Goal: Task Accomplishment & Management: Use online tool/utility

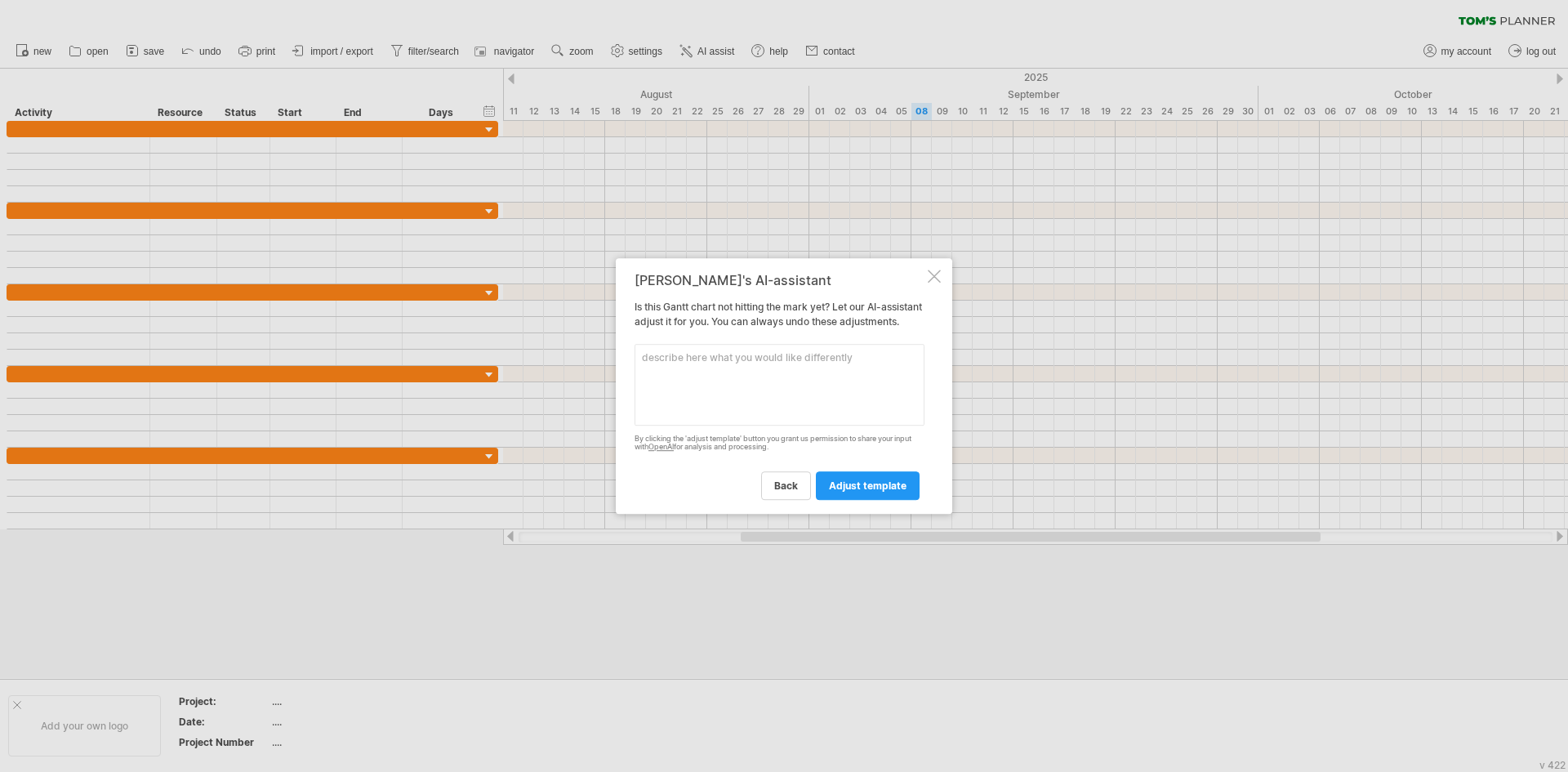
click at [719, 382] on textarea at bounding box center [779, 384] width 290 height 81
type textarea "G"
click at [845, 369] on textarea "video game marketing plan, including pre-" at bounding box center [779, 384] width 290 height 81
click at [812, 364] on textarea "video game marketing plan, including pre-production, steam page launch, grind p…" at bounding box center [779, 384] width 290 height 81
click at [857, 406] on textarea "video game marketing plan, including phases like pre-production, steam page lau…" at bounding box center [779, 384] width 290 height 81
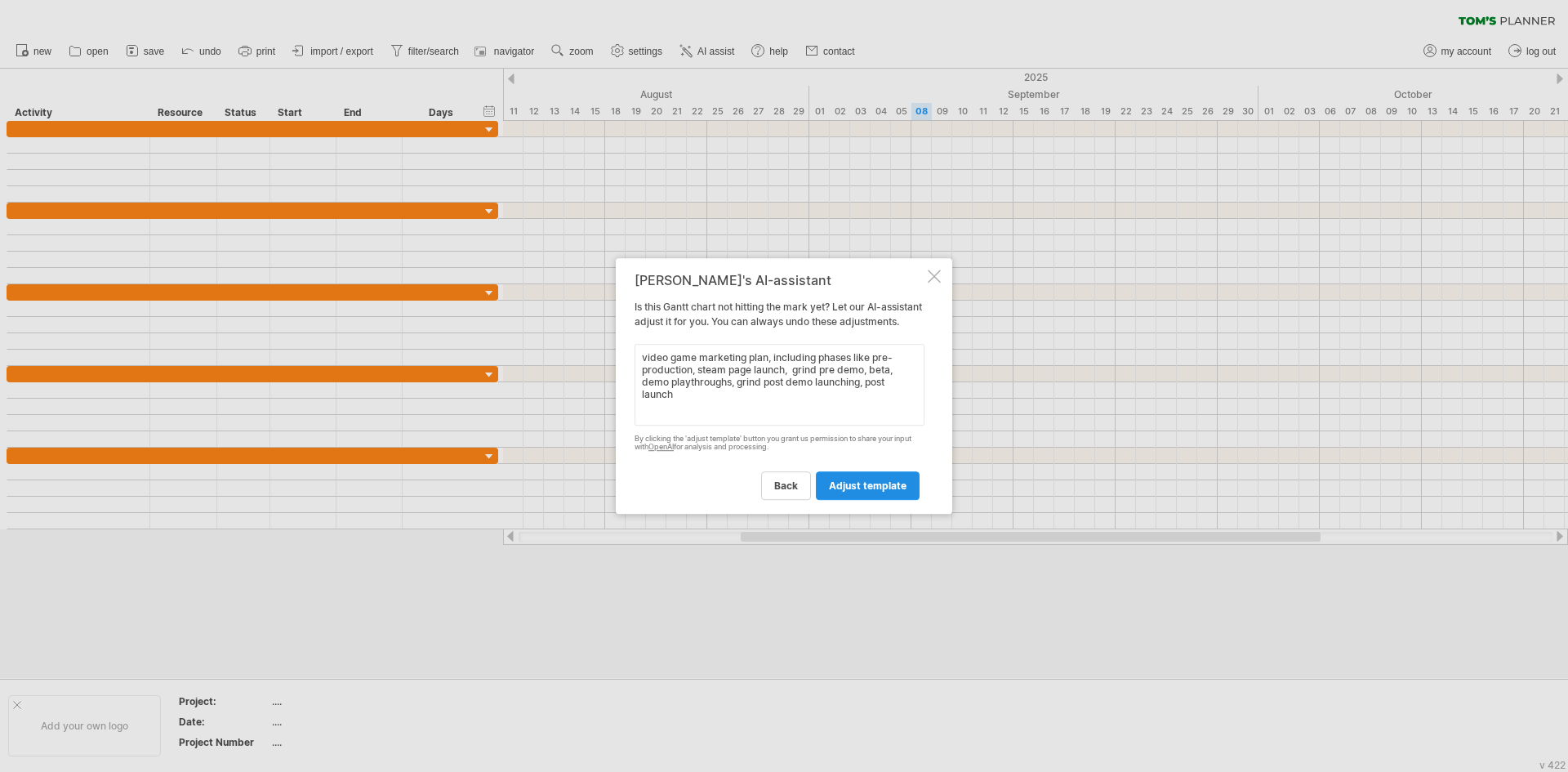
type textarea "video game marketing plan, including phases like pre-production, steam page lau…"
click at [859, 499] on link "adjust template" at bounding box center [867, 485] width 104 height 29
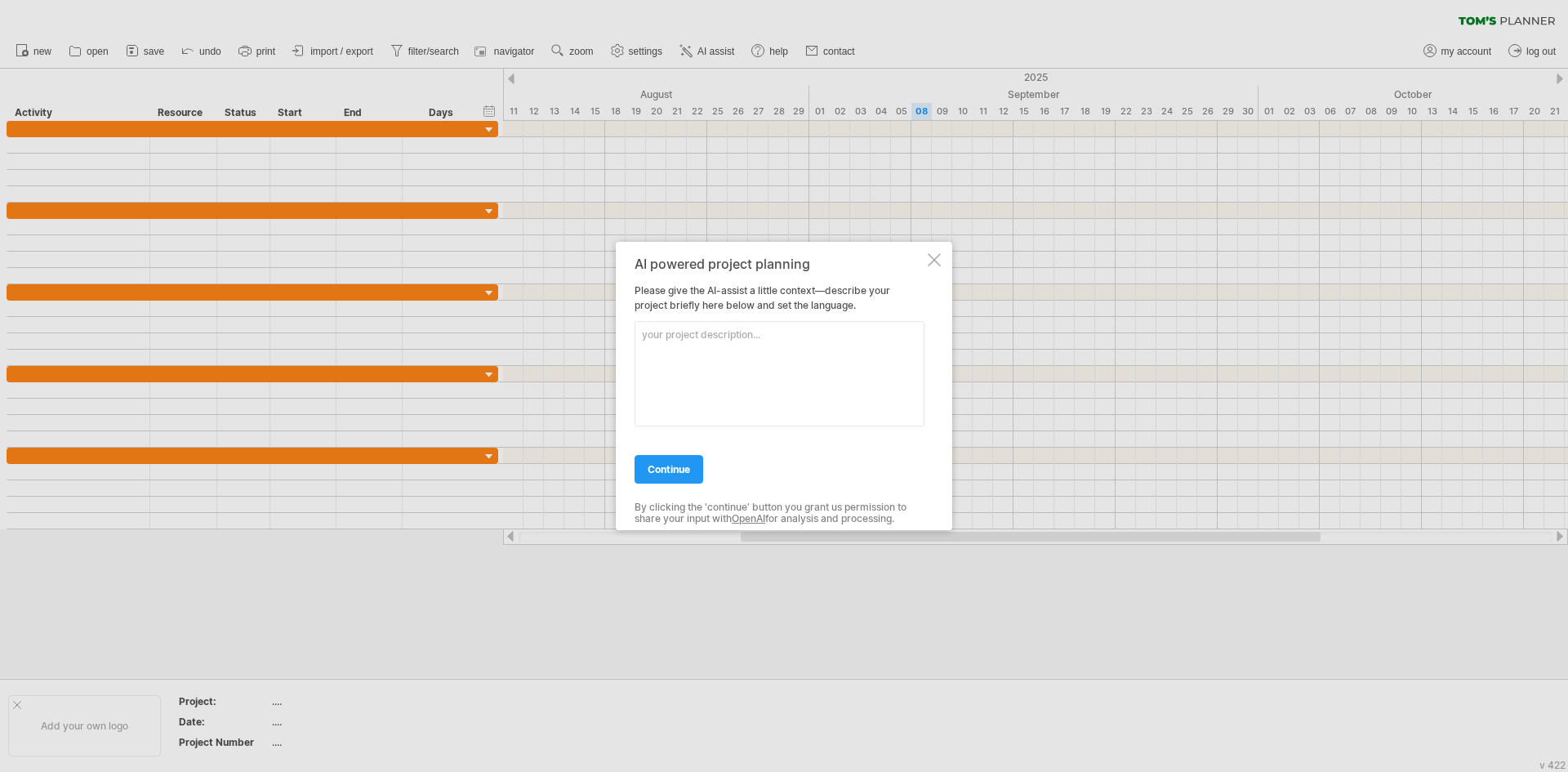
click at [693, 345] on textarea at bounding box center [779, 373] width 290 height 105
click at [662, 345] on textarea at bounding box center [779, 373] width 290 height 105
drag, startPoint x: 832, startPoint y: 358, endPoint x: 166, endPoint y: 282, distance: 670.3
click at [161, 272] on div "Trying to reach [DOMAIN_NAME] Connected again... 0% clear filter new" at bounding box center [784, 386] width 1568 height 772
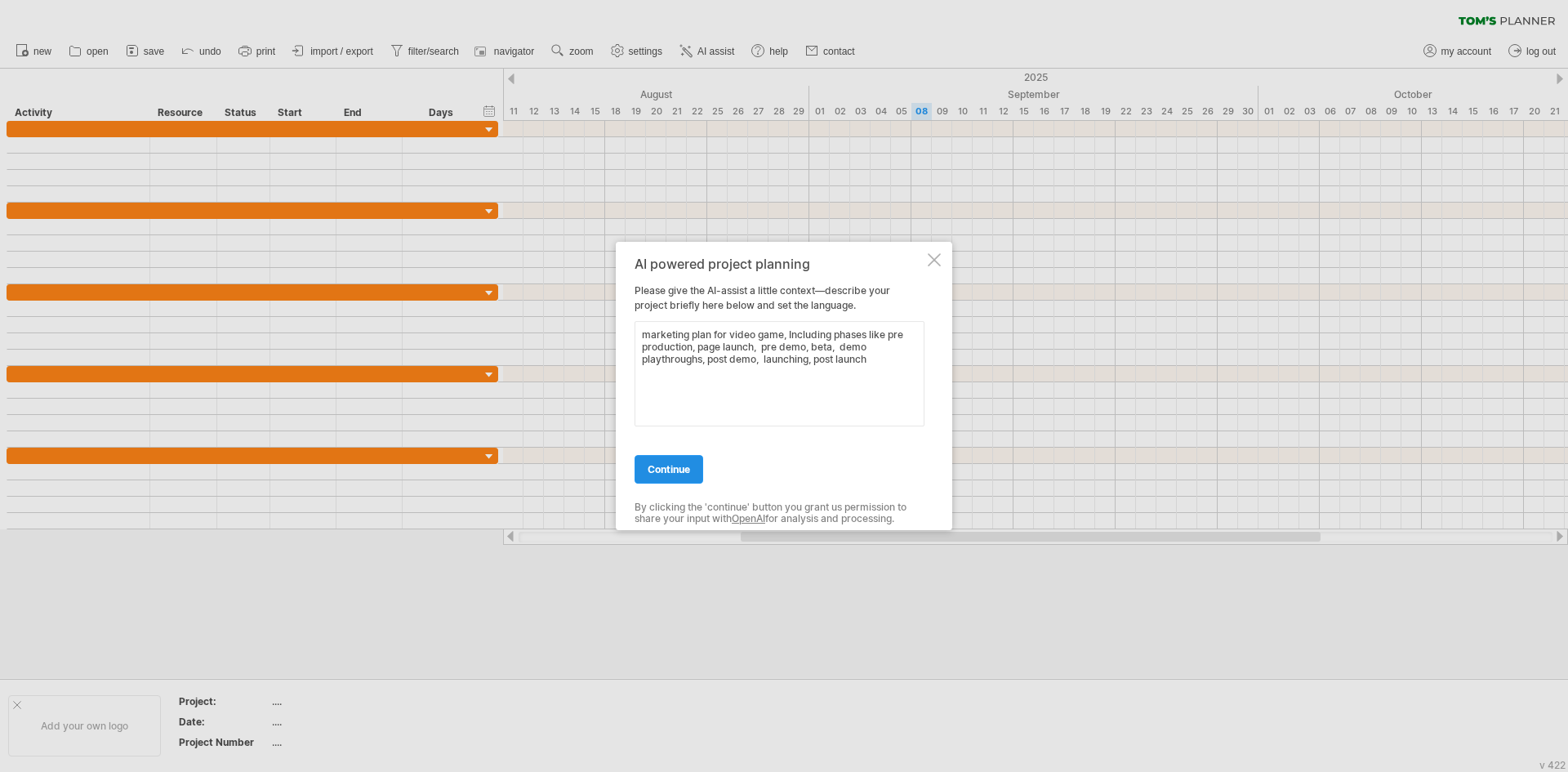
type textarea "marketing plan for video game, Including phases like pre production, page launc…"
click at [674, 469] on span "continue" at bounding box center [668, 469] width 42 height 12
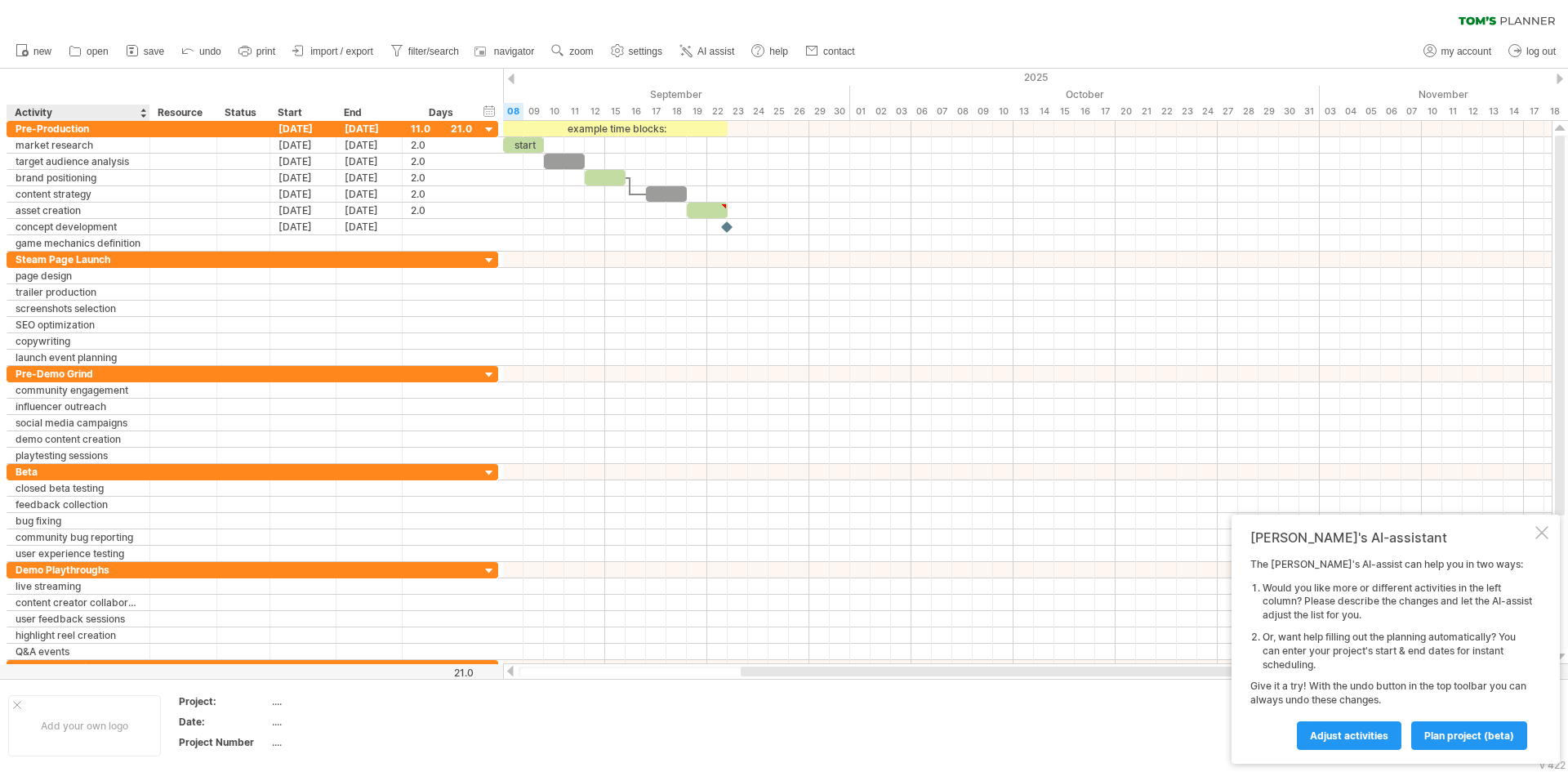
click at [24, 114] on div "Activity" at bounding box center [77, 112] width 126 height 16
click at [487, 110] on div "hide start/end/duration show start/end/duration" at bounding box center [489, 110] width 16 height 17
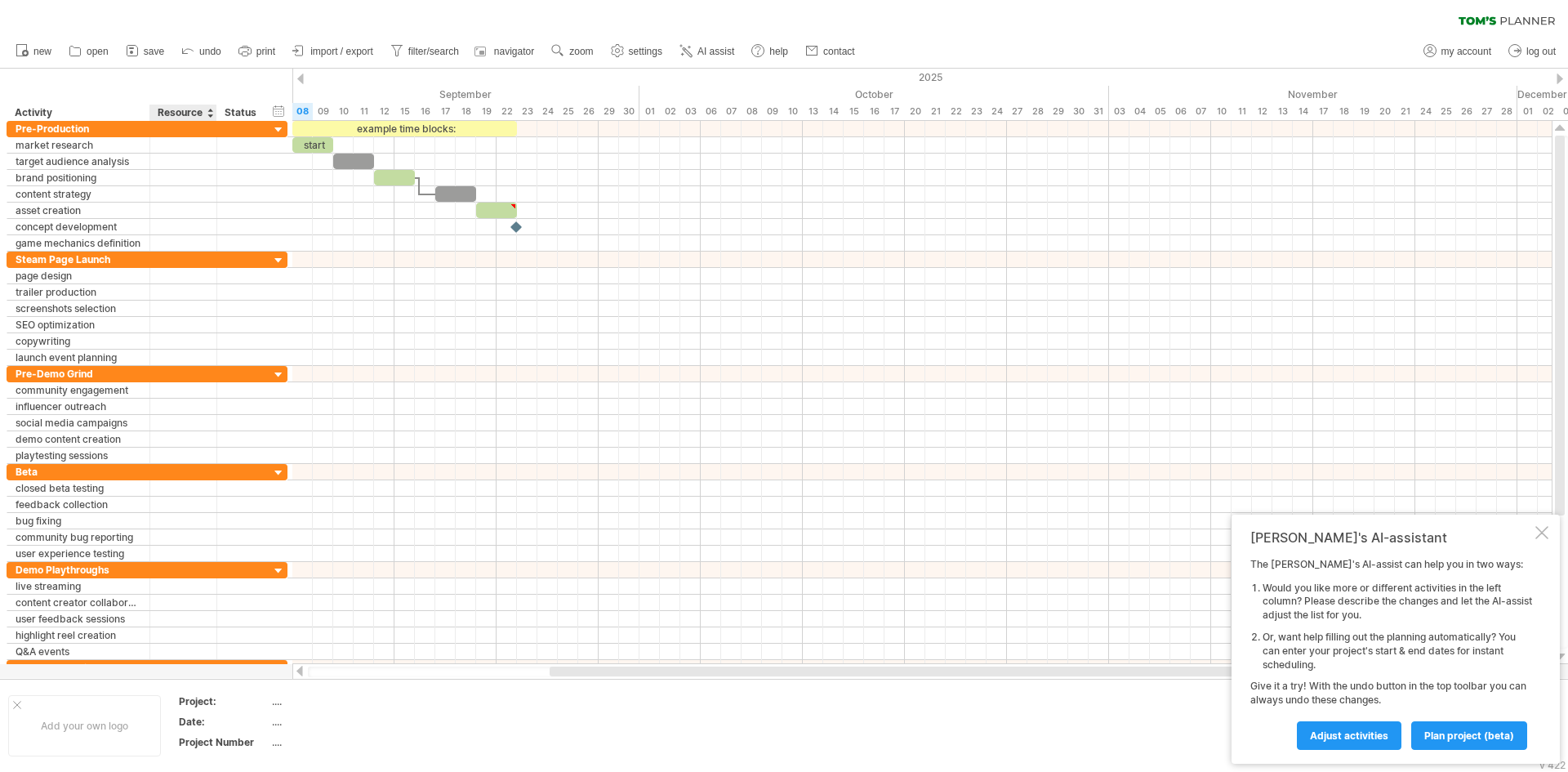
click at [210, 110] on div at bounding box center [209, 112] width 7 height 16
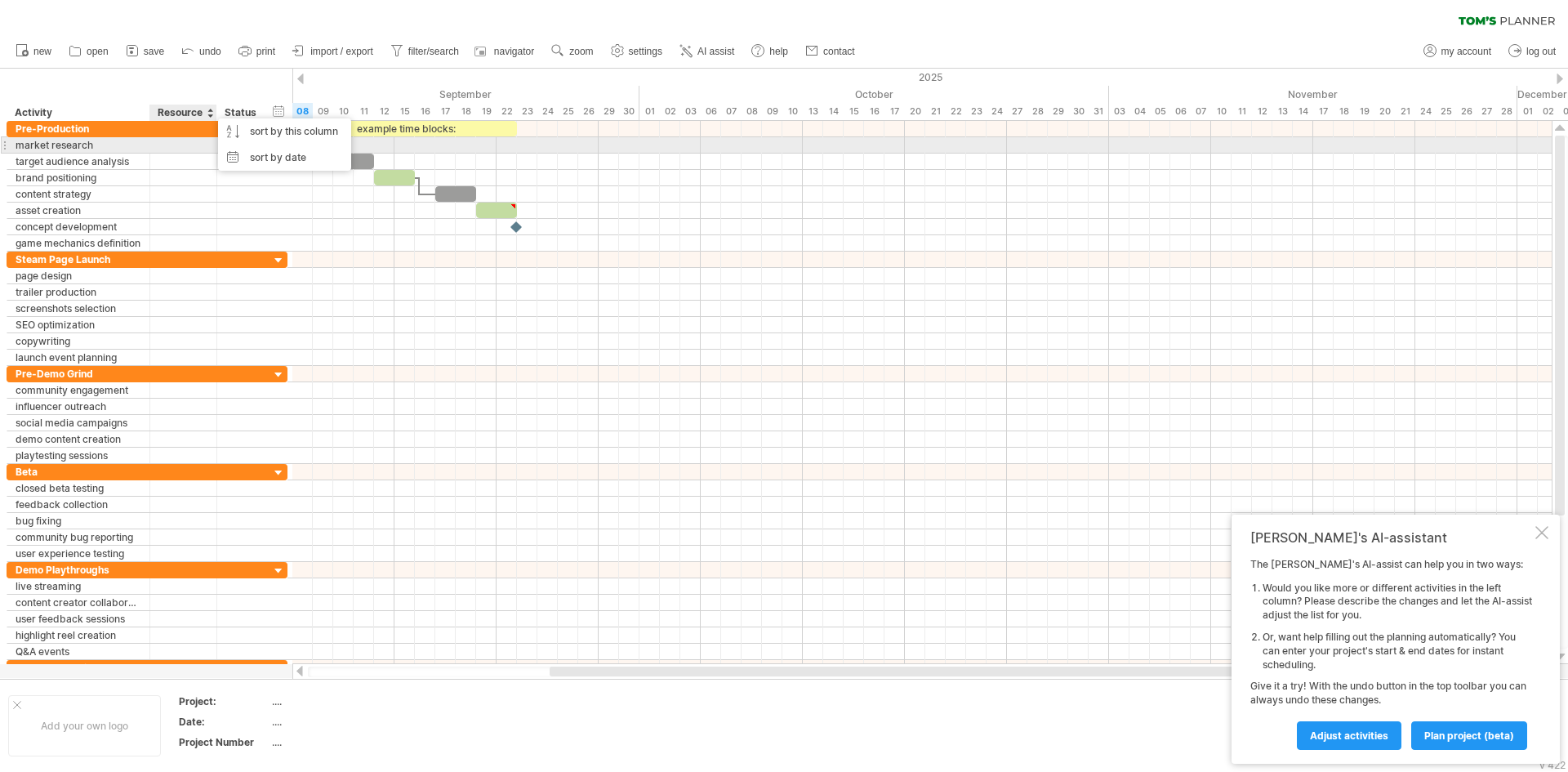
click at [170, 145] on div at bounding box center [183, 145] width 49 height 16
click at [170, 145] on input "text" at bounding box center [183, 145] width 49 height 16
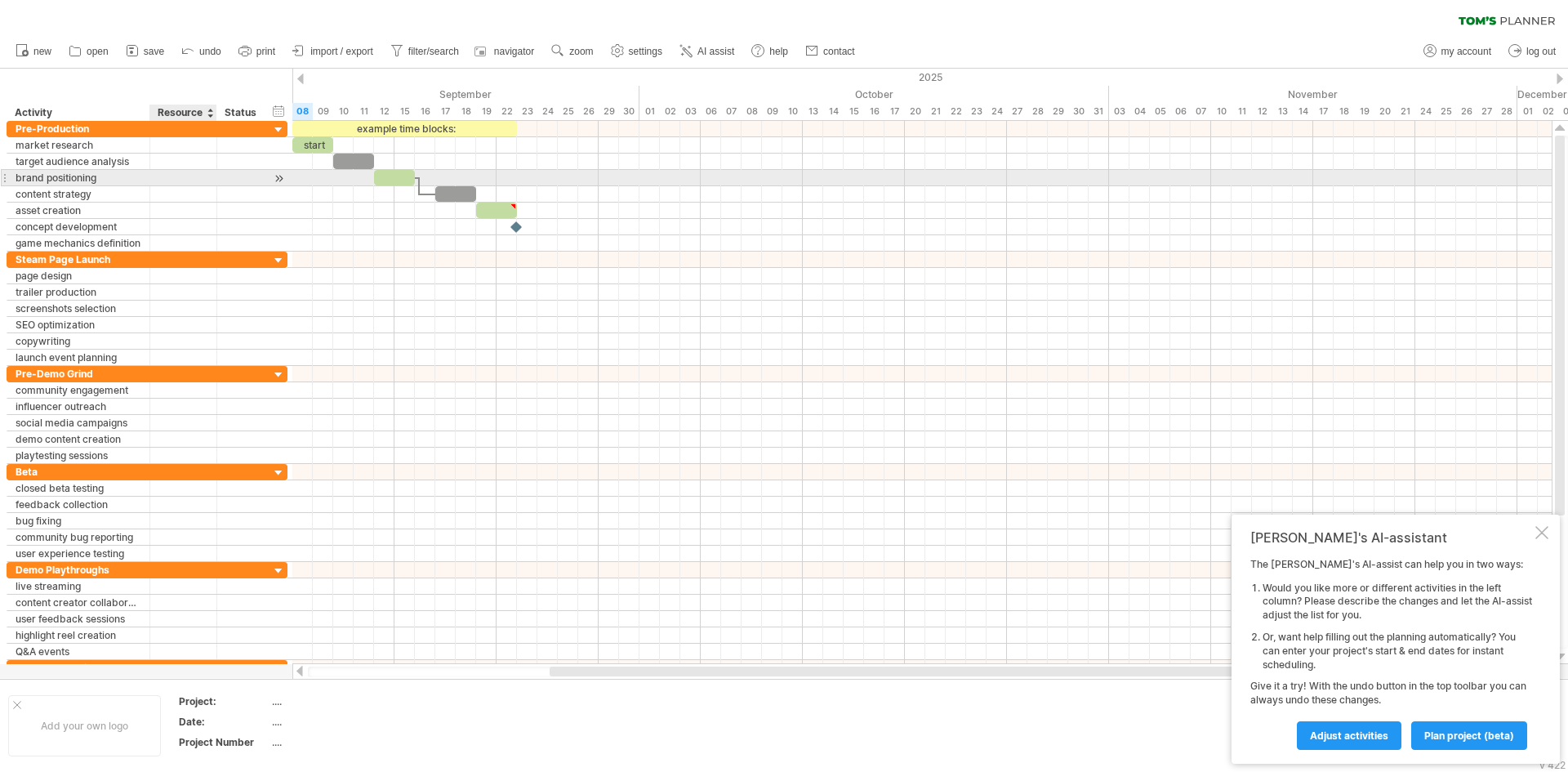
click at [179, 174] on div at bounding box center [183, 177] width 49 height 16
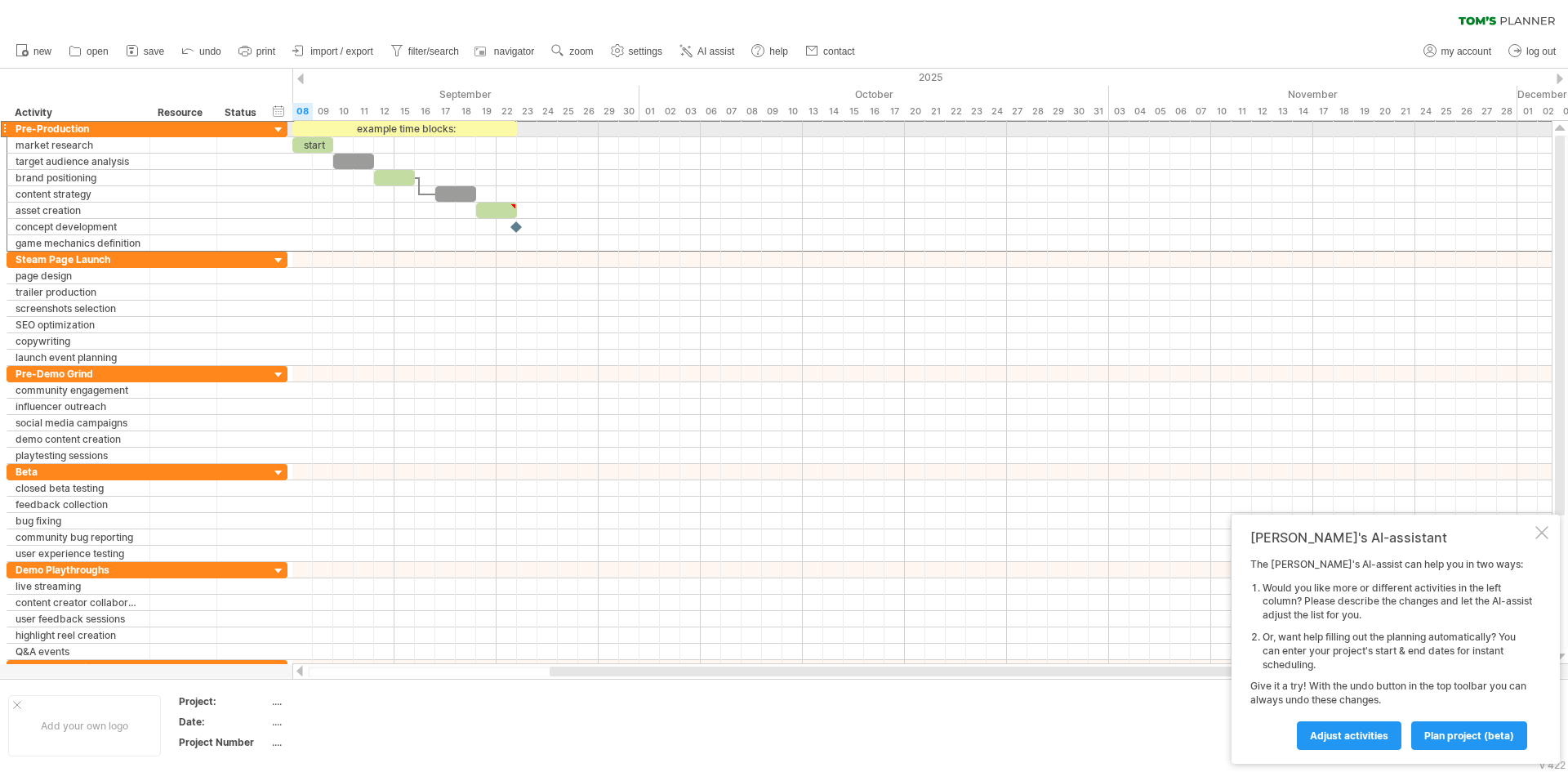
click at [6, 129] on div at bounding box center [4, 129] width 7 height 17
click at [5, 127] on div at bounding box center [4, 129] width 7 height 17
click at [57, 128] on div "Pre-Production" at bounding box center [78, 128] width 126 height 16
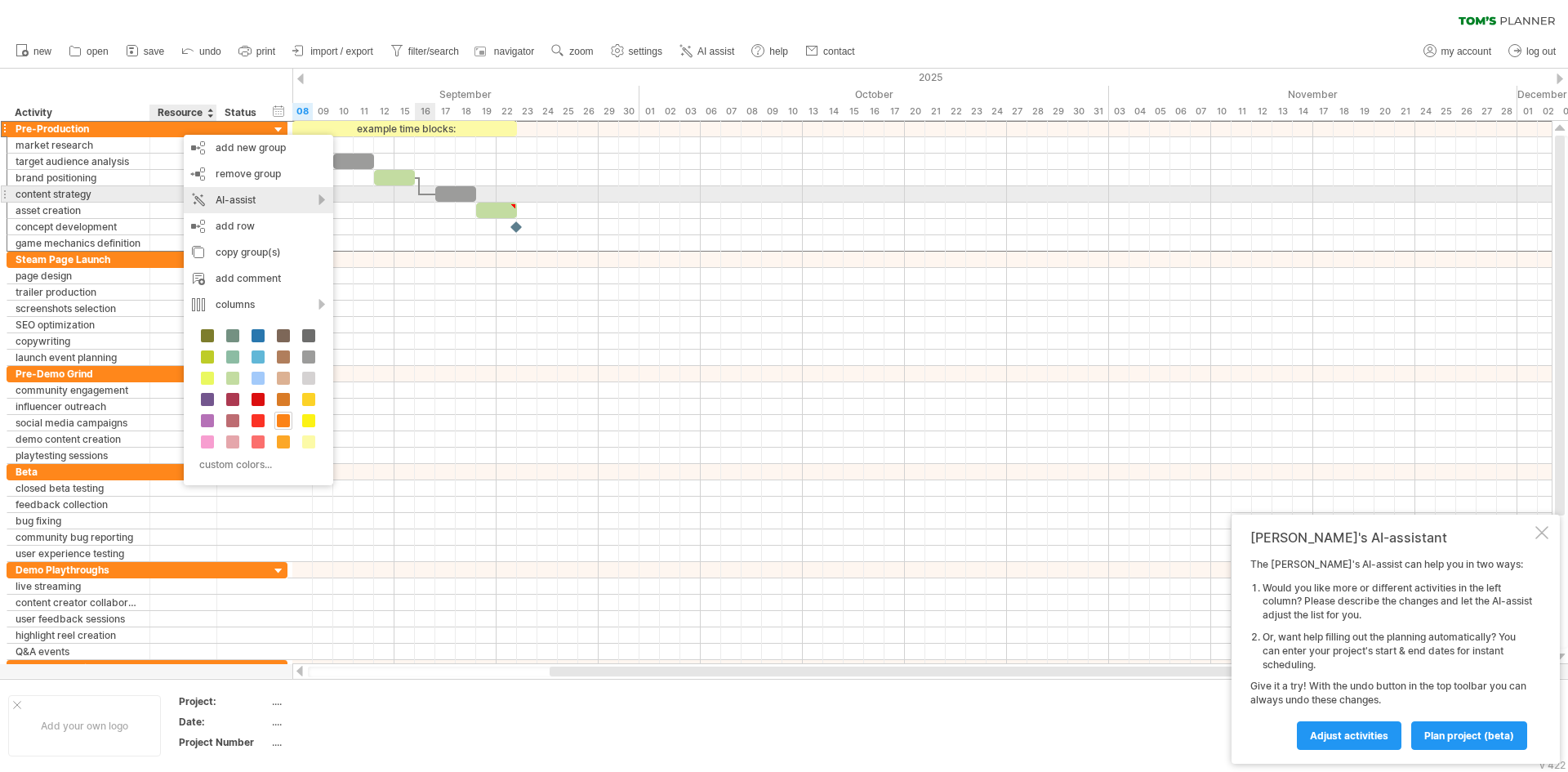
click at [223, 203] on div "AI-assist" at bounding box center [259, 200] width 149 height 26
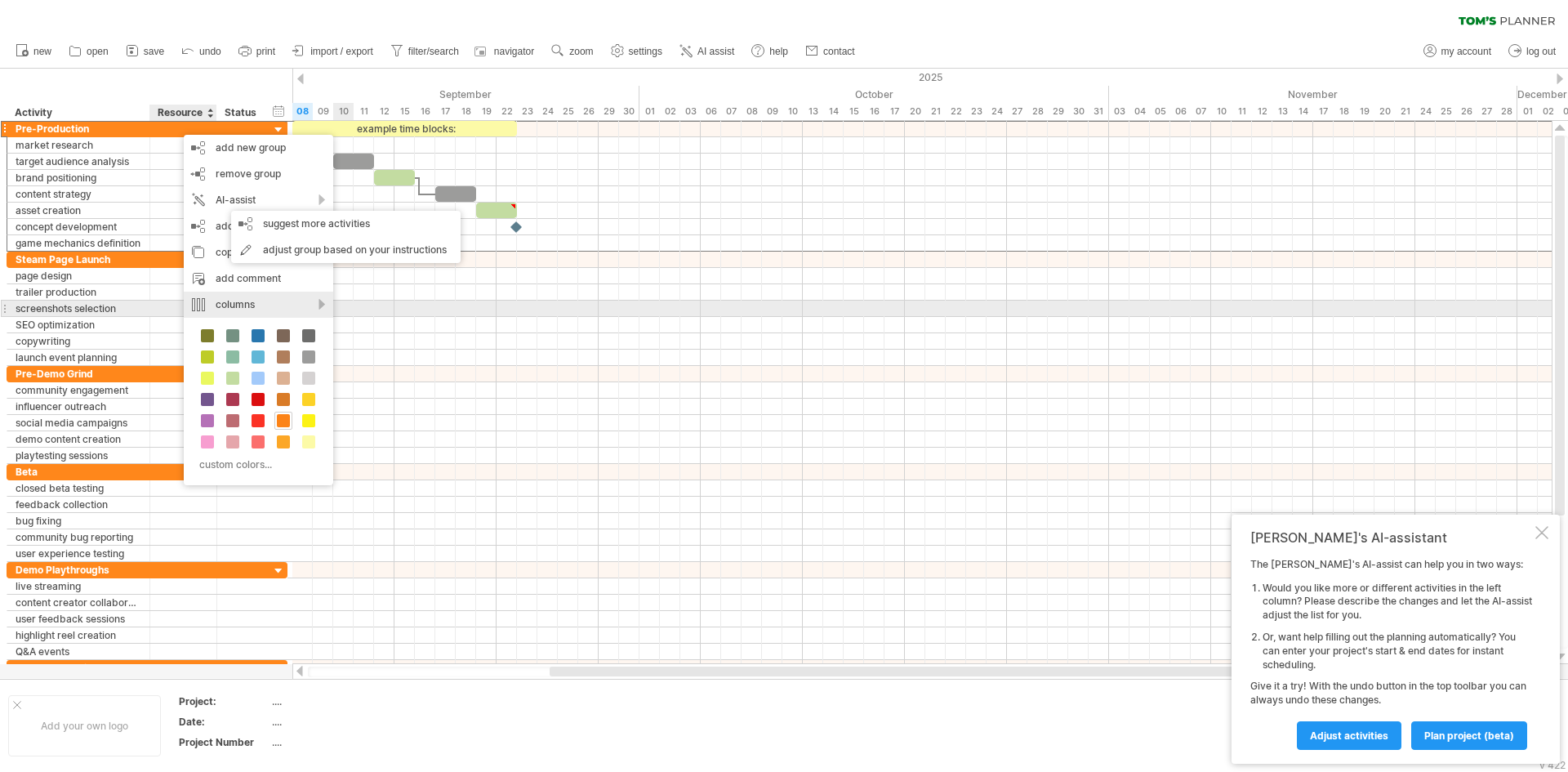
click at [237, 310] on div "columns" at bounding box center [259, 304] width 149 height 26
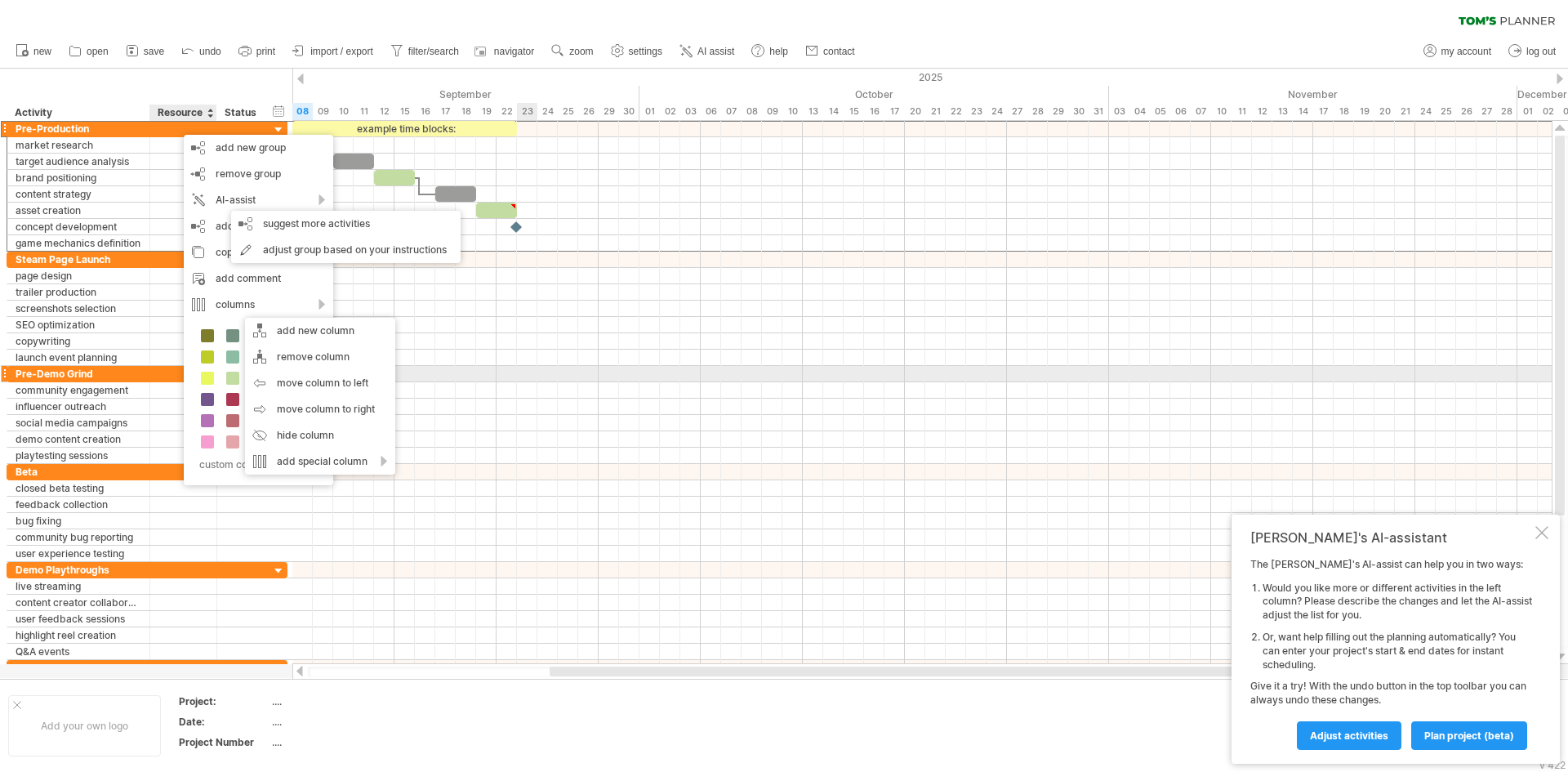
click at [533, 370] on div at bounding box center [921, 373] width 1259 height 16
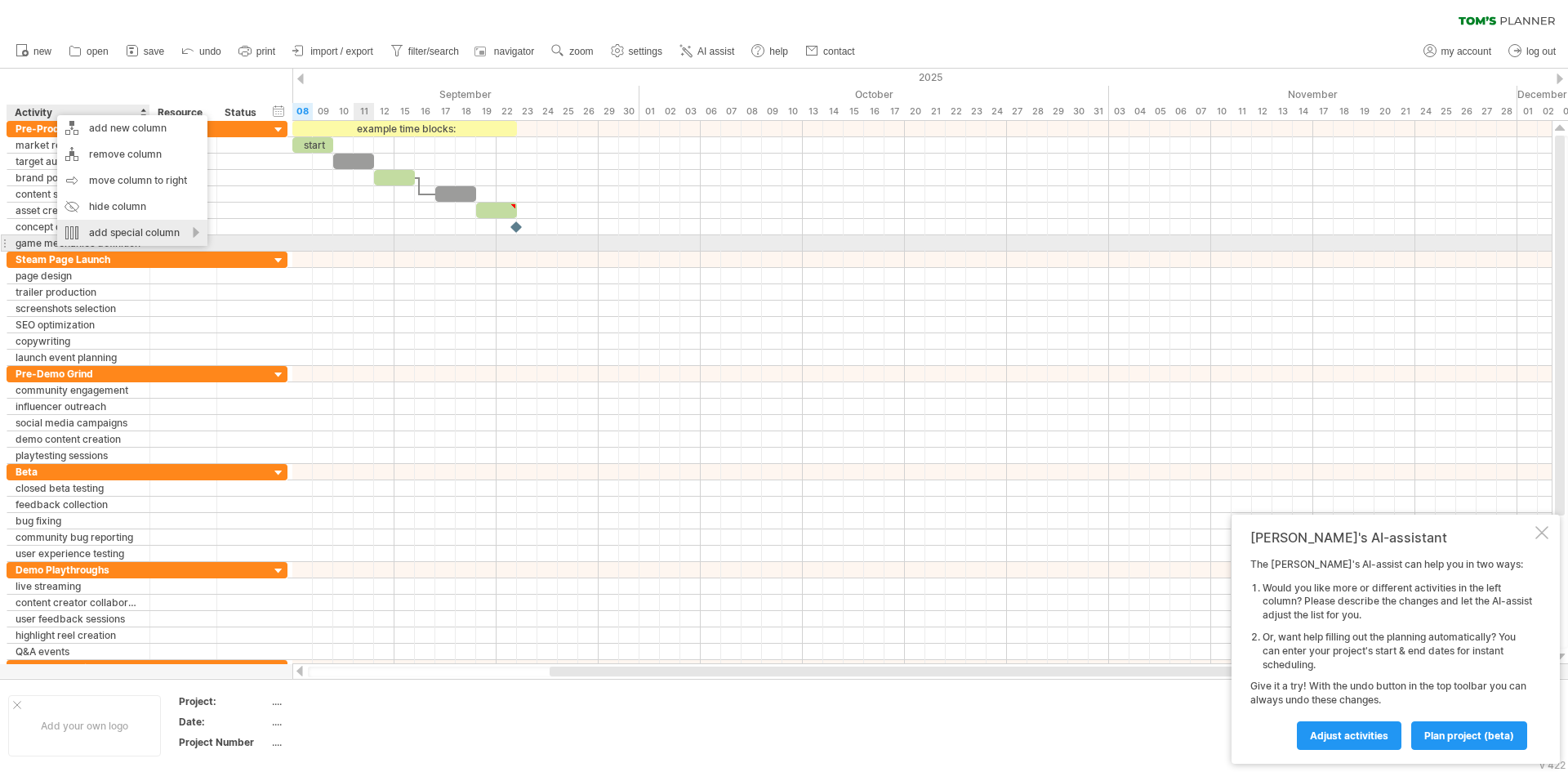
click at [191, 235] on div "add special column" at bounding box center [132, 232] width 150 height 26
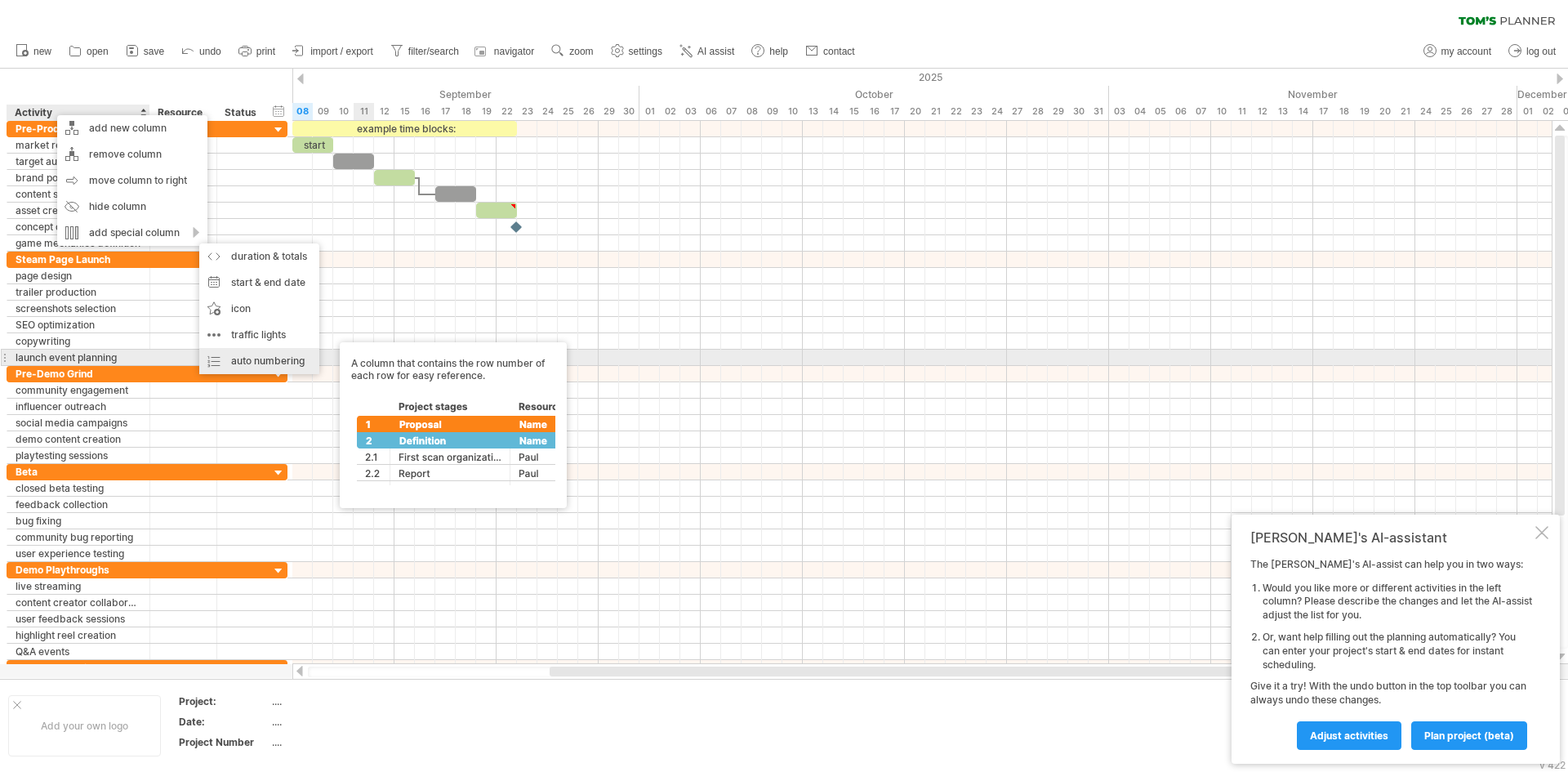
click at [244, 359] on div "auto numbering A column that contains the row number of each row for easy refer…" at bounding box center [259, 361] width 120 height 26
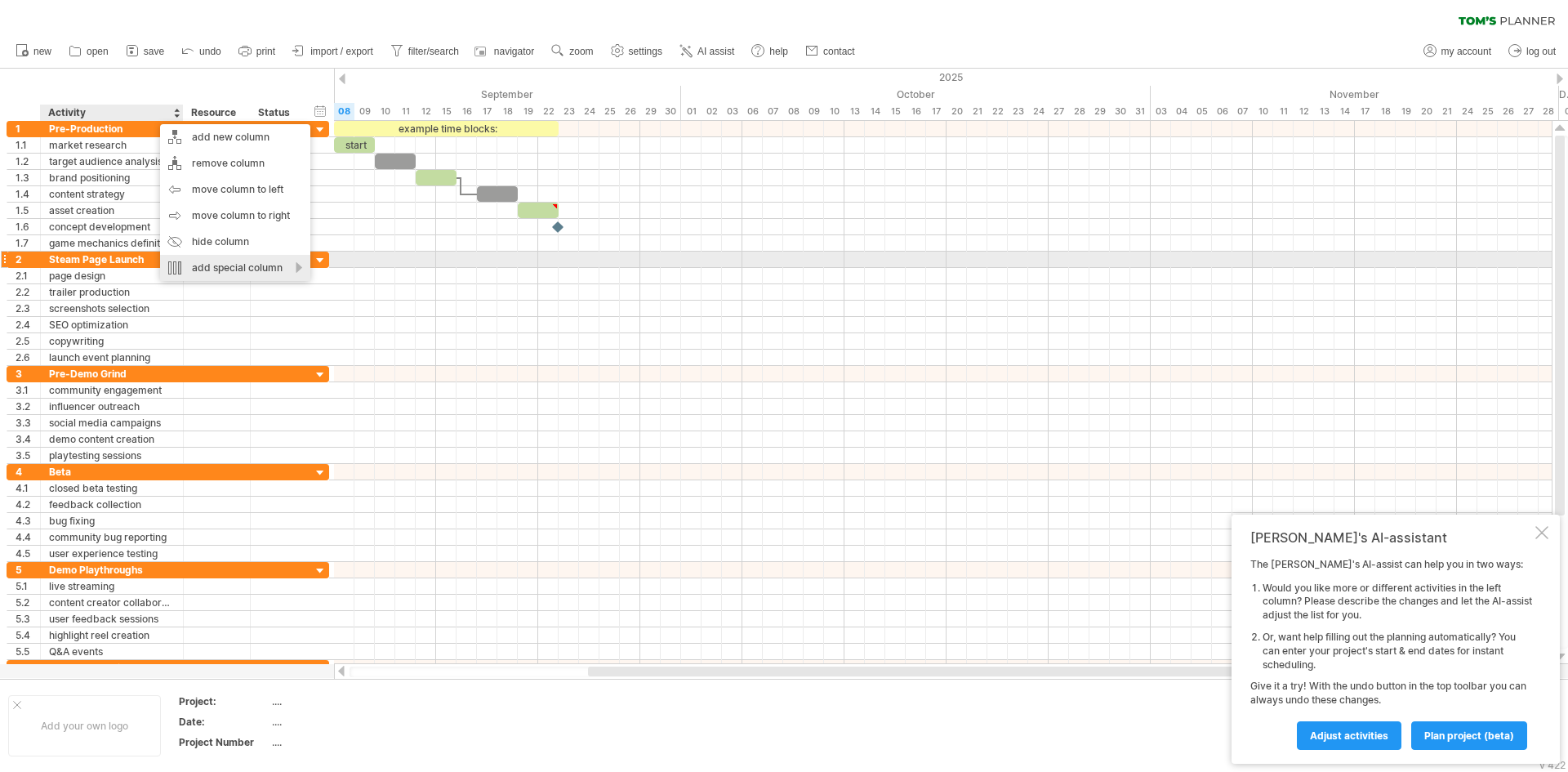
click at [231, 263] on div "add special column" at bounding box center [234, 268] width 150 height 26
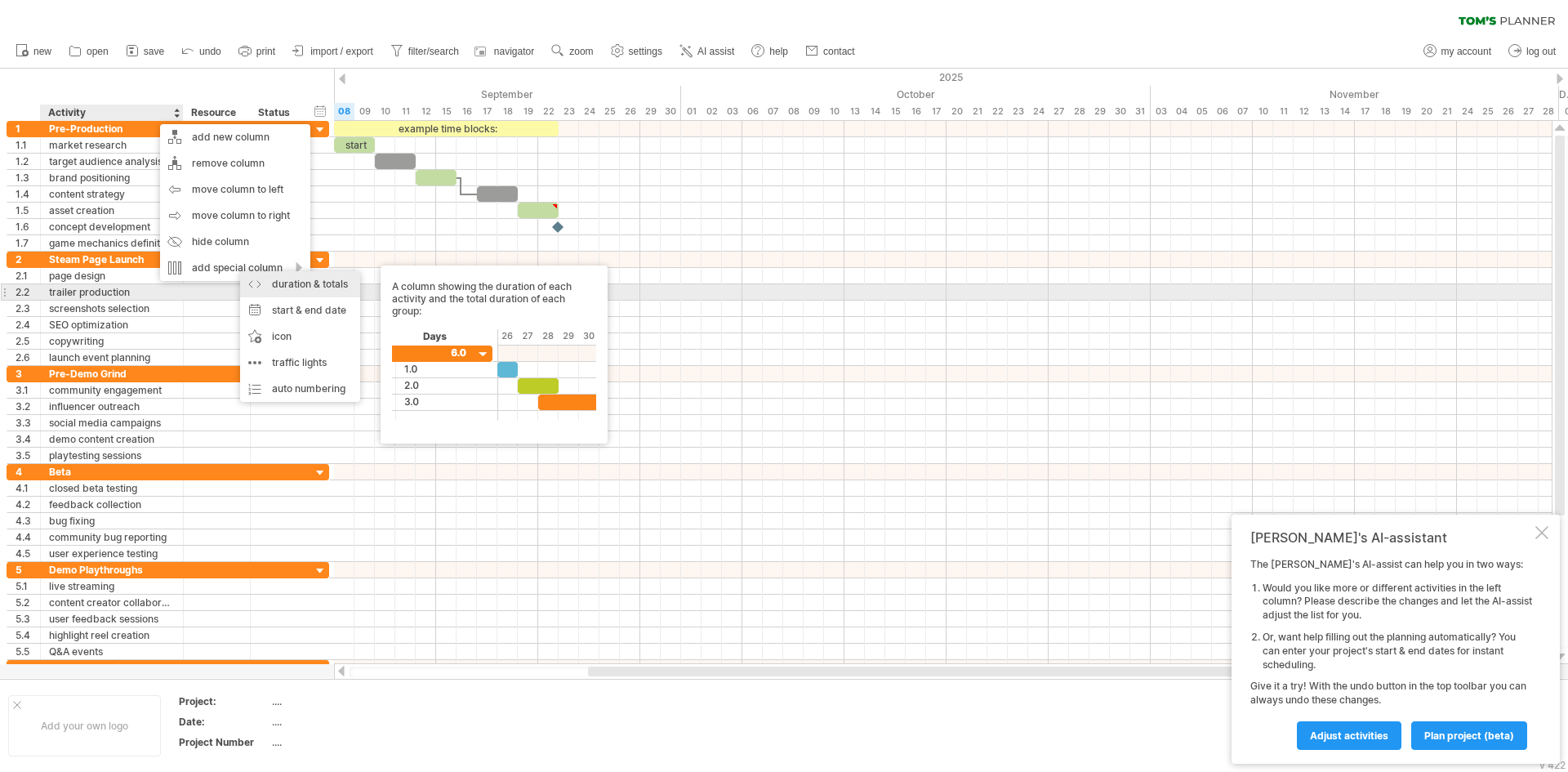
click at [304, 288] on div "duration & totals A column showing the duration of each activity and the total …" at bounding box center [300, 284] width 120 height 26
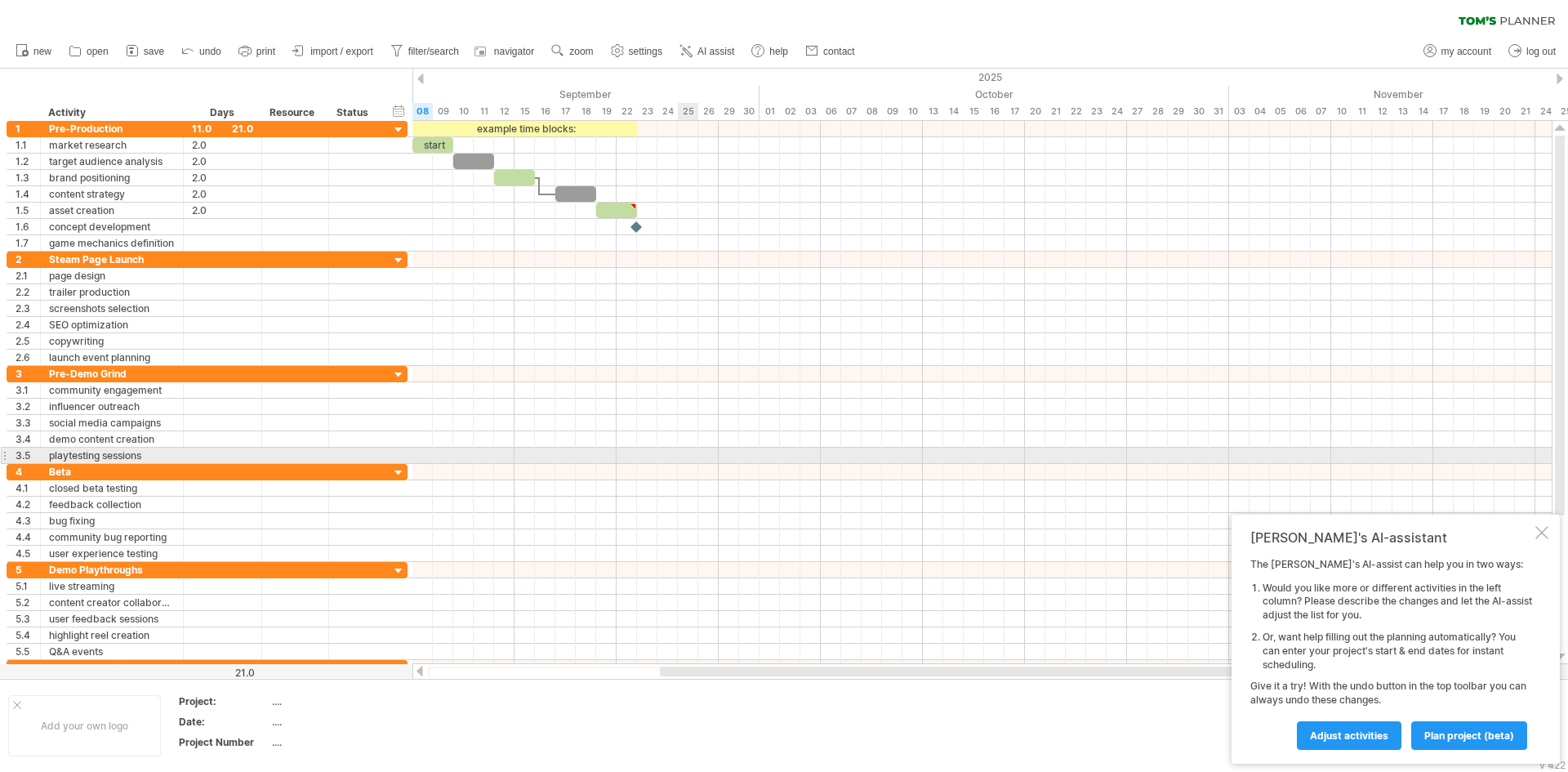
click at [702, 459] on div at bounding box center [982, 455] width 1139 height 16
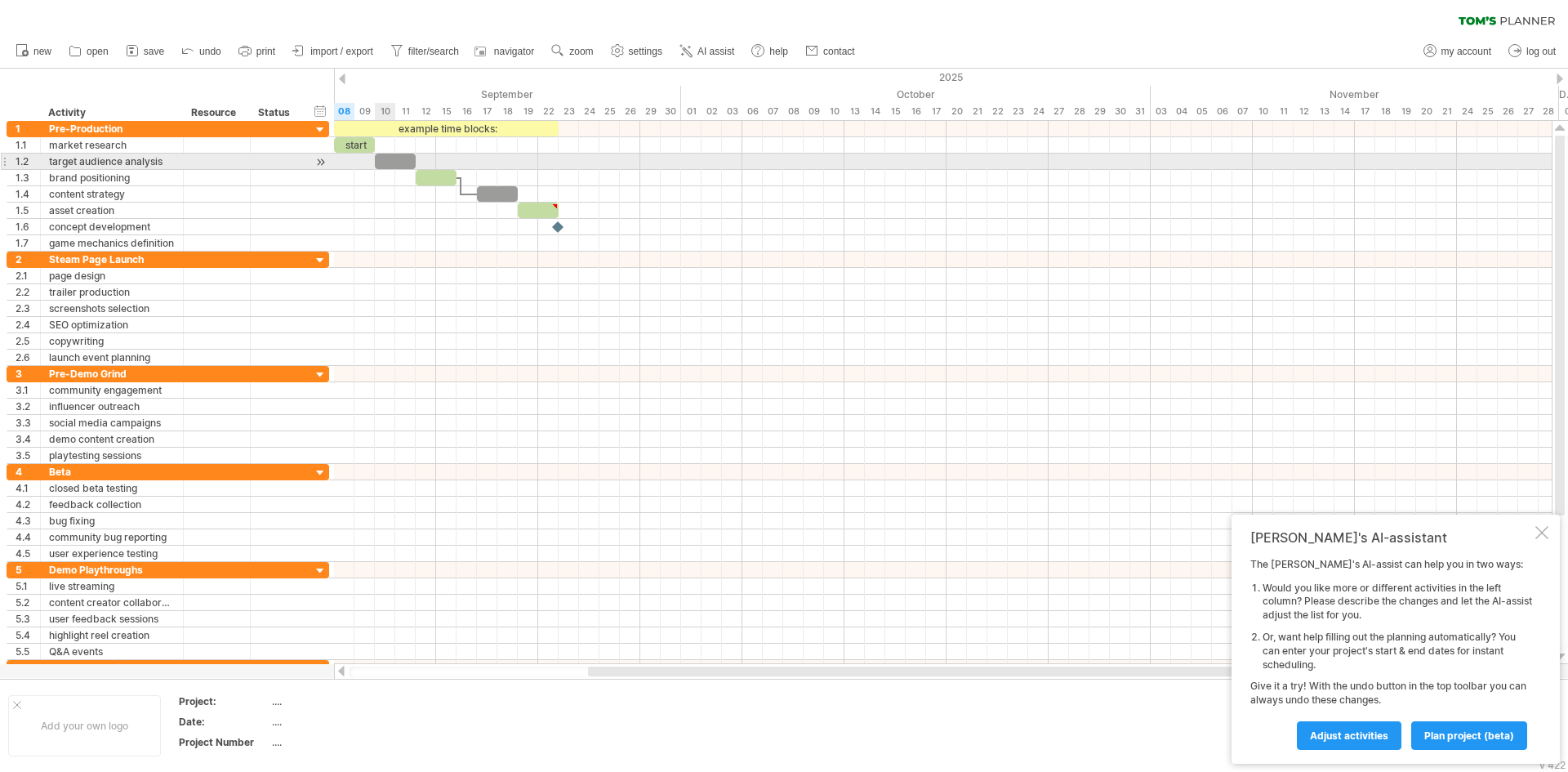
click at [390, 167] on div at bounding box center [396, 161] width 41 height 16
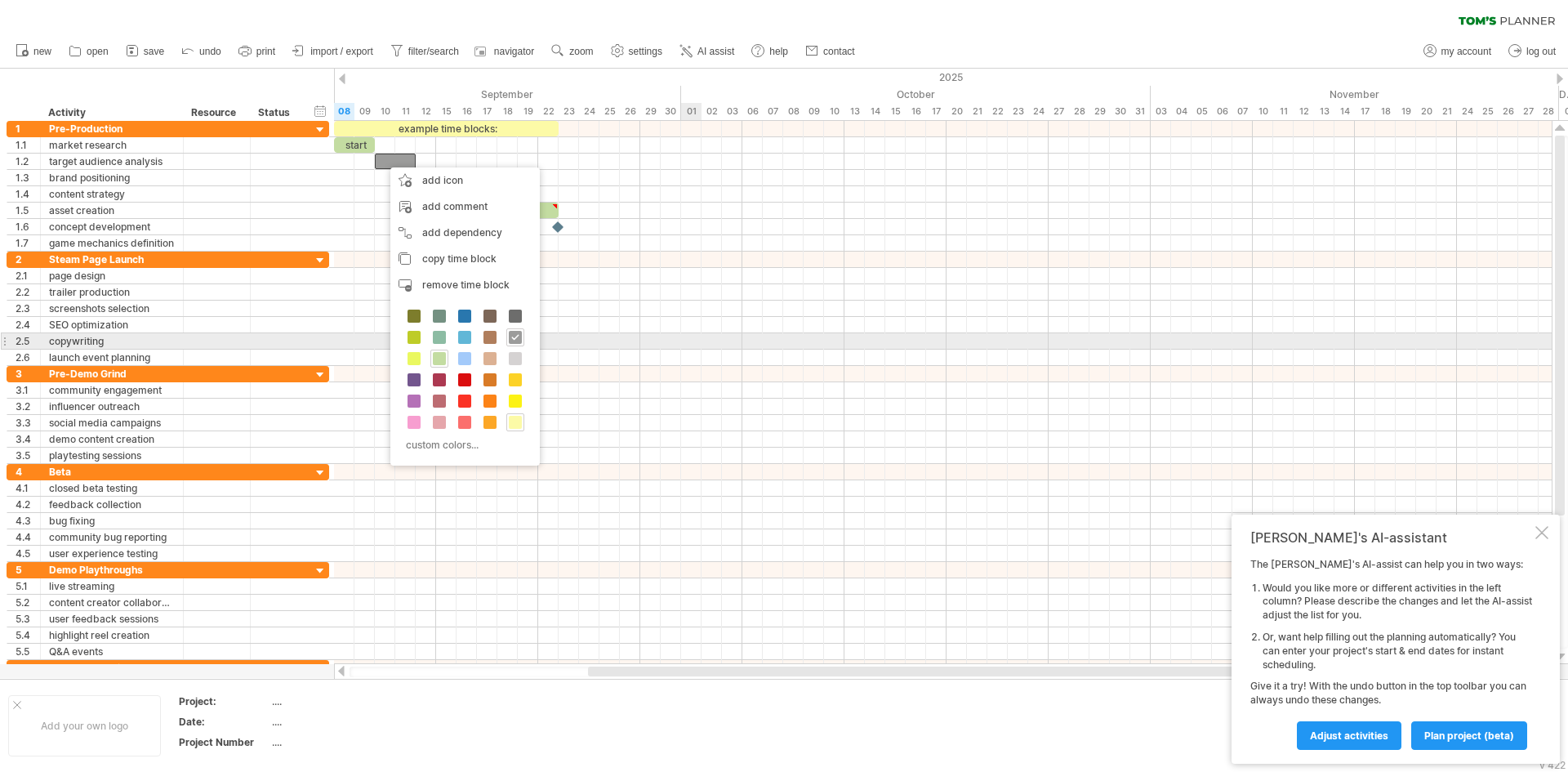
click at [689, 337] on div at bounding box center [943, 341] width 1217 height 16
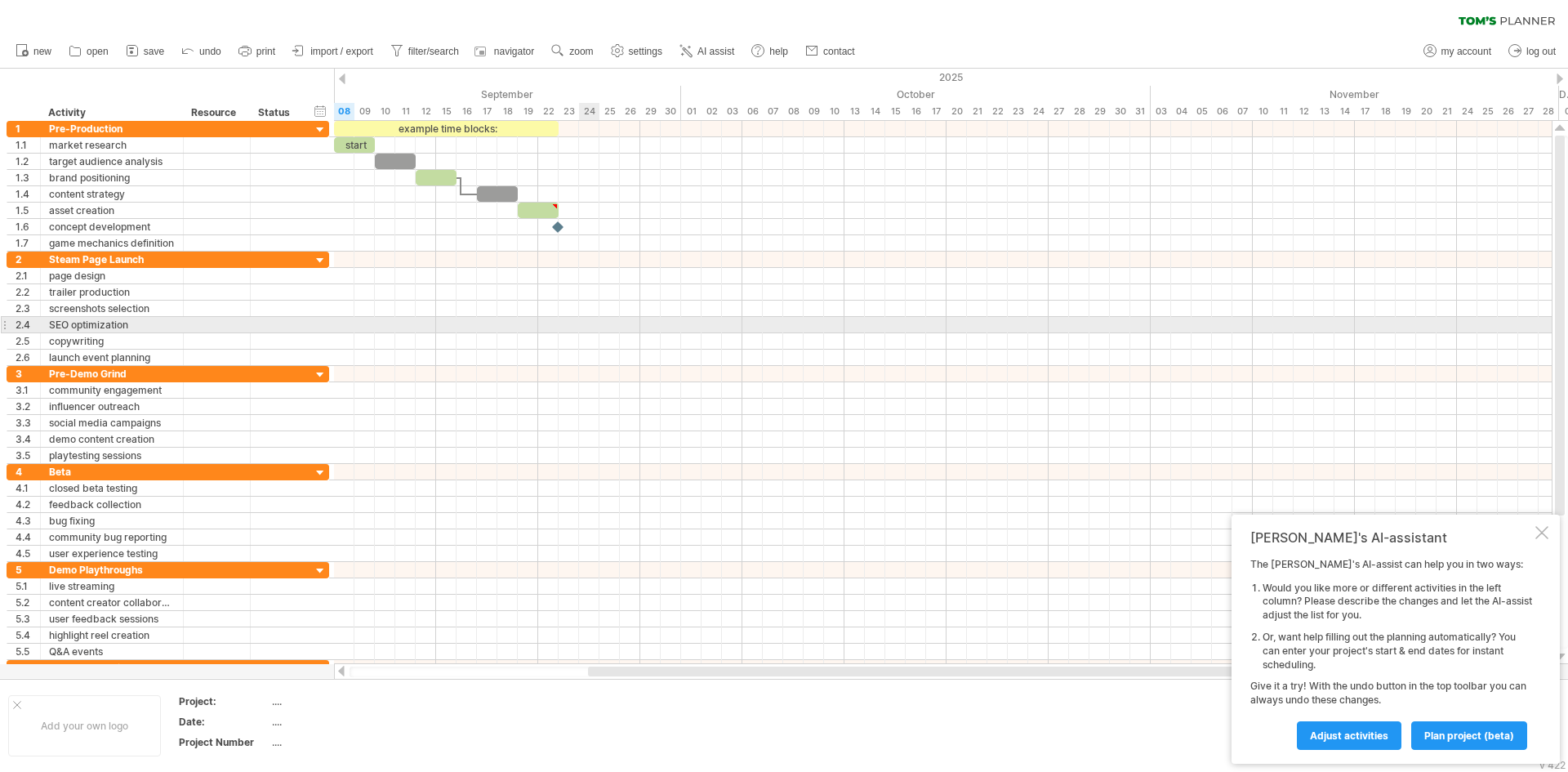
click at [587, 324] on div at bounding box center [943, 324] width 1217 height 16
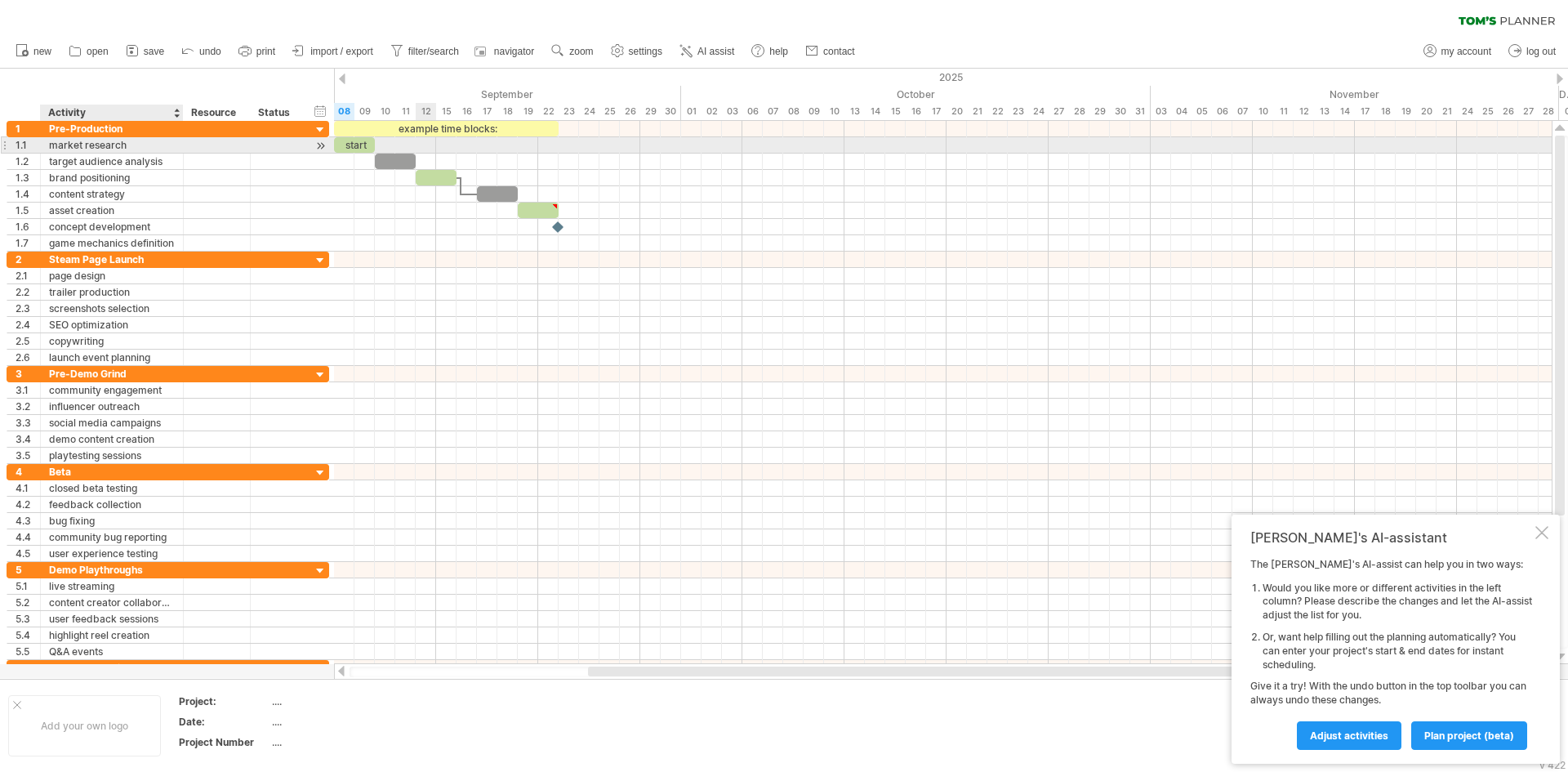
click at [94, 142] on div "market research" at bounding box center [111, 145] width 126 height 16
click at [102, 160] on div "target audience analysis" at bounding box center [111, 161] width 126 height 16
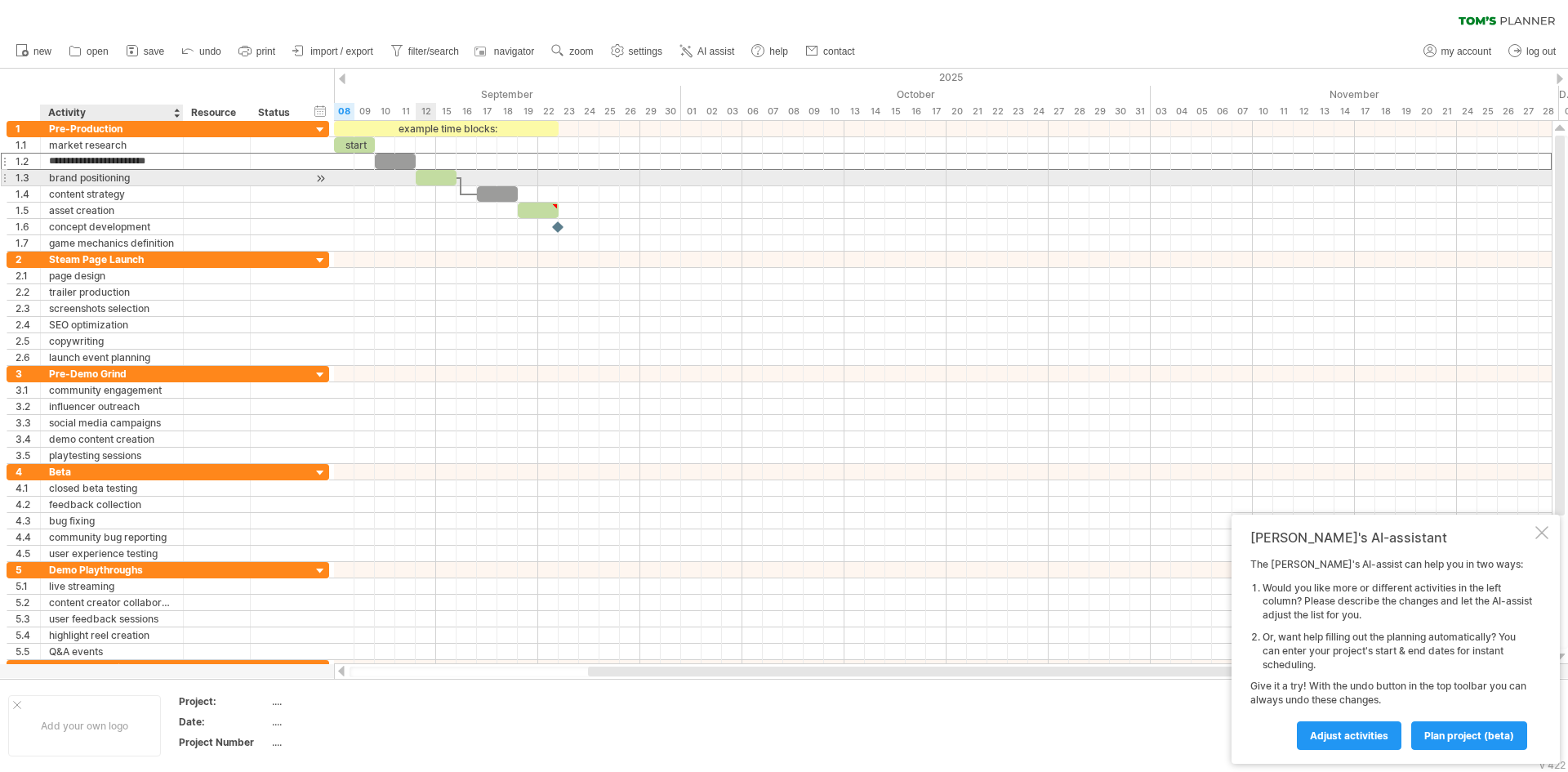
click at [103, 181] on div "brand positioning" at bounding box center [111, 177] width 126 height 16
click at [103, 199] on div "content strategy" at bounding box center [111, 193] width 126 height 16
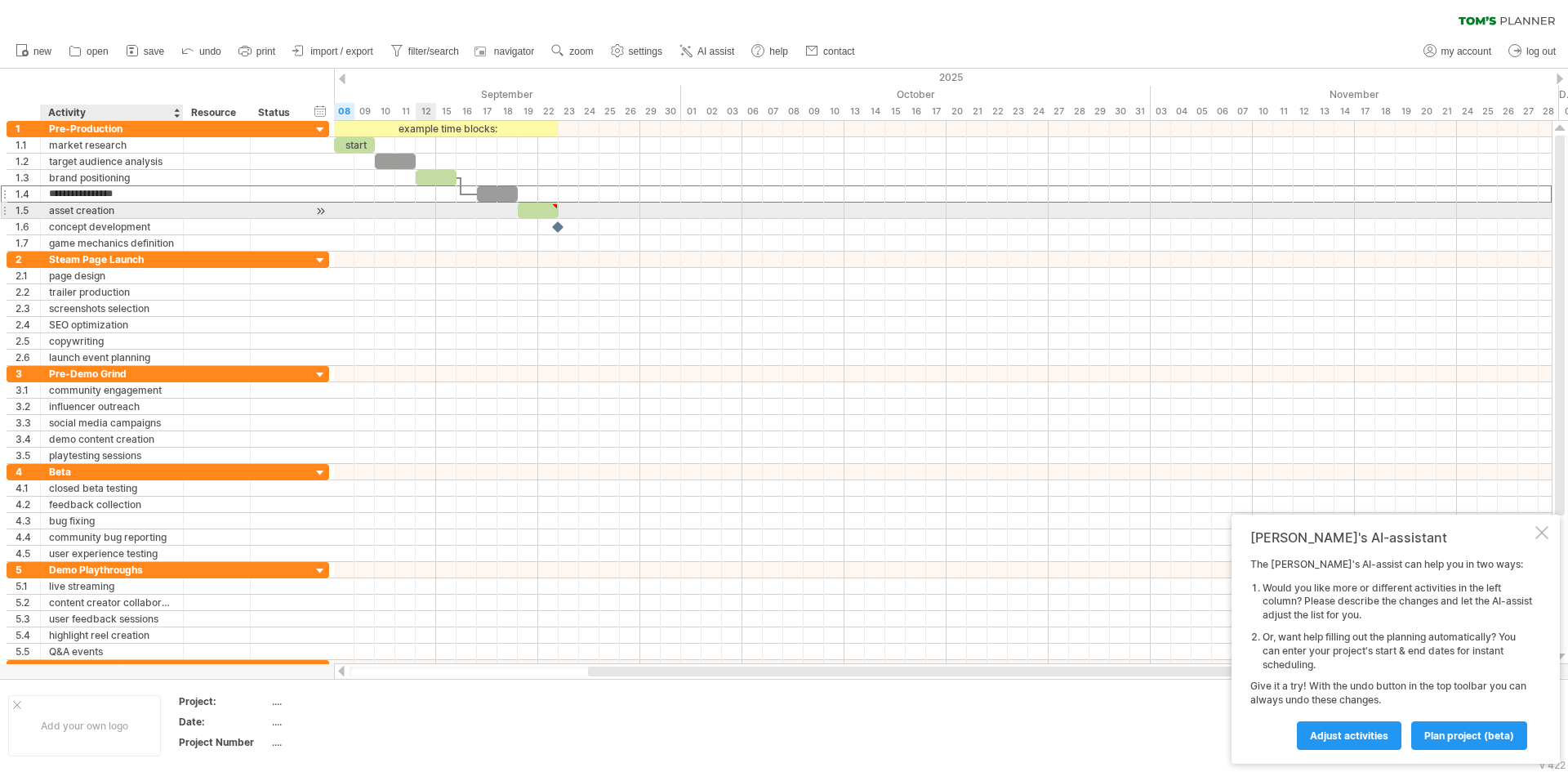
click at [102, 214] on div "asset creation" at bounding box center [111, 210] width 126 height 16
click at [102, 225] on div "concept development" at bounding box center [111, 226] width 126 height 16
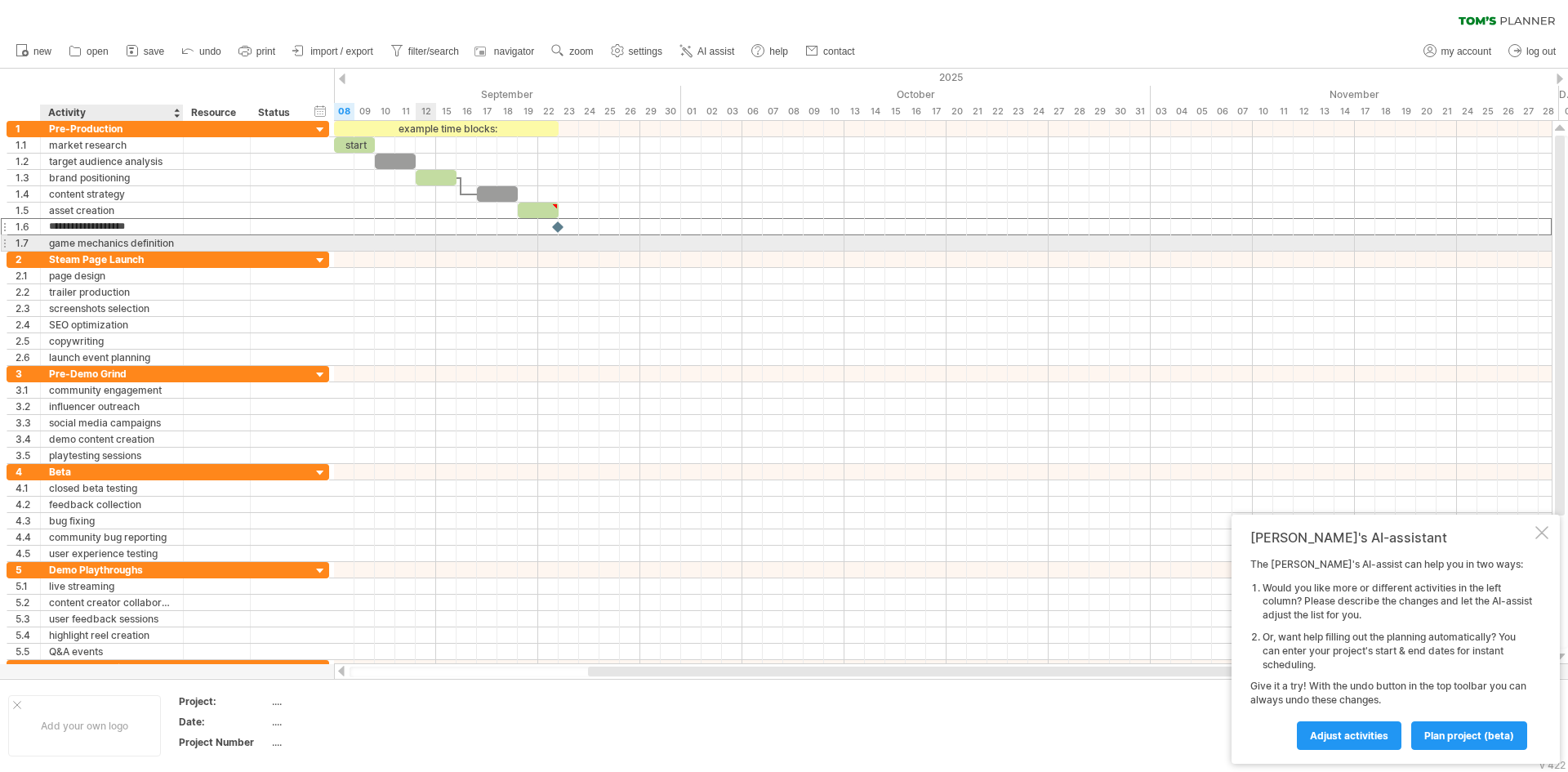
click at [102, 245] on div "game mechanics definition" at bounding box center [111, 243] width 126 height 16
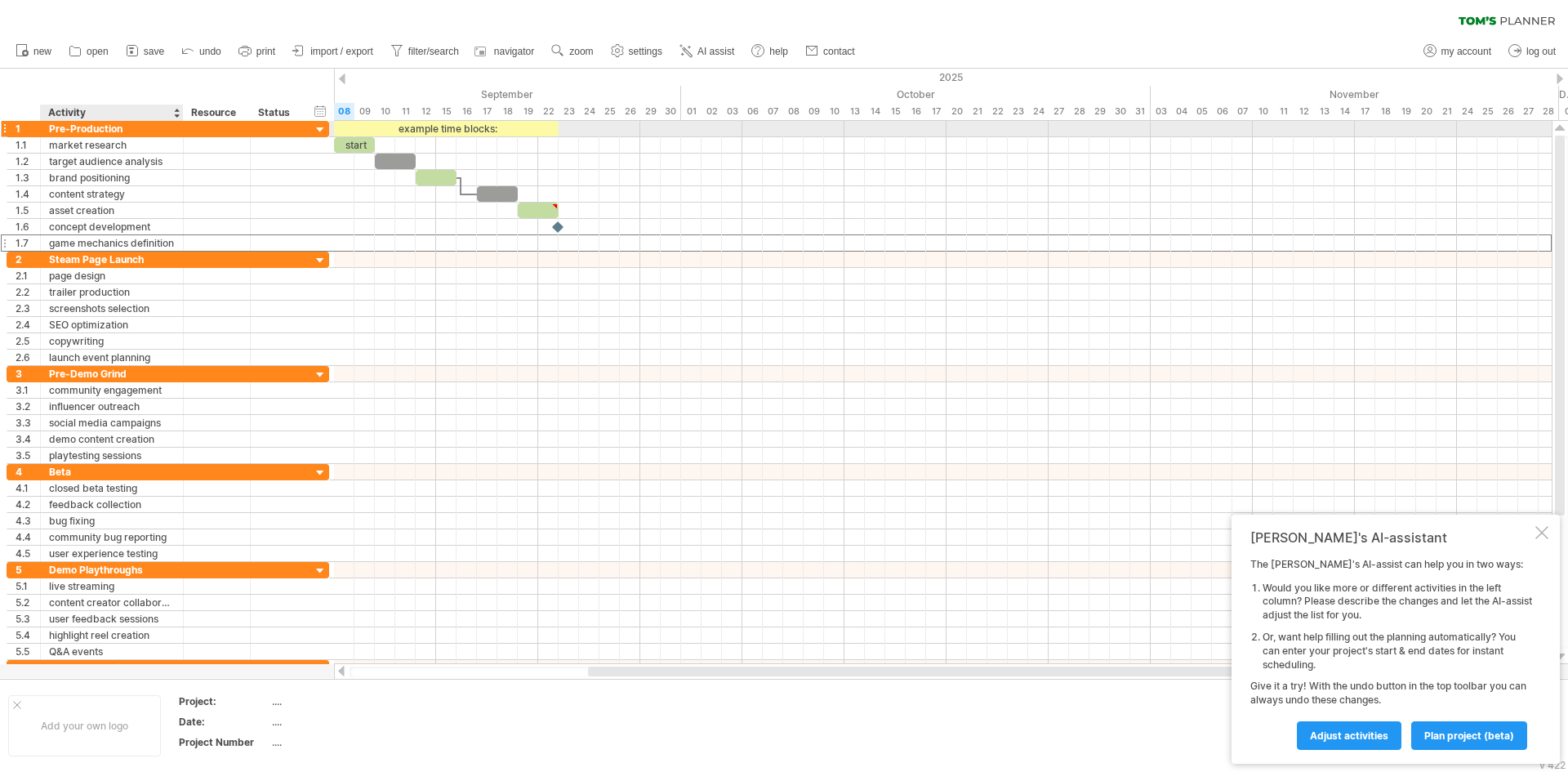
click at [182, 131] on div at bounding box center [181, 128] width 8 height 16
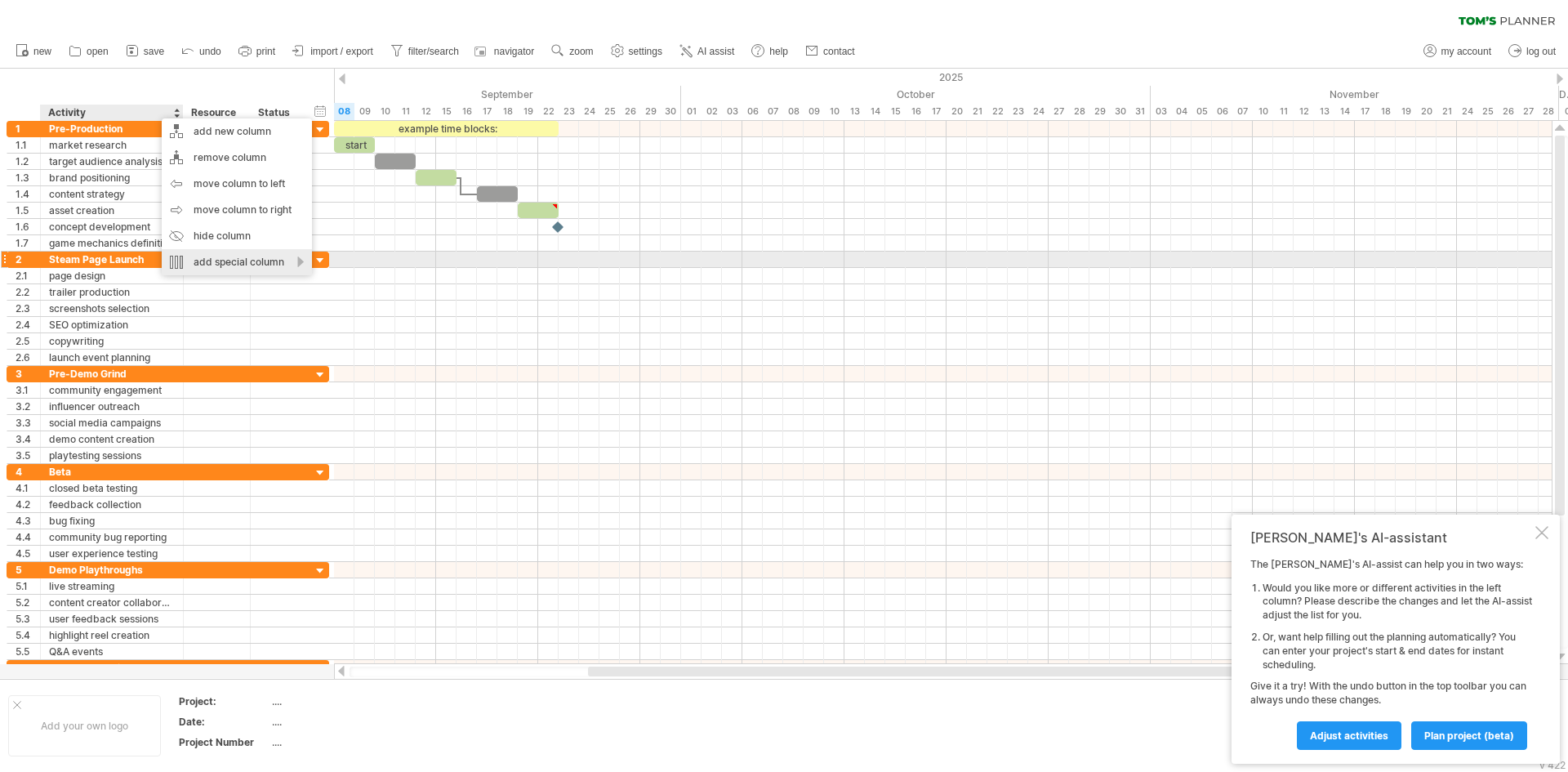
click at [222, 260] on div "add special column" at bounding box center [236, 262] width 150 height 26
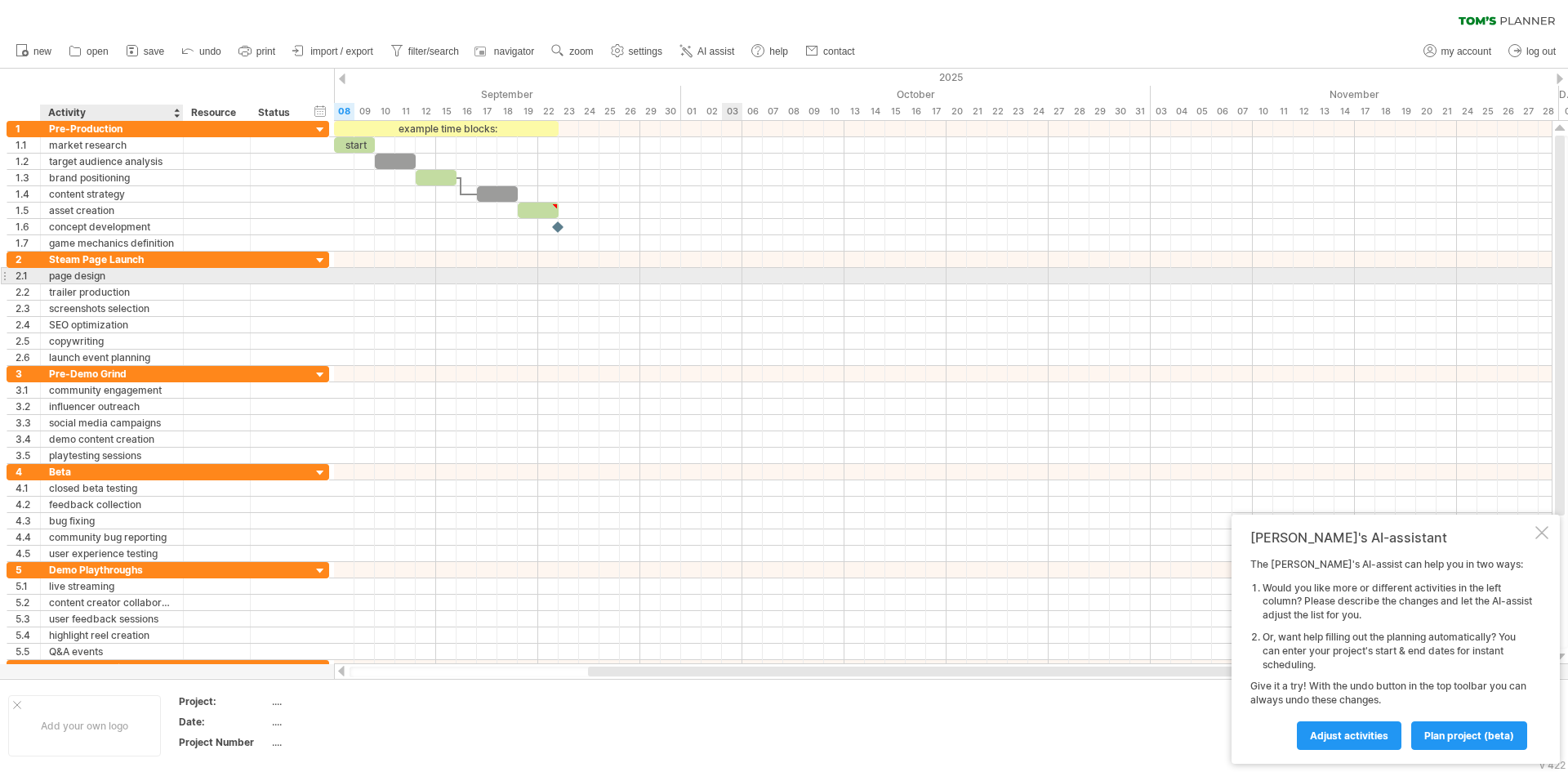
click at [728, 284] on div at bounding box center [943, 291] width 1217 height 16
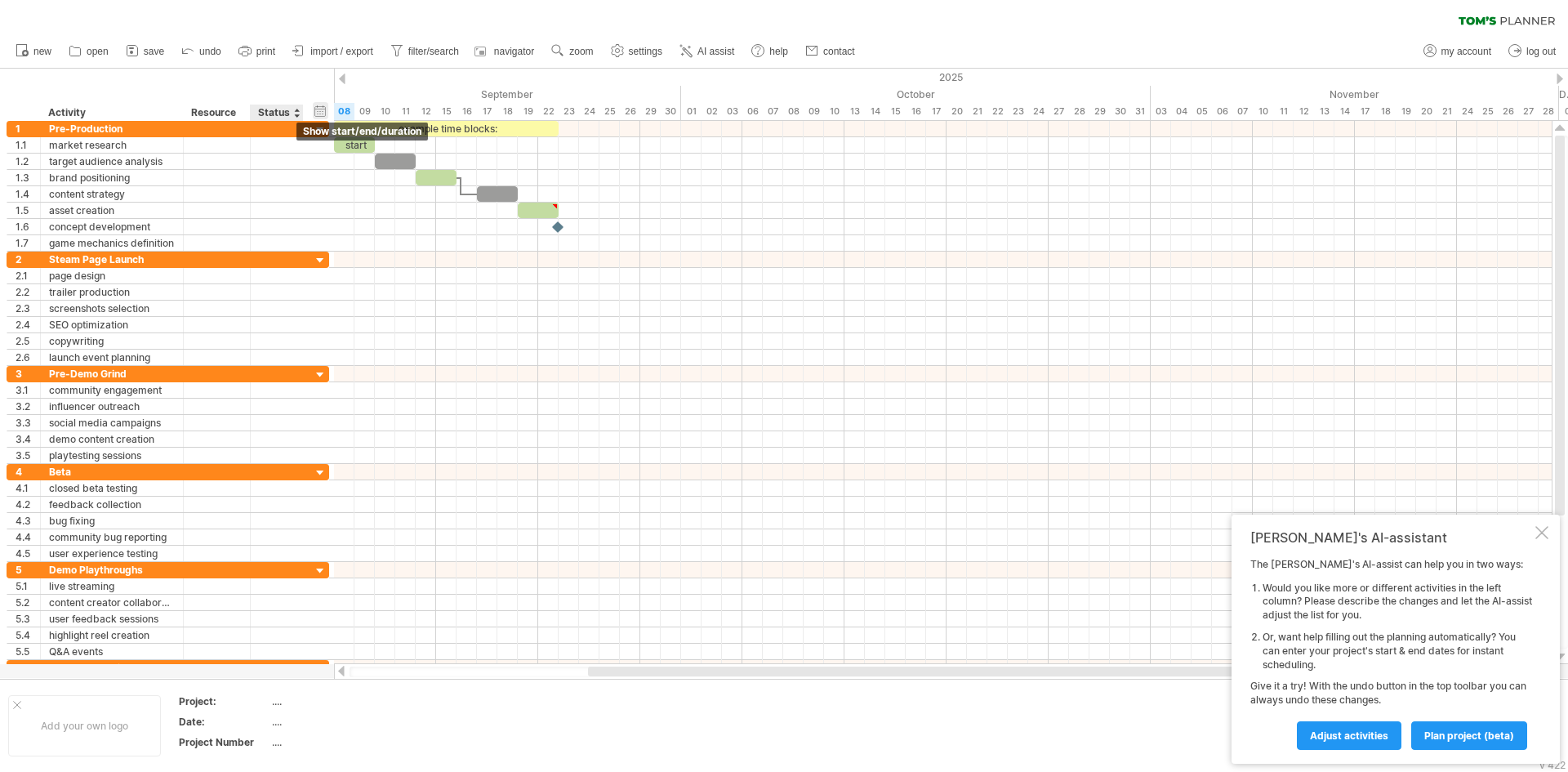
click at [319, 108] on div "hide start/end/duration show start/end/duration" at bounding box center [320, 110] width 16 height 17
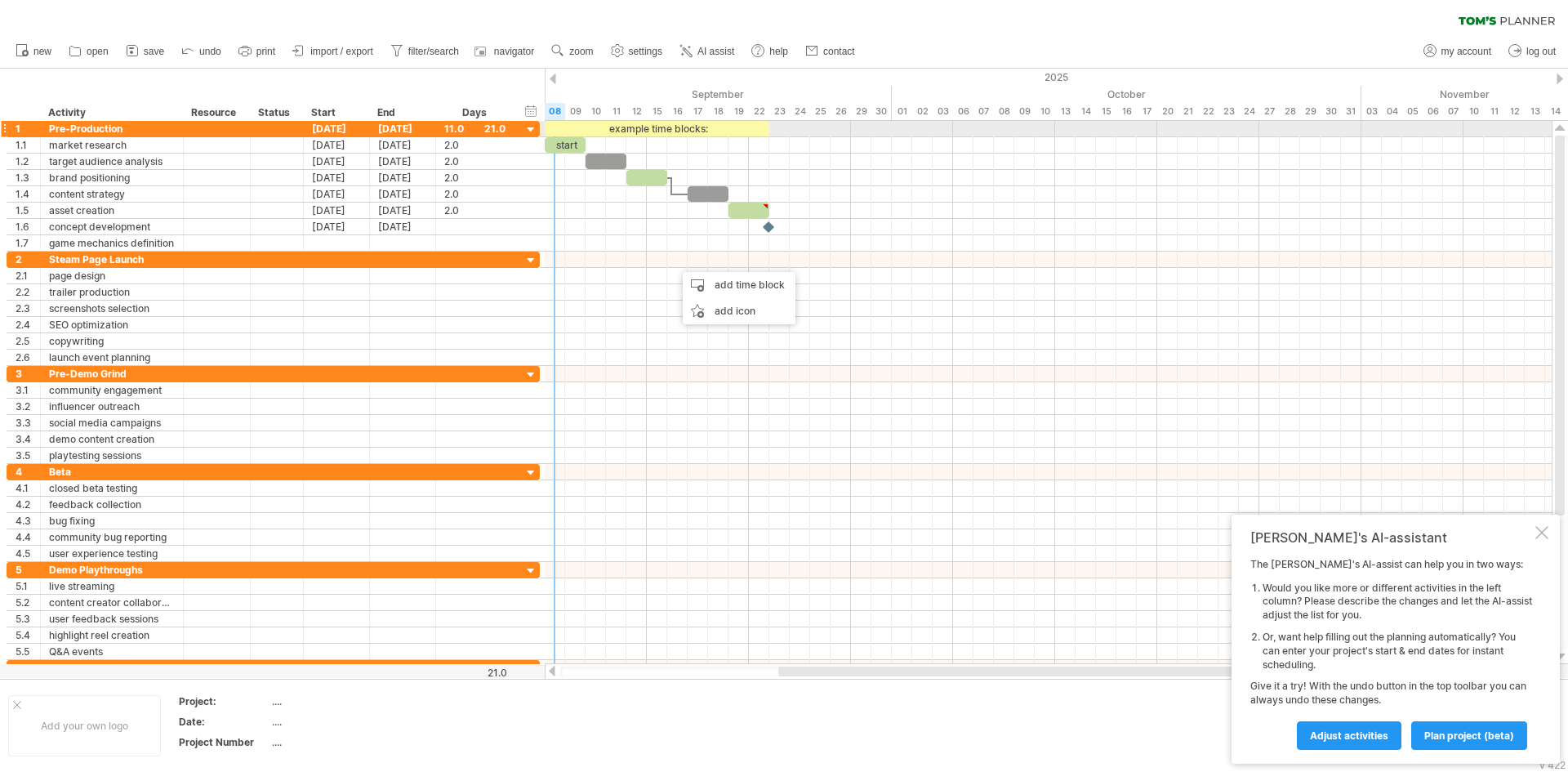
click at [446, 128] on div "11.0" at bounding box center [475, 128] width 62 height 16
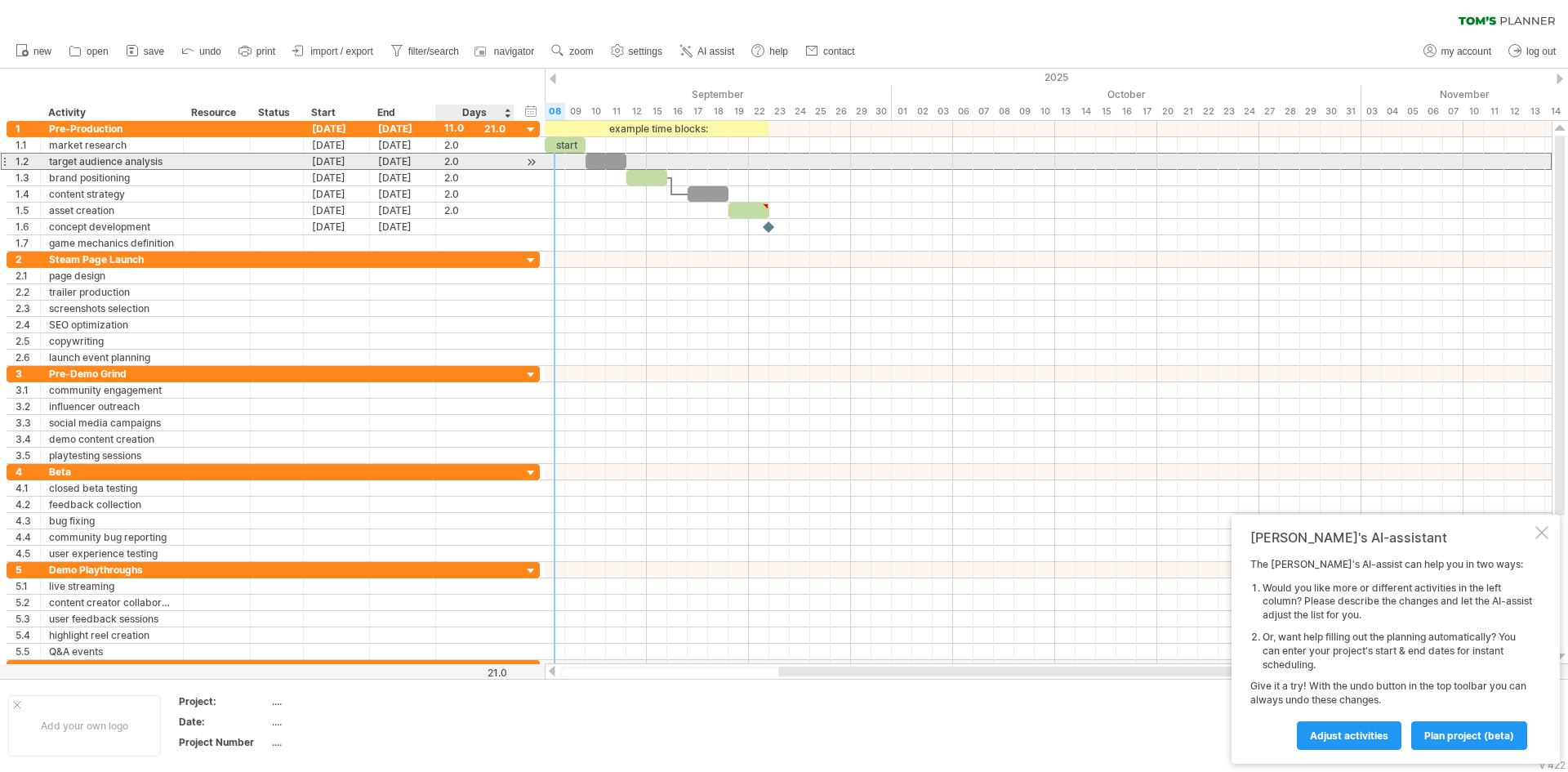
click at [484, 158] on div "2.0" at bounding box center [475, 161] width 62 height 16
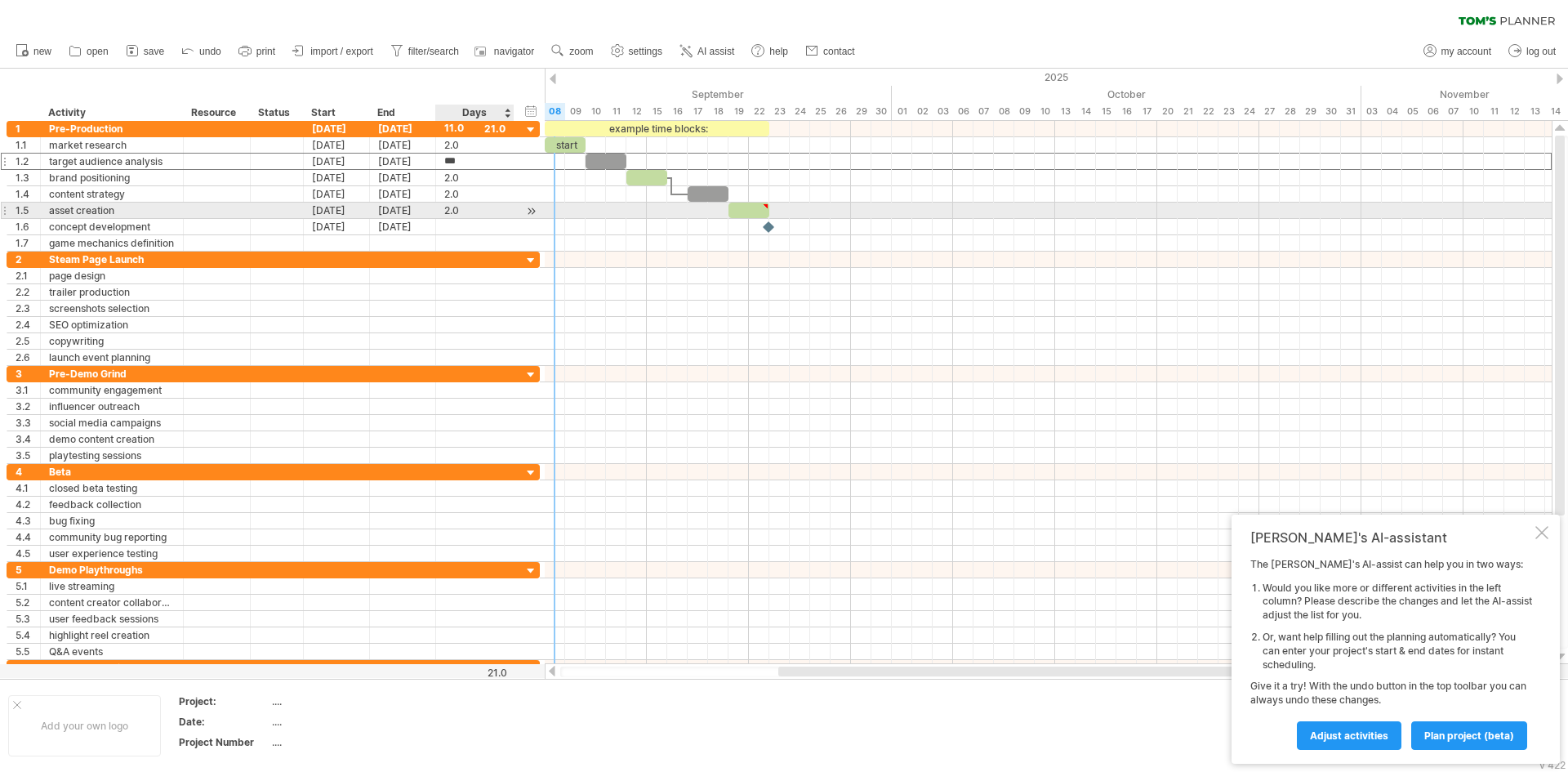
click at [483, 212] on div "2.0" at bounding box center [475, 210] width 62 height 16
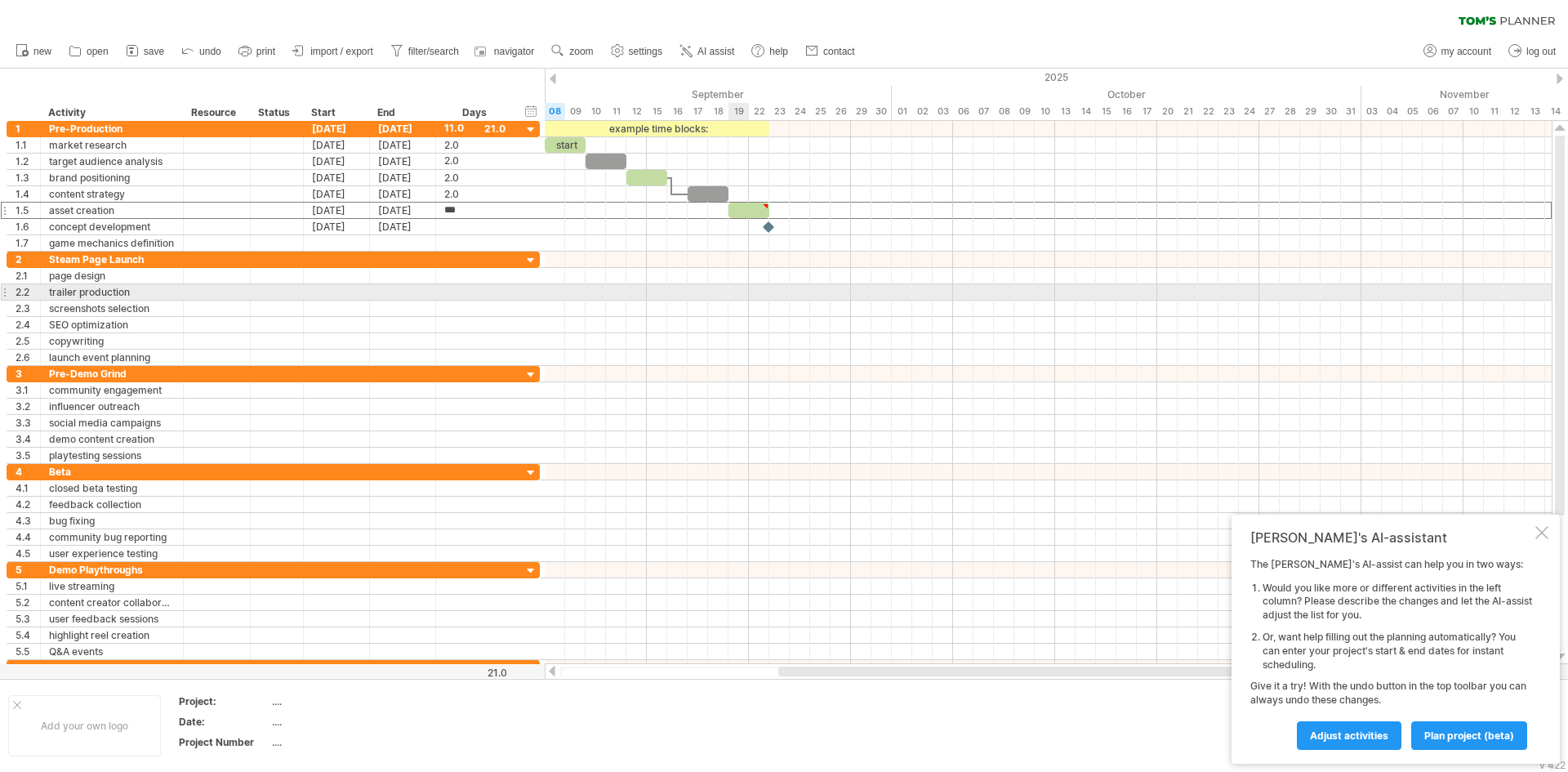
click at [734, 301] on div at bounding box center [1047, 308] width 1007 height 16
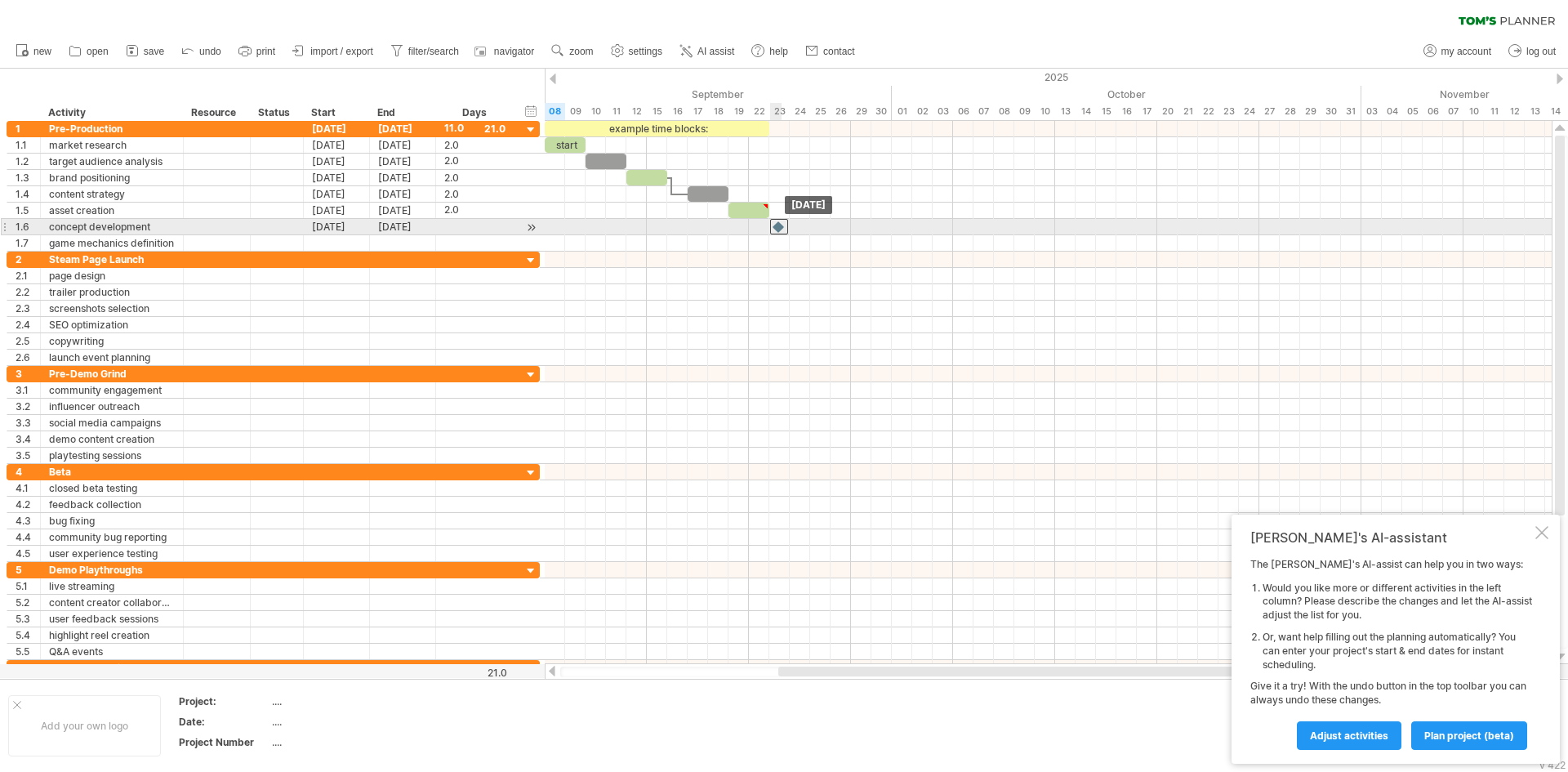
drag, startPoint x: 767, startPoint y: 229, endPoint x: 777, endPoint y: 229, distance: 10.0
click at [777, 229] on div at bounding box center [778, 226] width 18 height 16
click at [779, 229] on div at bounding box center [778, 226] width 18 height 16
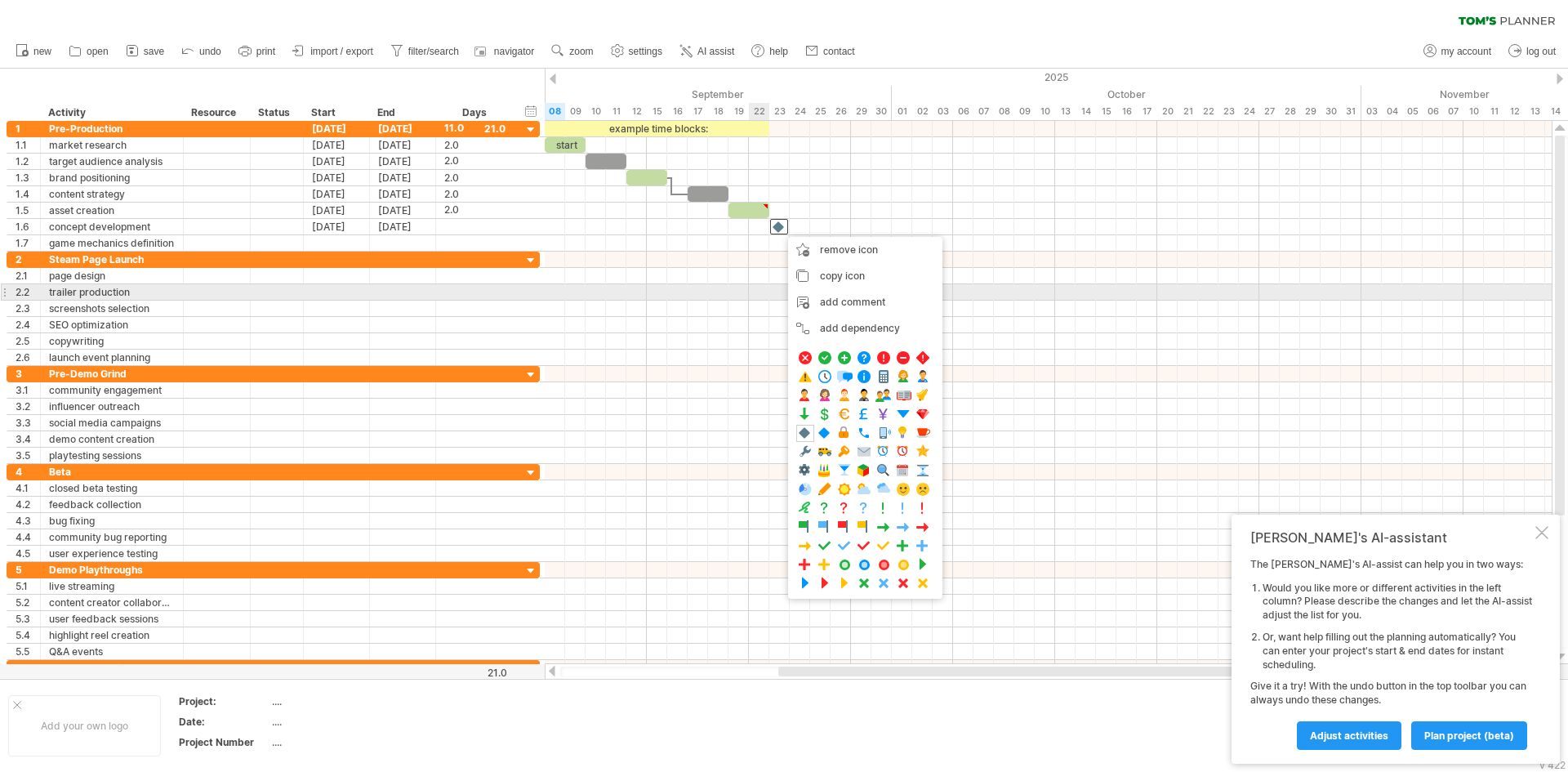
click at [760, 290] on div at bounding box center [1047, 291] width 1007 height 16
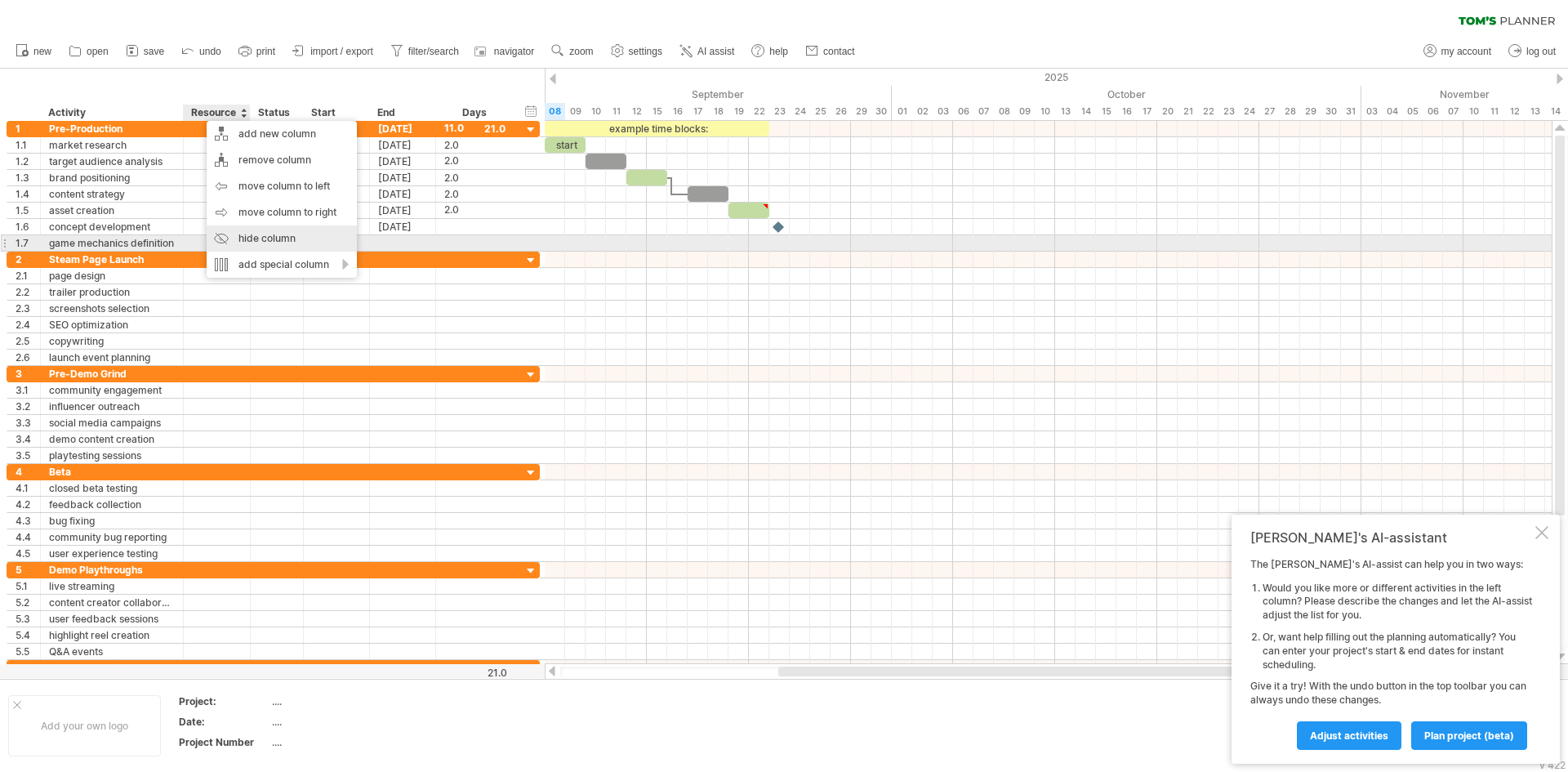
click at [292, 238] on div "hide column" at bounding box center [281, 238] width 150 height 26
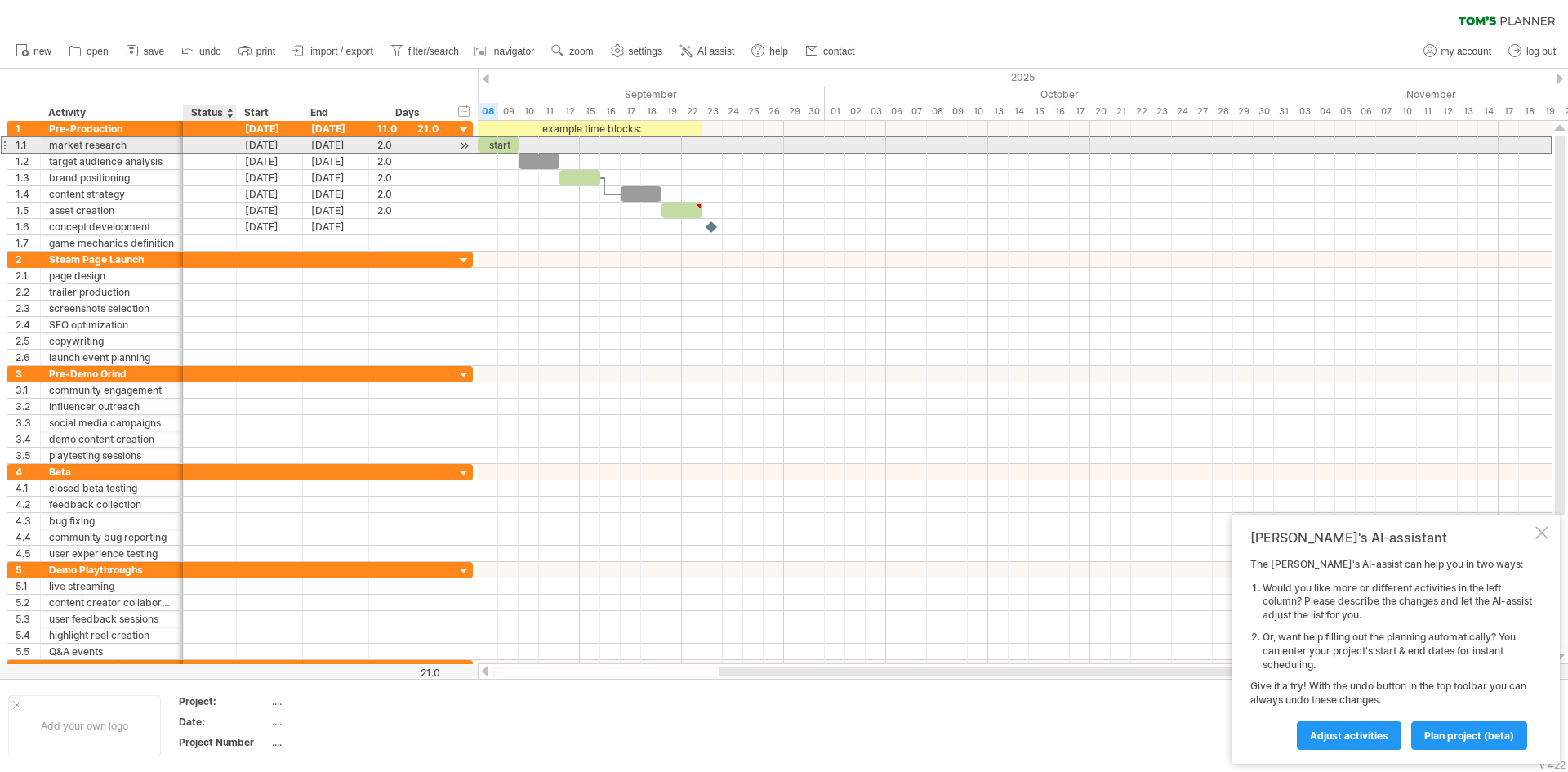
click at [211, 140] on div at bounding box center [210, 145] width 35 height 16
click at [211, 140] on input "text" at bounding box center [210, 145] width 35 height 16
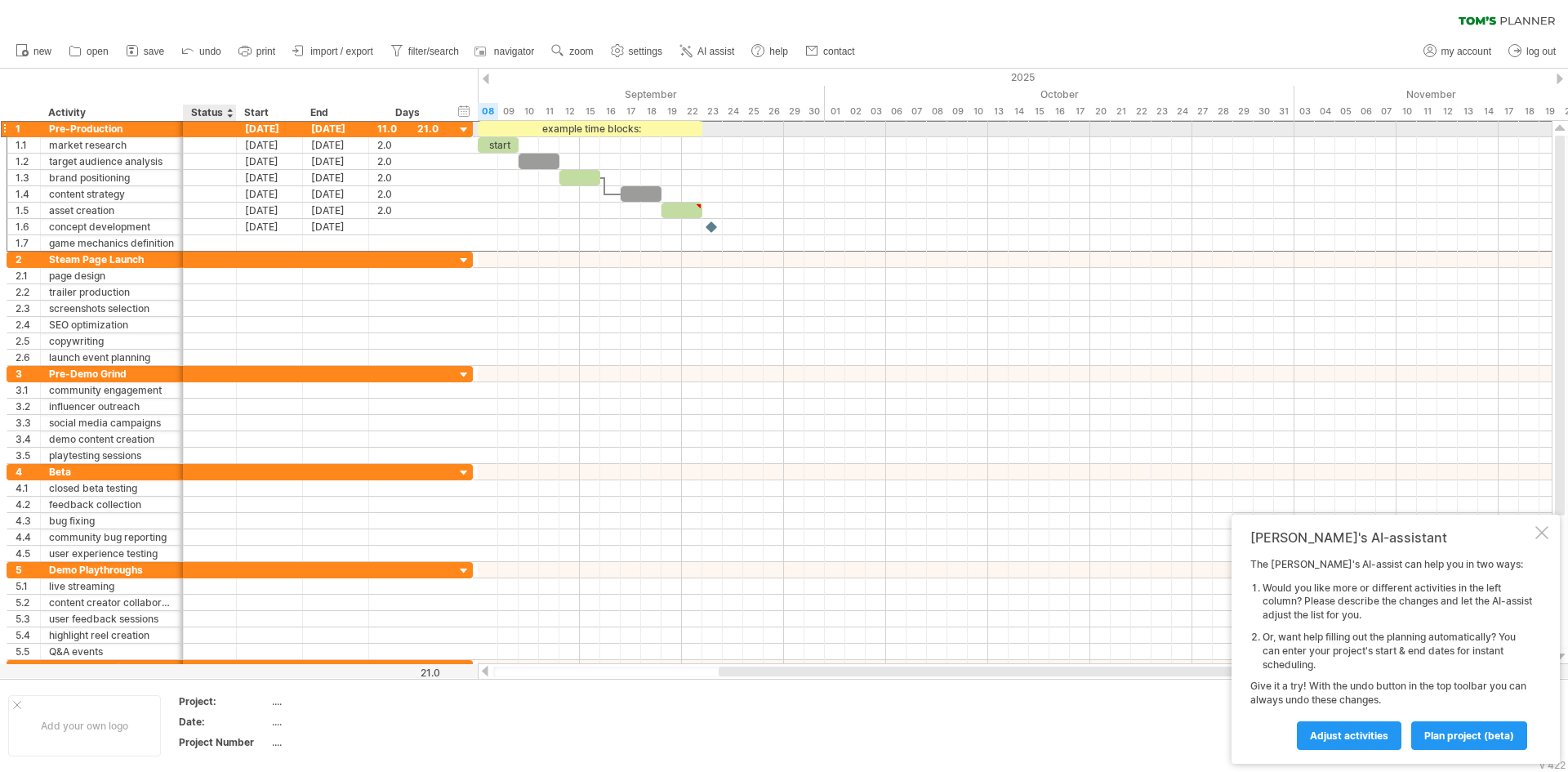
click at [206, 126] on div at bounding box center [210, 128] width 35 height 16
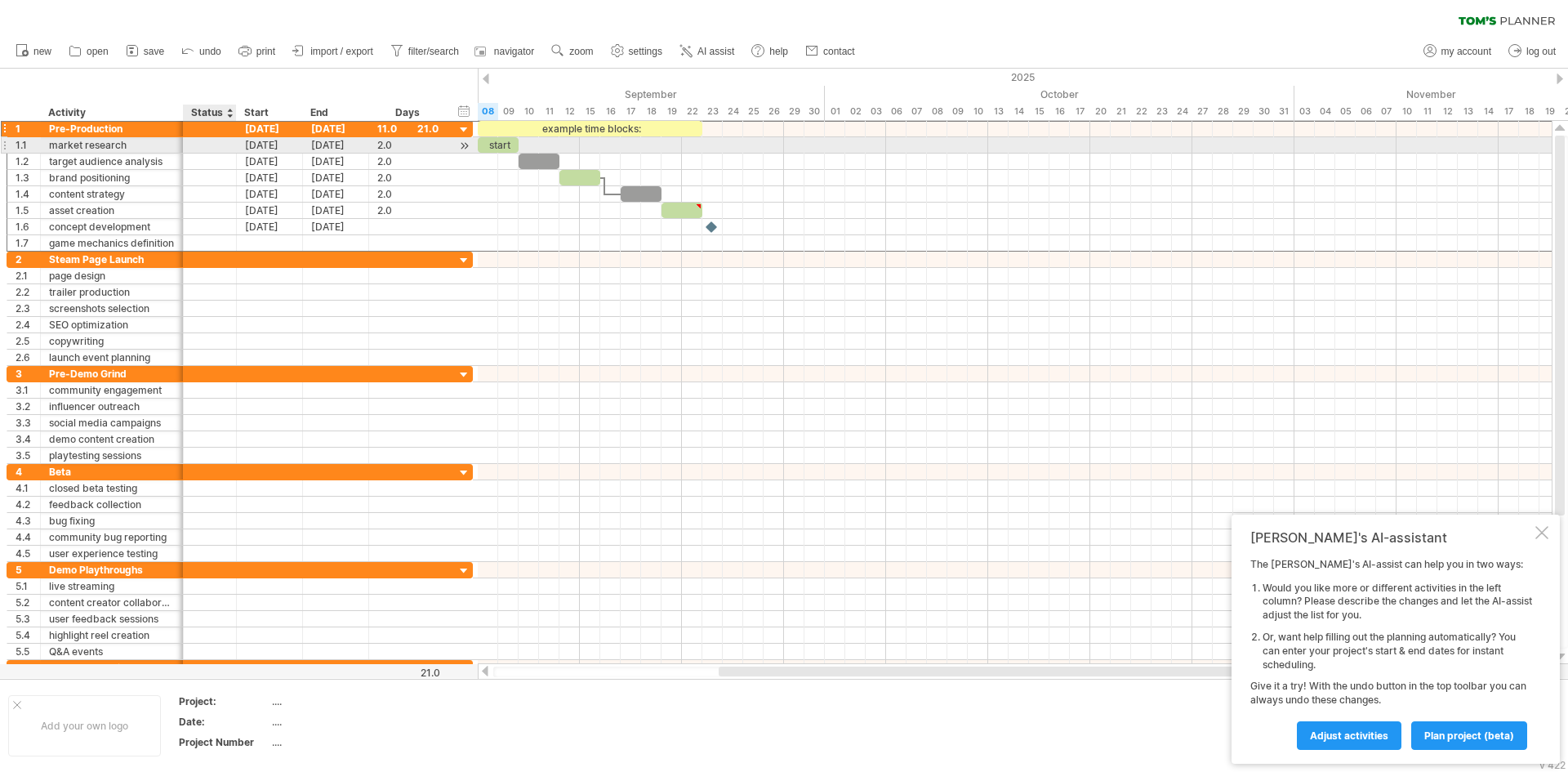
click at [204, 142] on div at bounding box center [210, 145] width 35 height 16
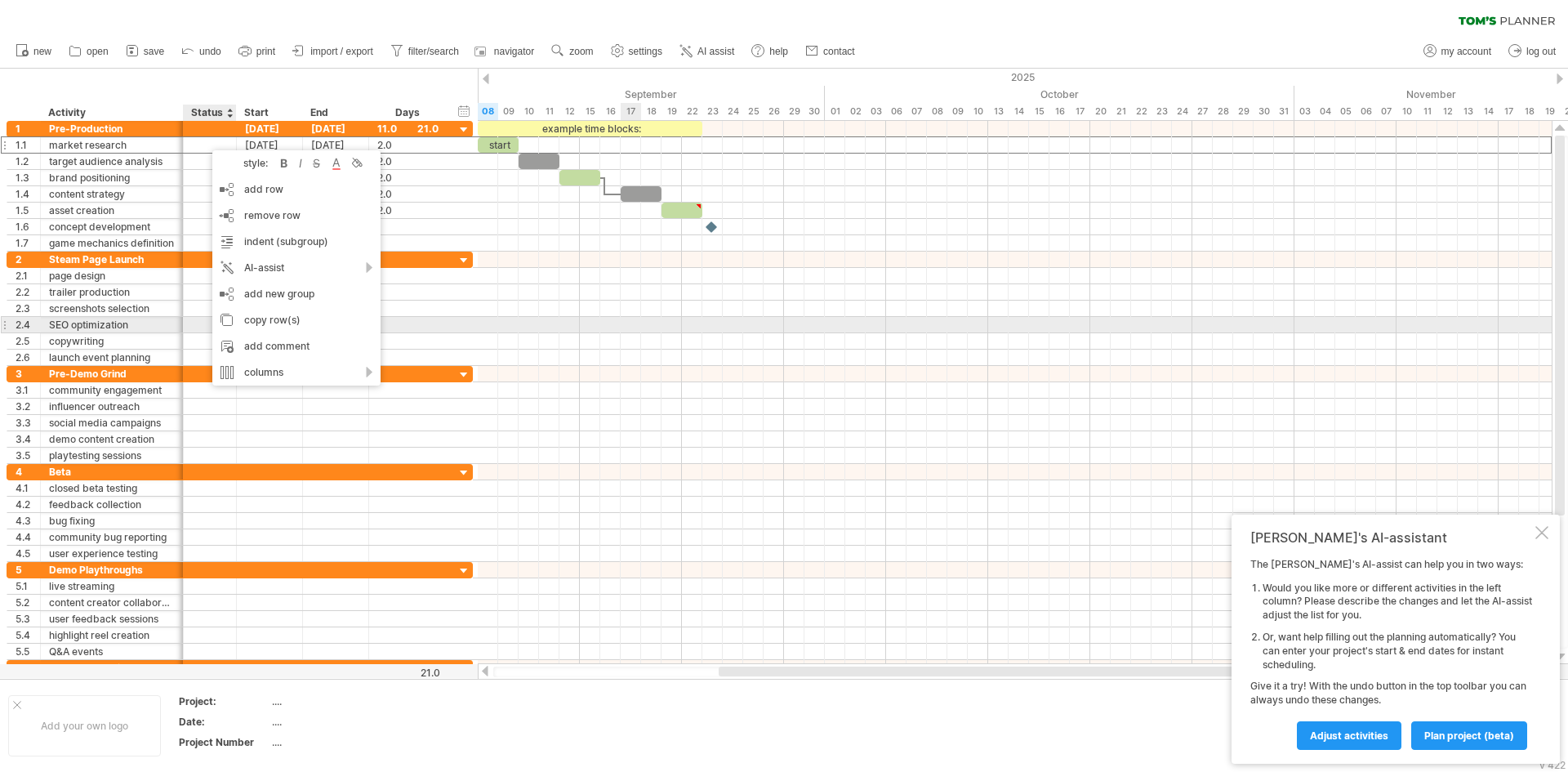
click at [623, 317] on div at bounding box center [1015, 324] width 1073 height 16
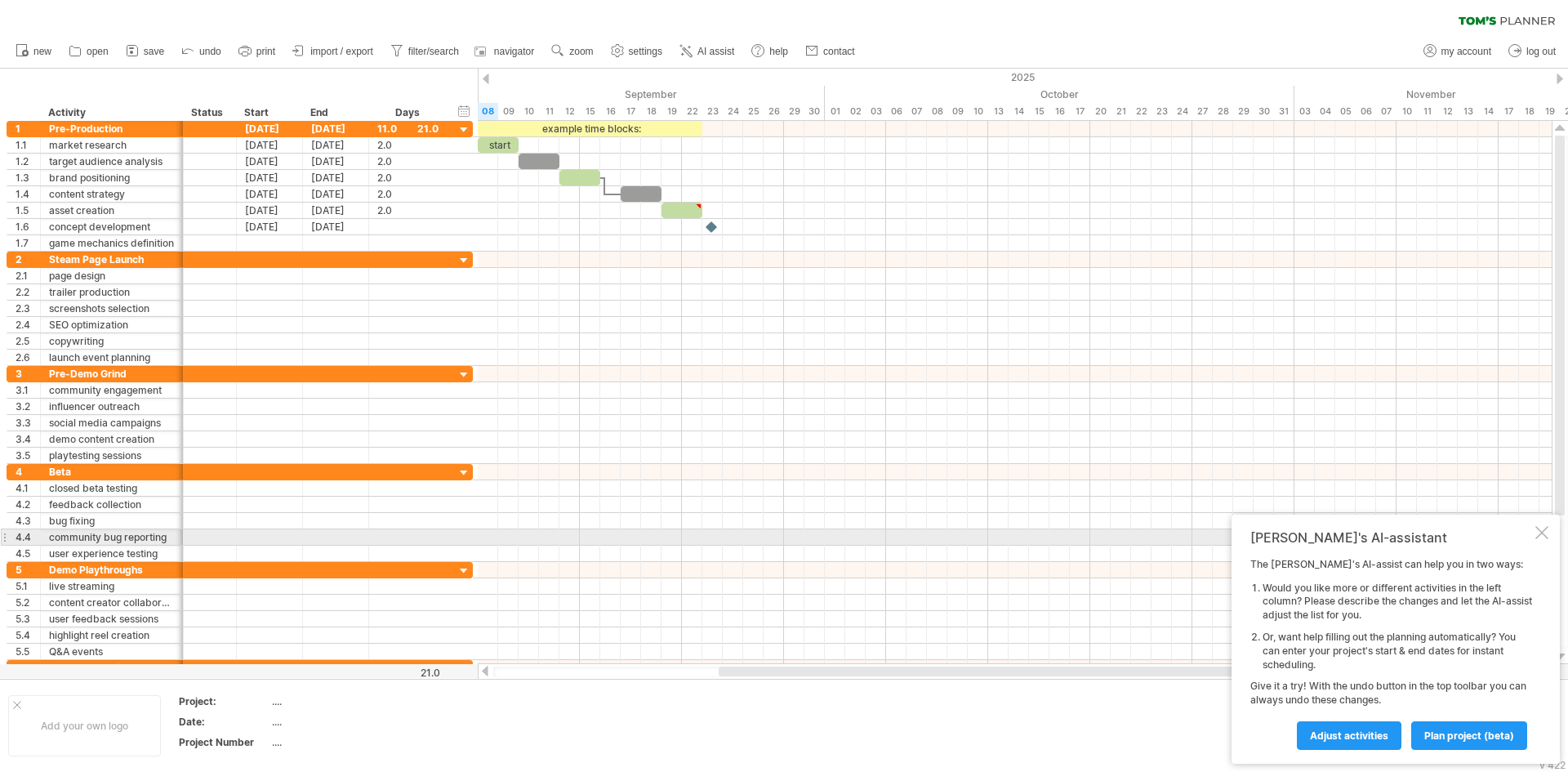
click at [1535, 534] on div at bounding box center [1542, 532] width 13 height 13
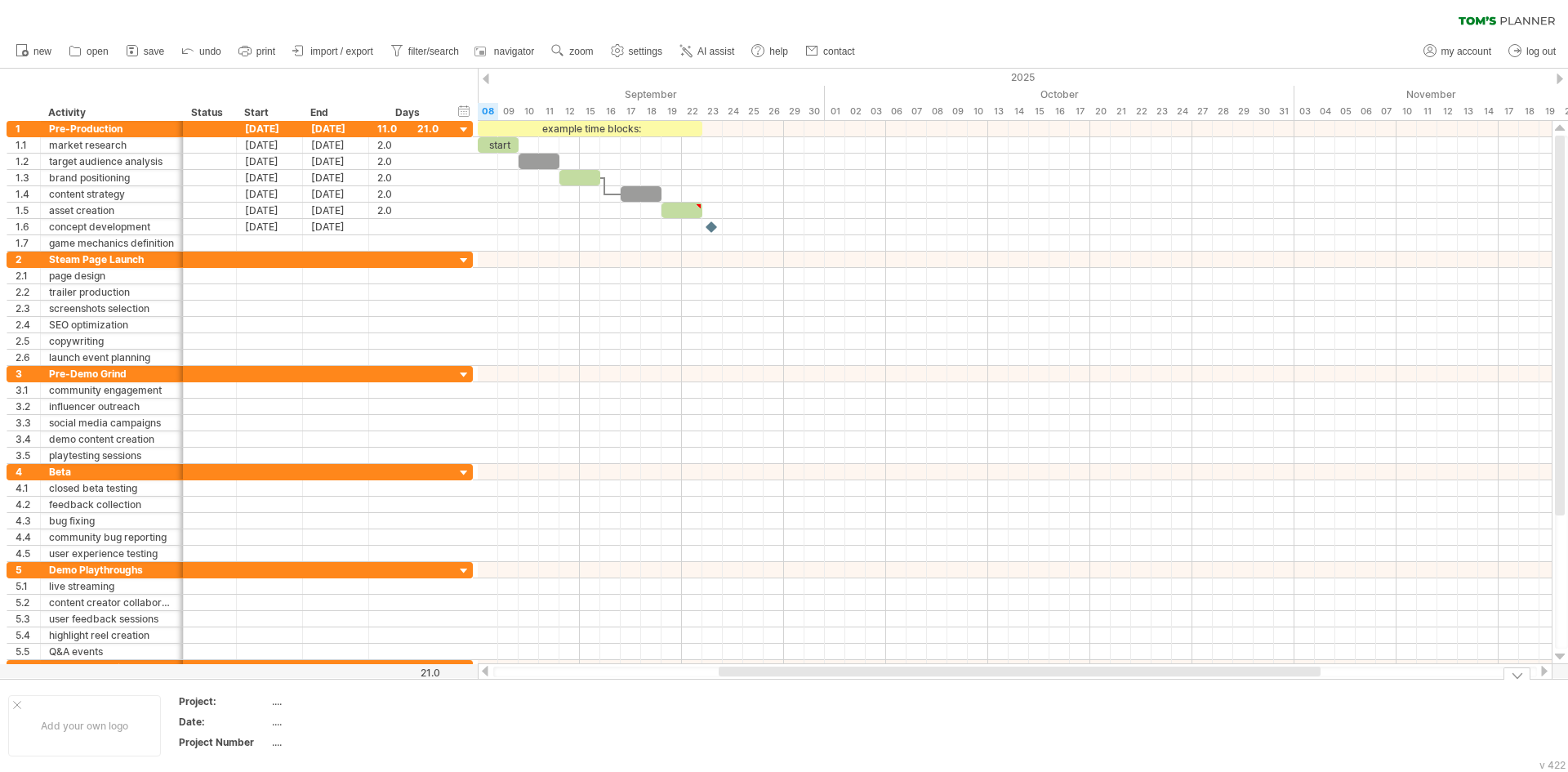
click at [596, 708] on td at bounding box center [614, 725] width 129 height 63
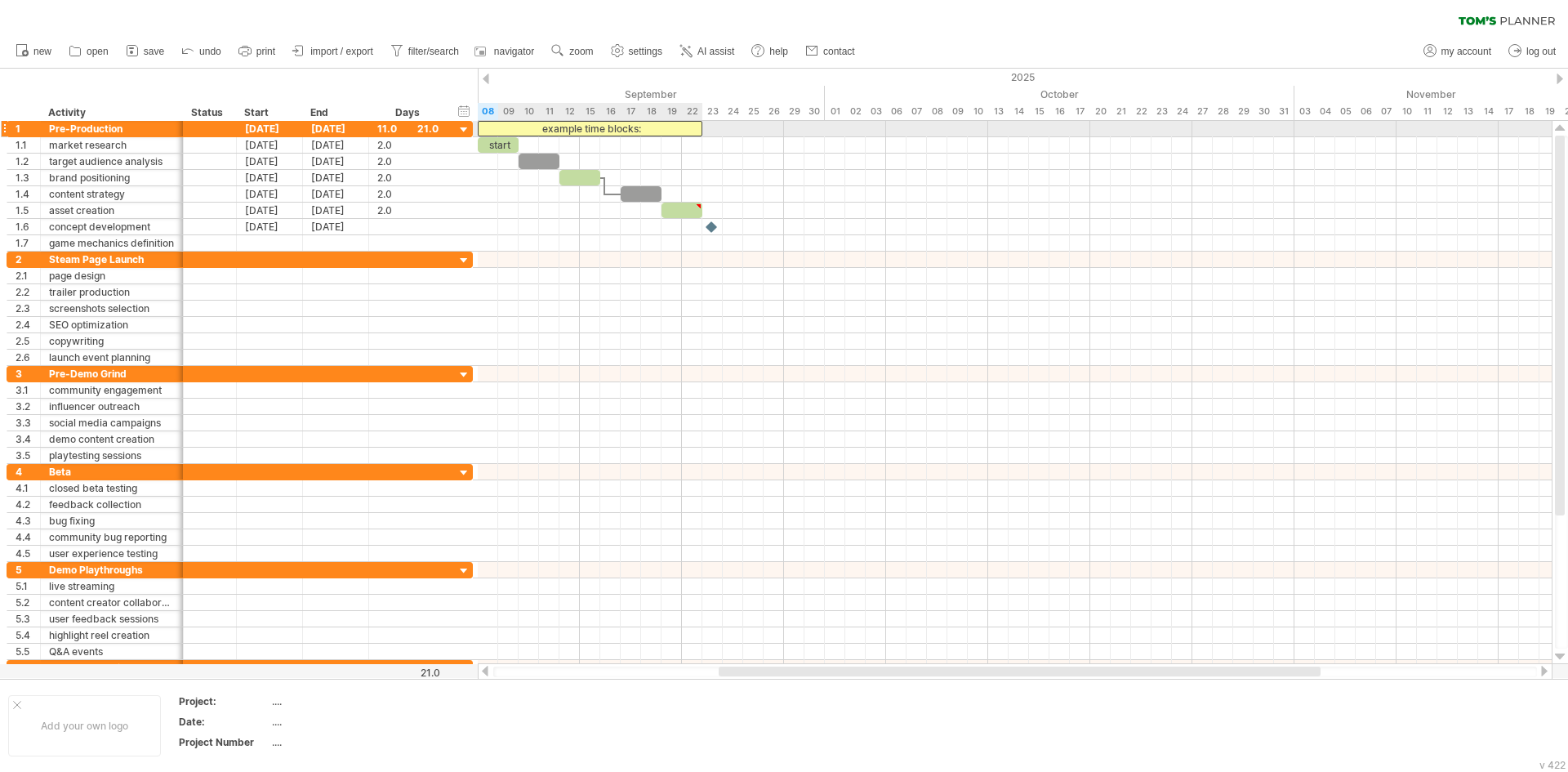
click at [539, 127] on div "example time blocks:" at bounding box center [590, 128] width 225 height 16
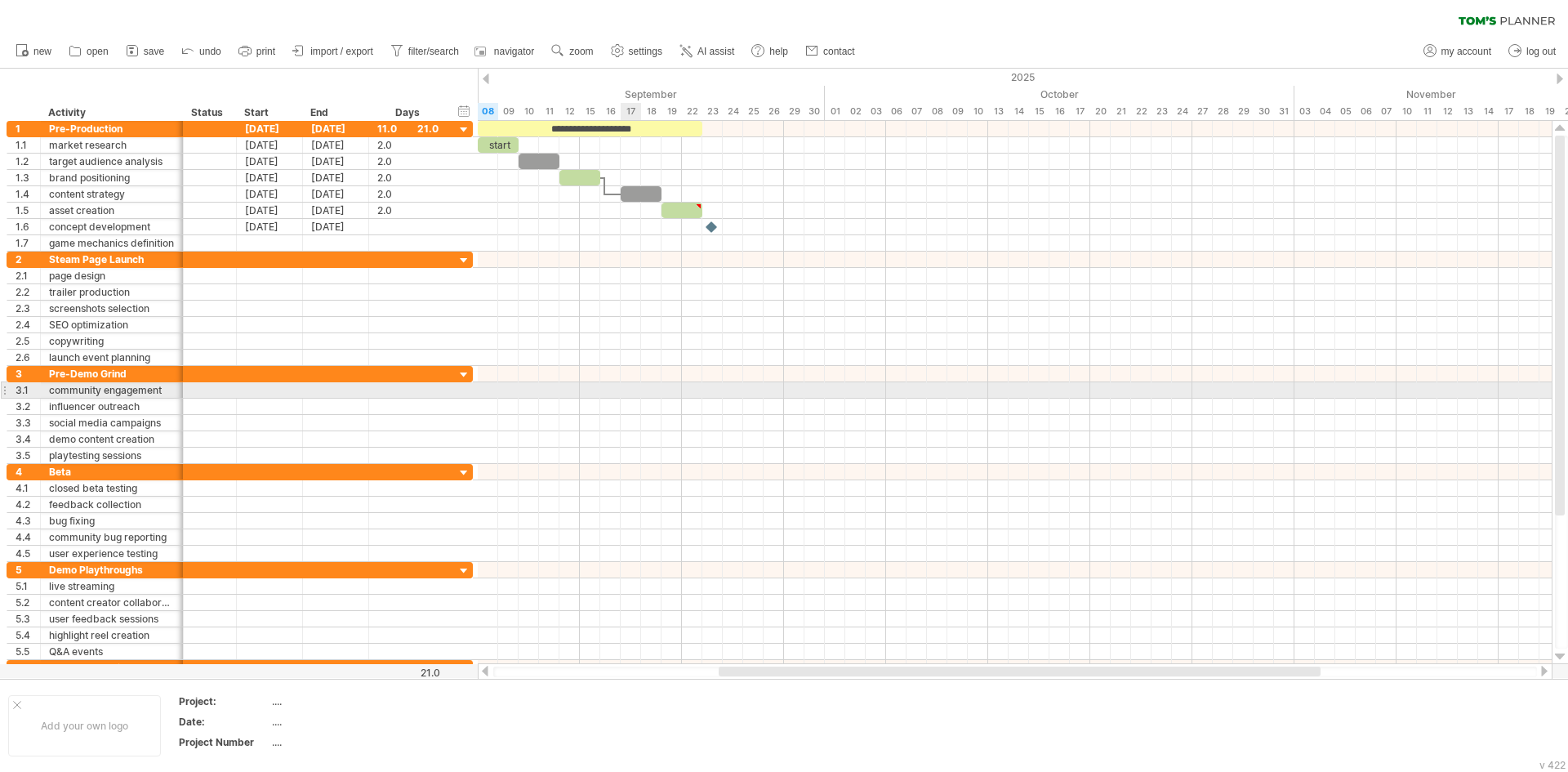
click at [636, 395] on div at bounding box center [1015, 389] width 1073 height 16
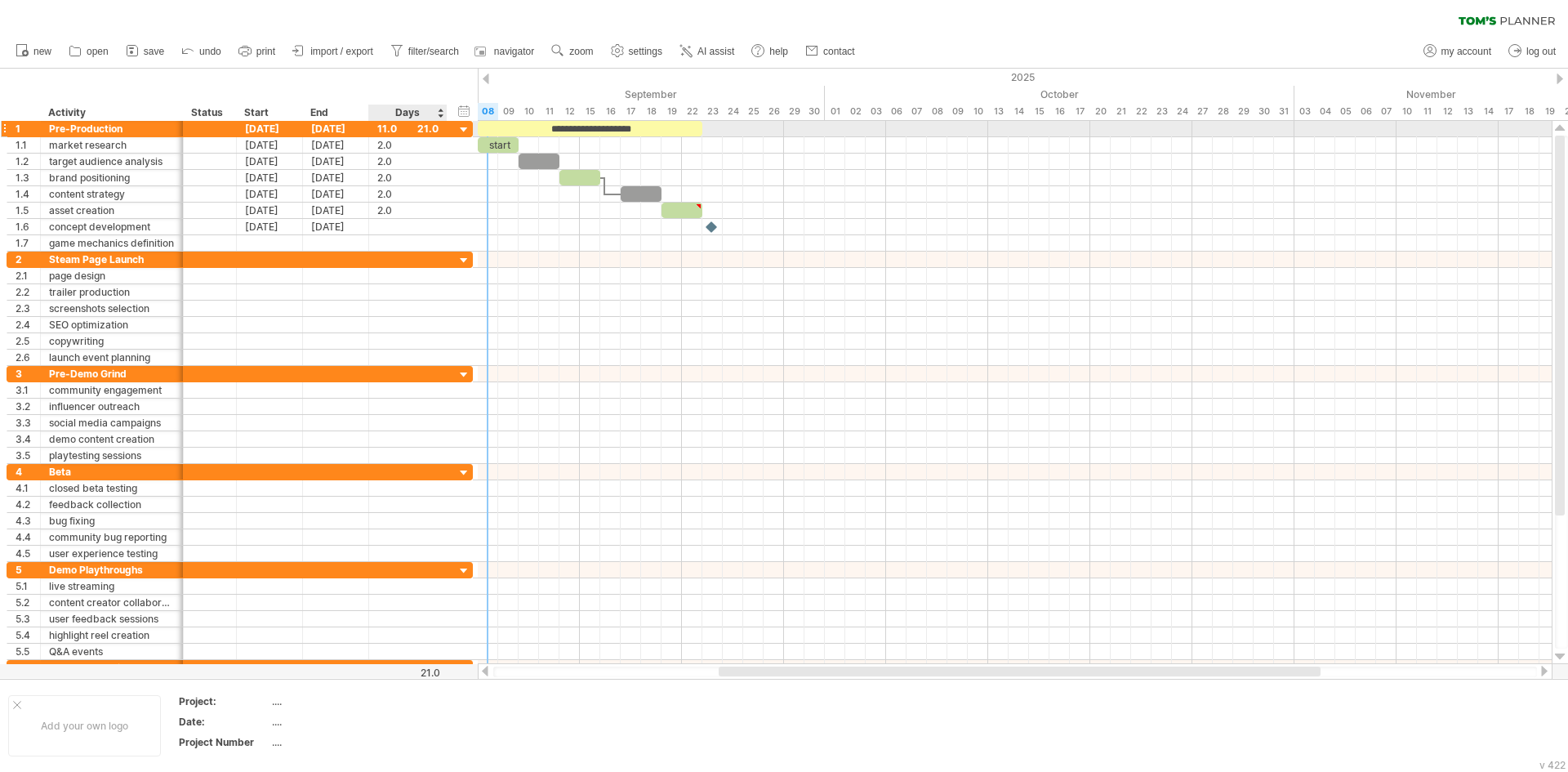
click at [385, 125] on div "11.0" at bounding box center [408, 128] width 62 height 16
click at [385, 125] on input "****" at bounding box center [392, 128] width 31 height 16
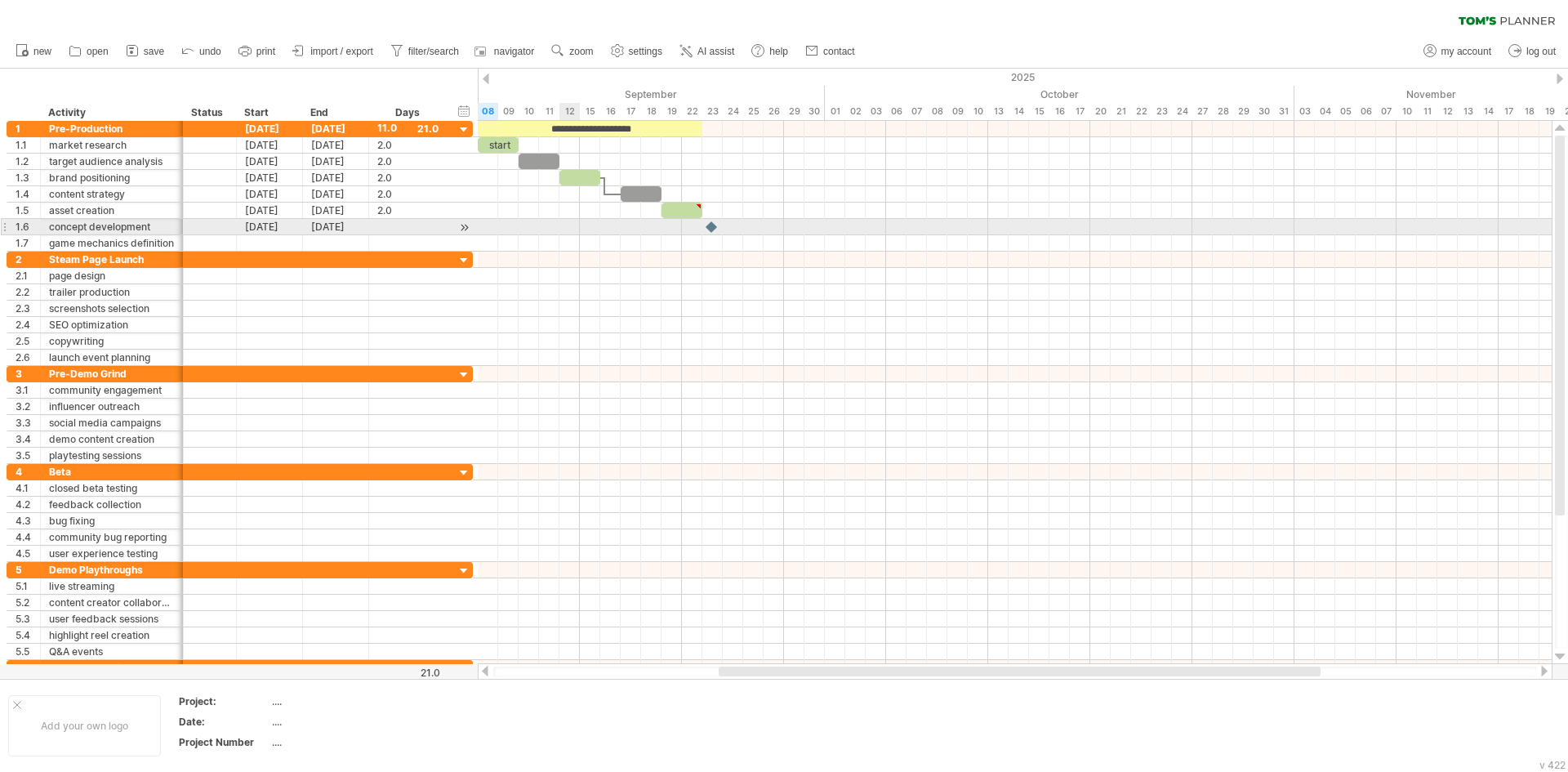
click at [566, 224] on div at bounding box center [1015, 226] width 1073 height 16
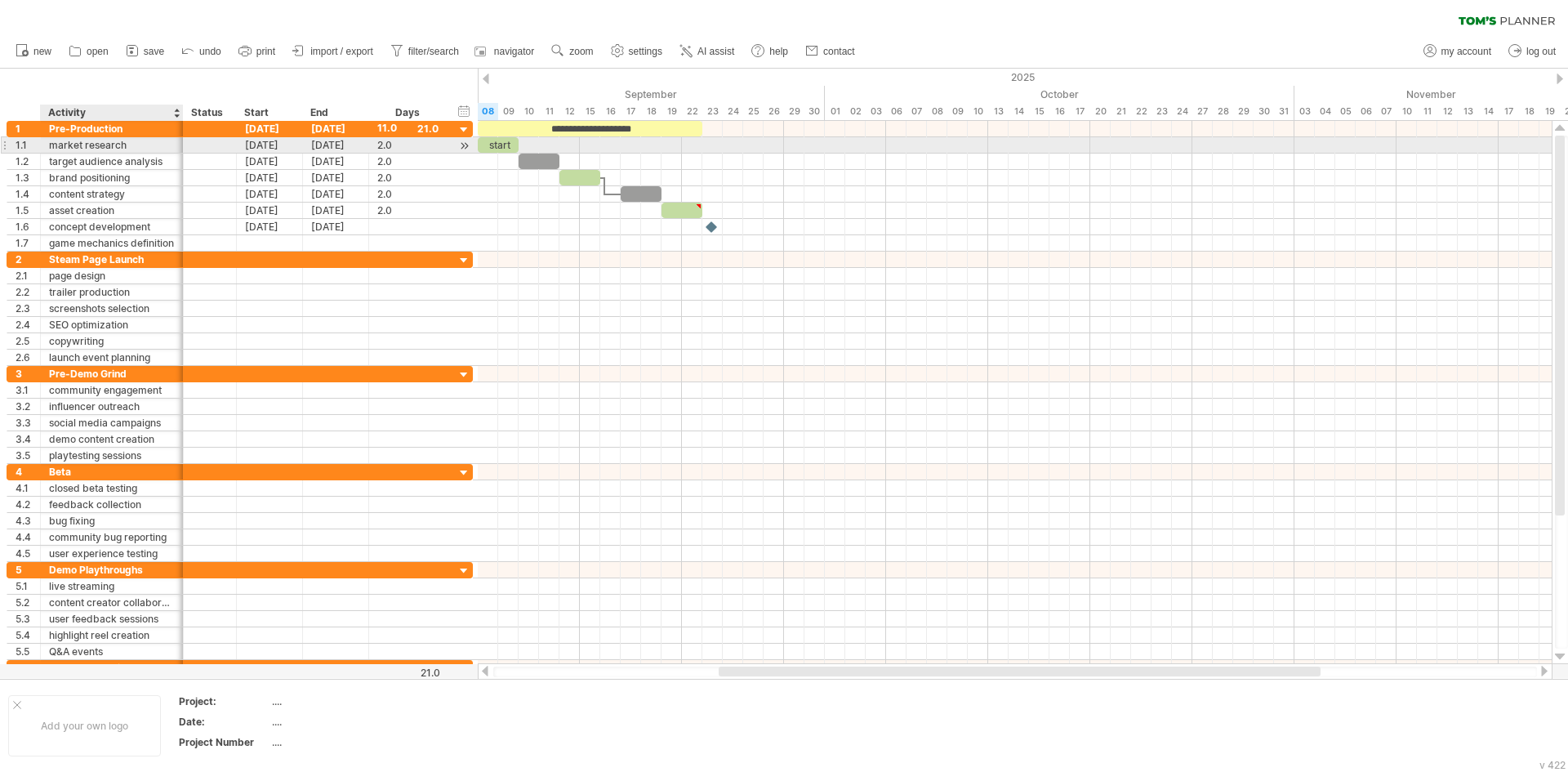
click at [99, 147] on div "market research" at bounding box center [111, 145] width 126 height 16
click at [99, 147] on input "**********" at bounding box center [111, 145] width 126 height 16
click at [124, 147] on input "**********" at bounding box center [111, 145] width 126 height 16
drag, startPoint x: 133, startPoint y: 146, endPoint x: 43, endPoint y: 147, distance: 90.0
click at [43, 147] on div "**********" at bounding box center [112, 145] width 143 height 16
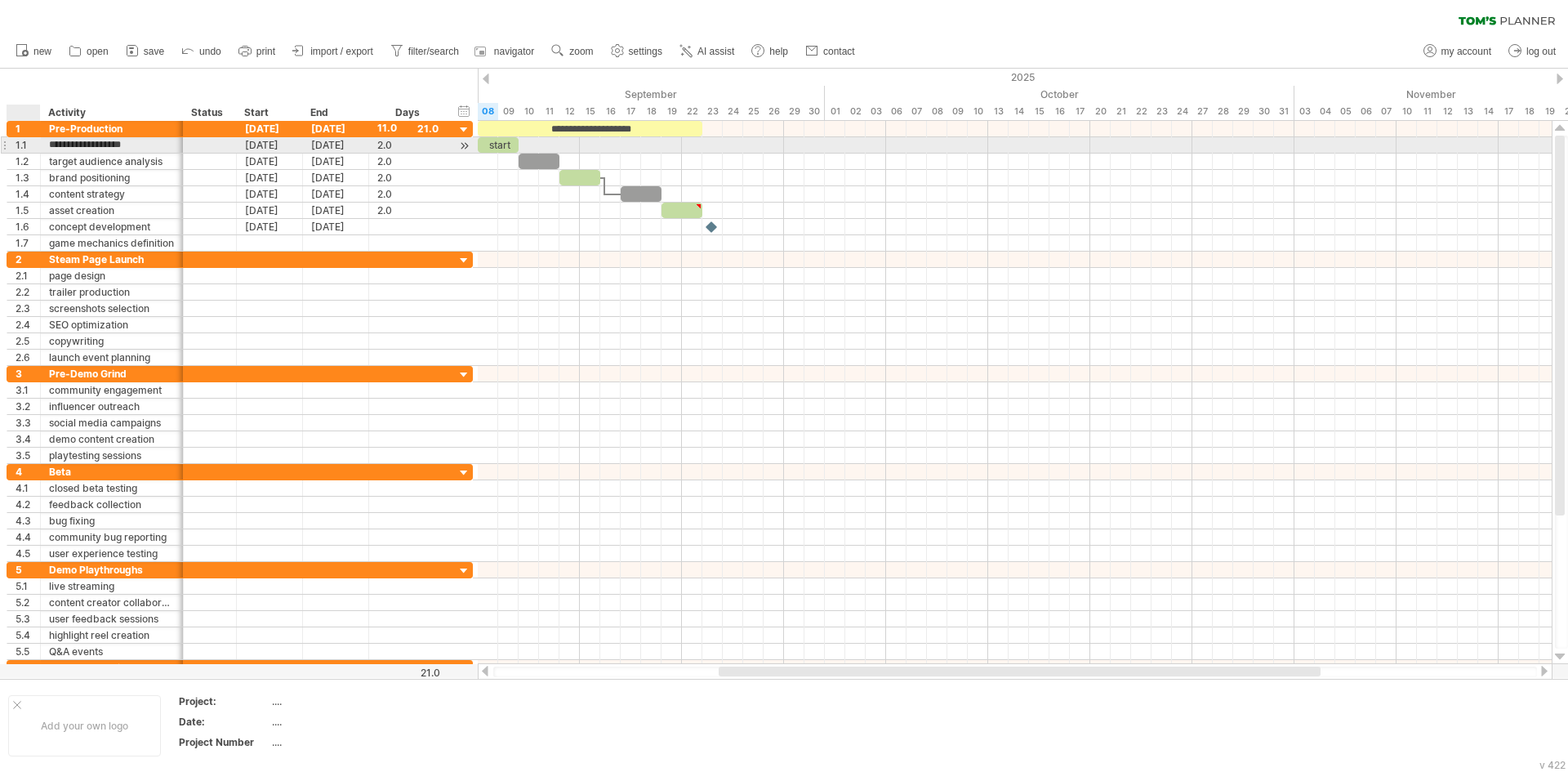
type input "**********"
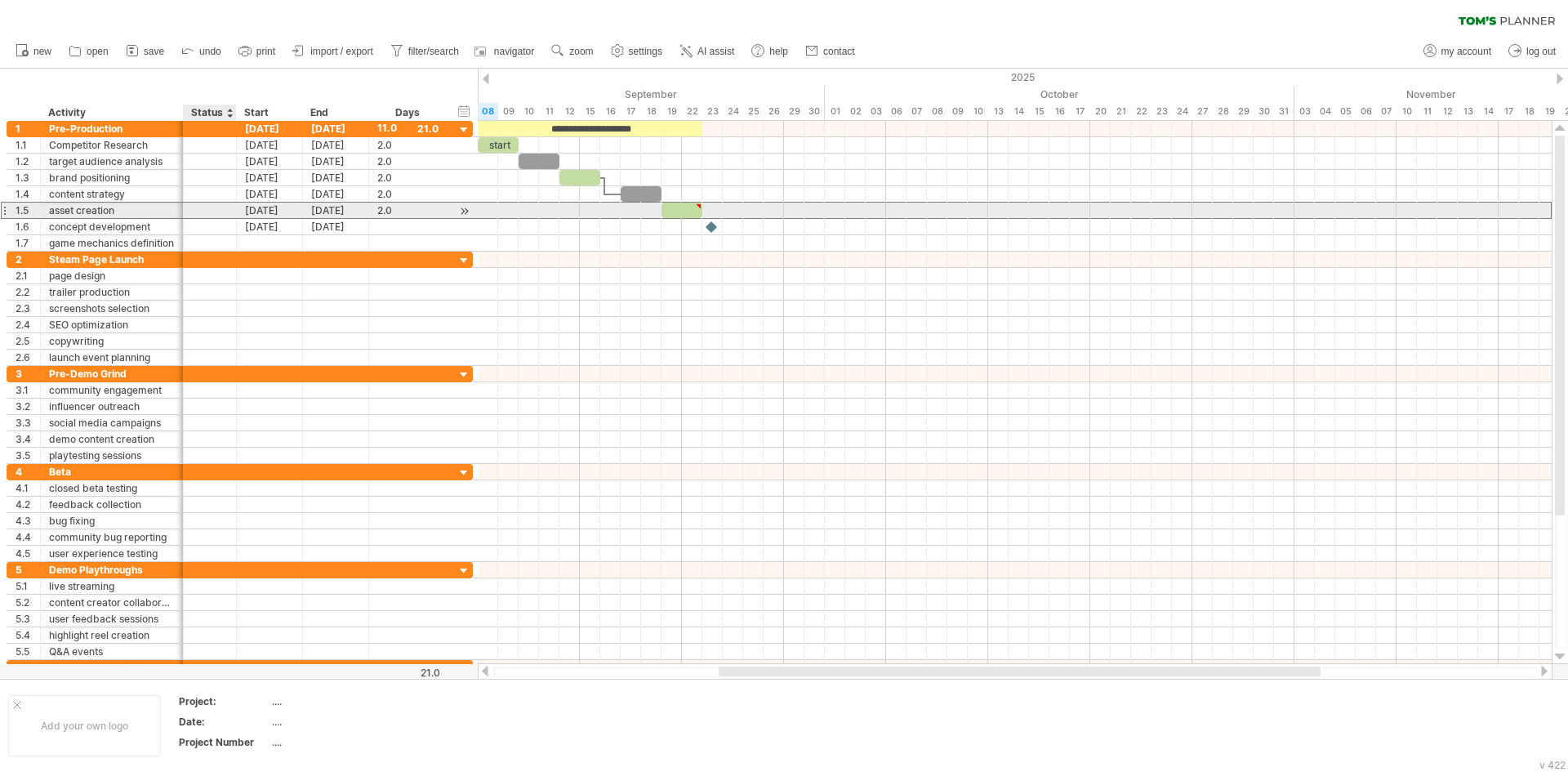
click at [225, 214] on div at bounding box center [210, 210] width 35 height 16
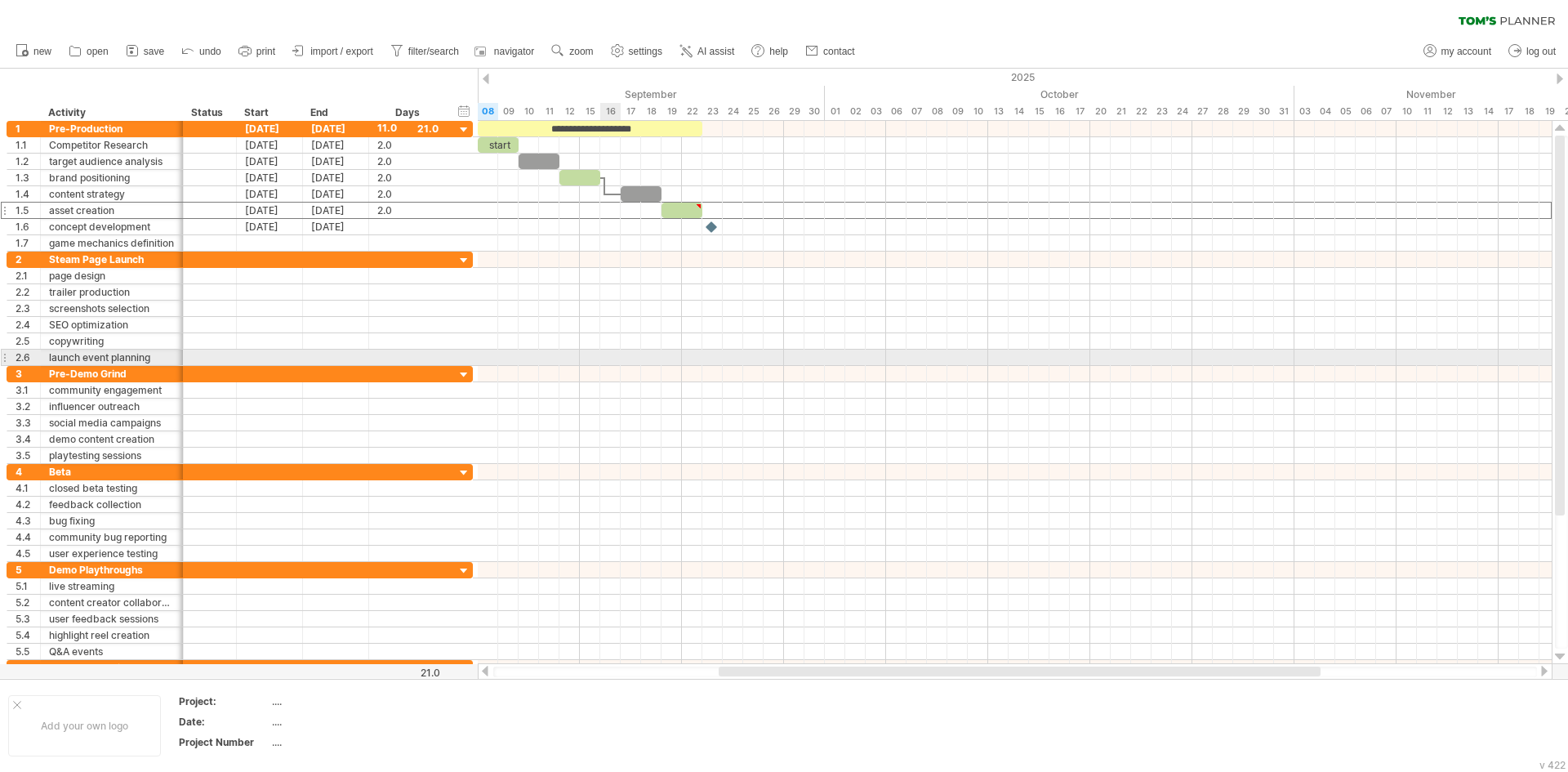
click at [621, 358] on div at bounding box center [1015, 357] width 1073 height 16
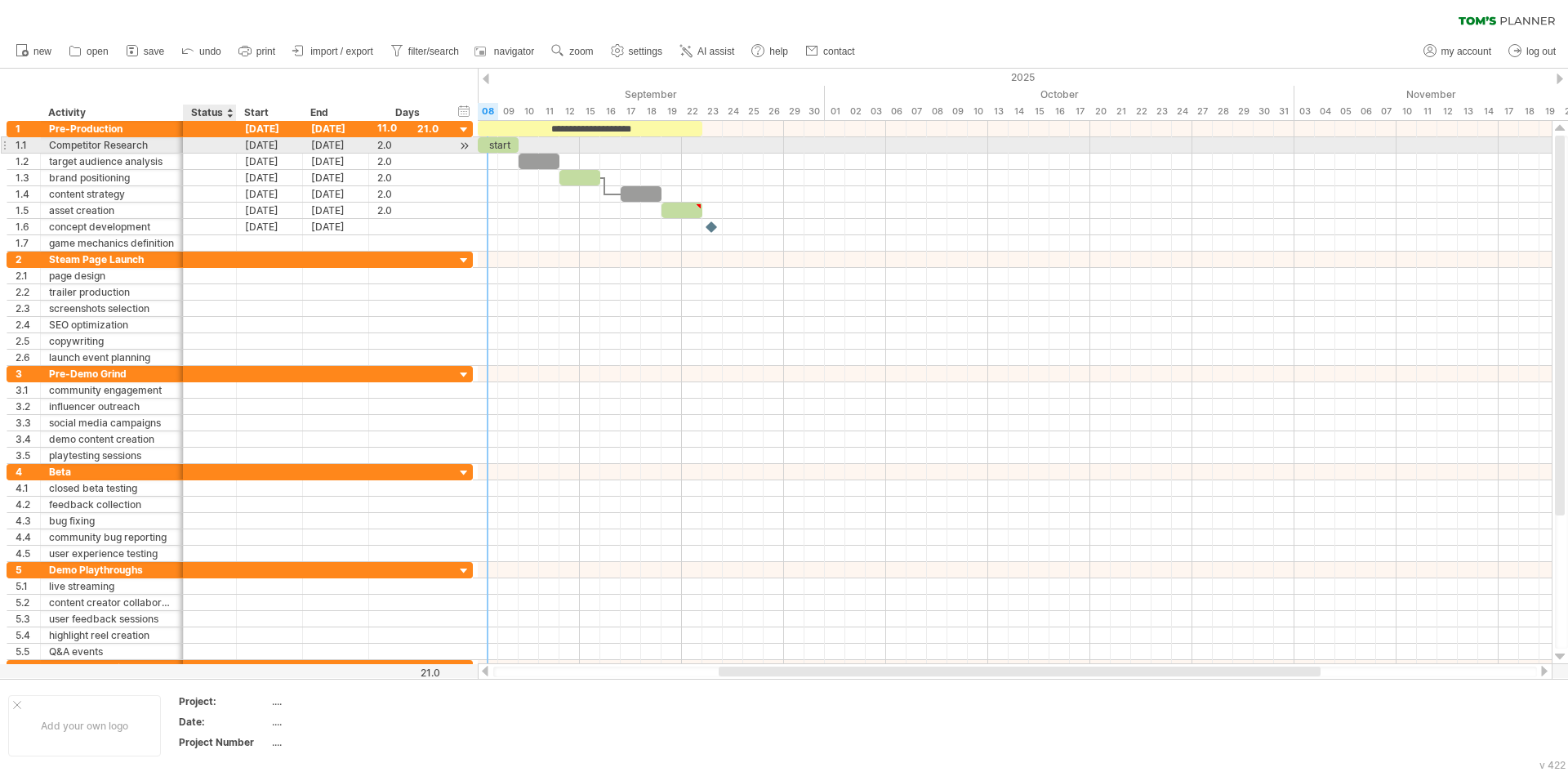
click at [212, 147] on div at bounding box center [210, 145] width 35 height 16
type input "*******"
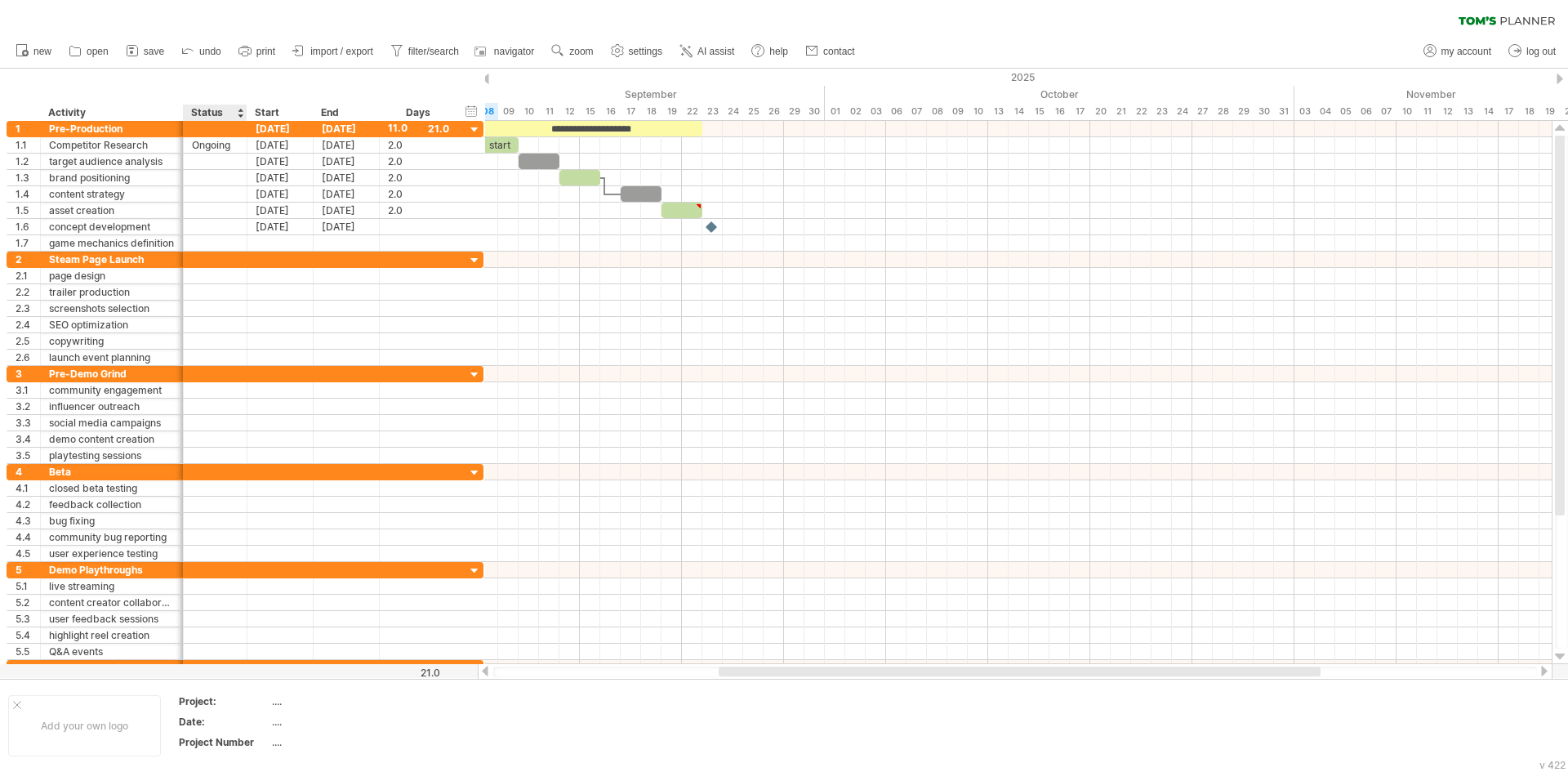
drag, startPoint x: 234, startPoint y: 112, endPoint x: 245, endPoint y: 113, distance: 11.0
click at [245, 113] on div at bounding box center [246, 112] width 6 height 16
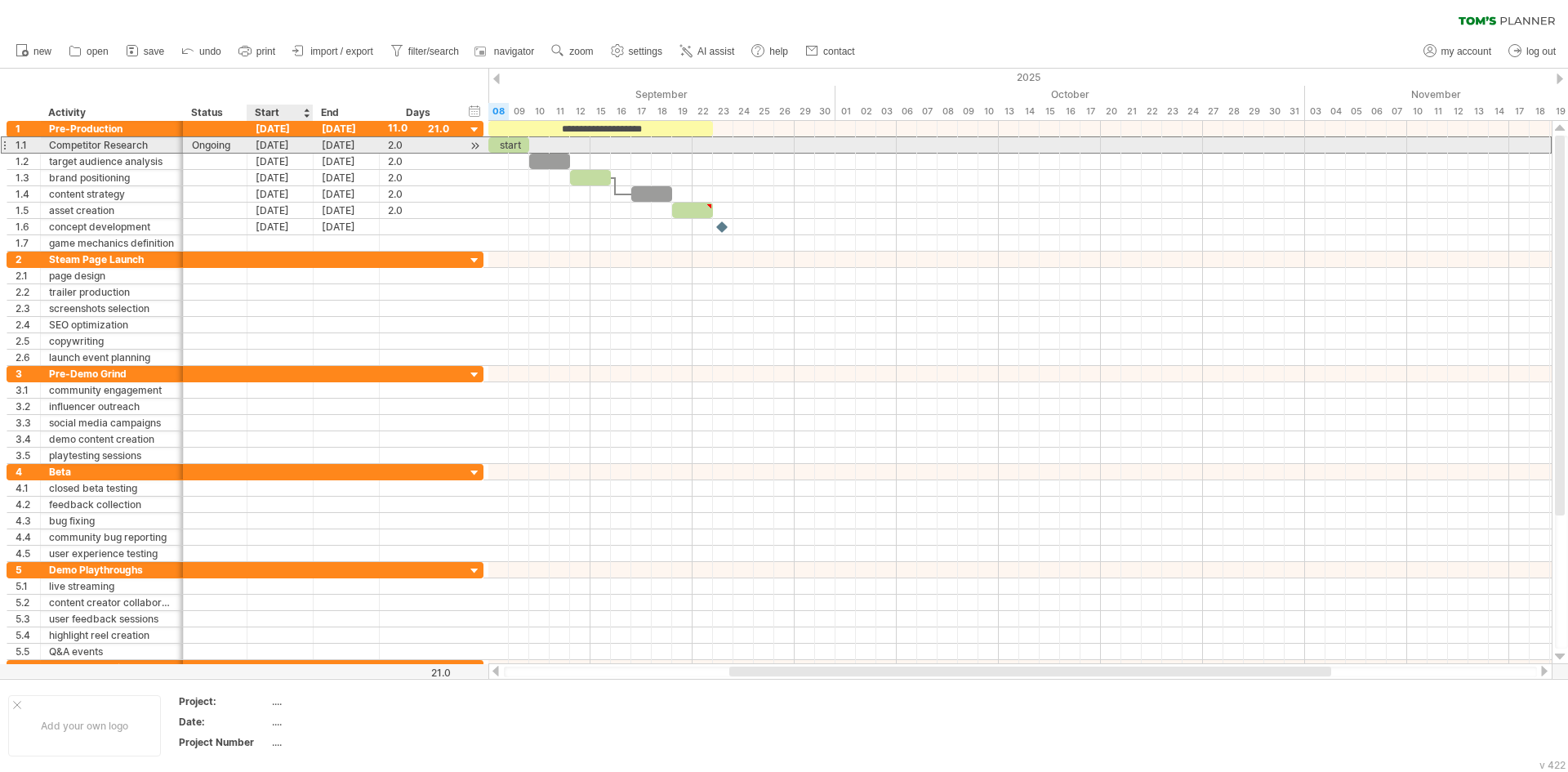
click at [287, 150] on div "[DATE]" at bounding box center [280, 145] width 66 height 16
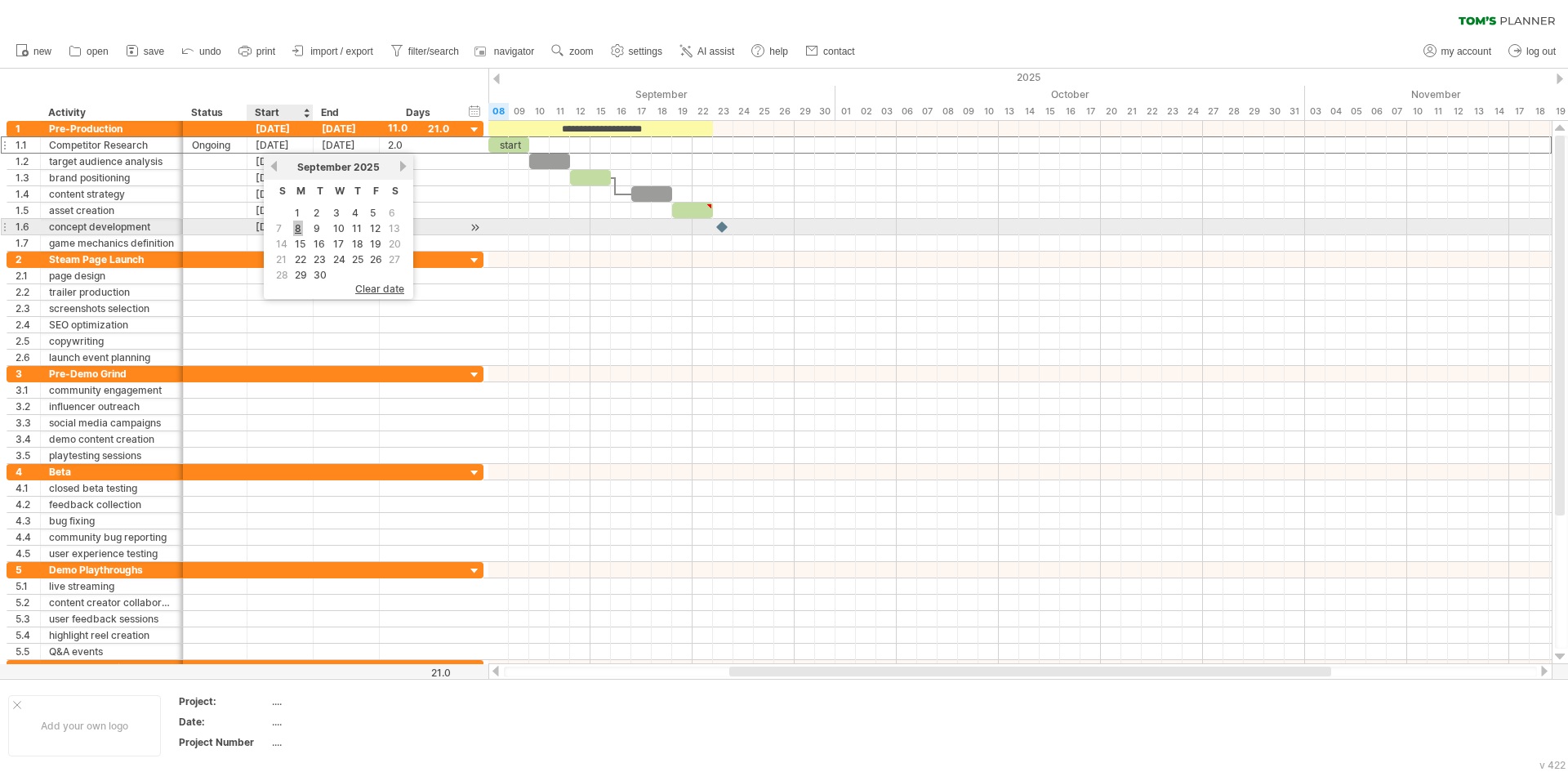
click at [296, 229] on link "8" at bounding box center [298, 228] width 9 height 16
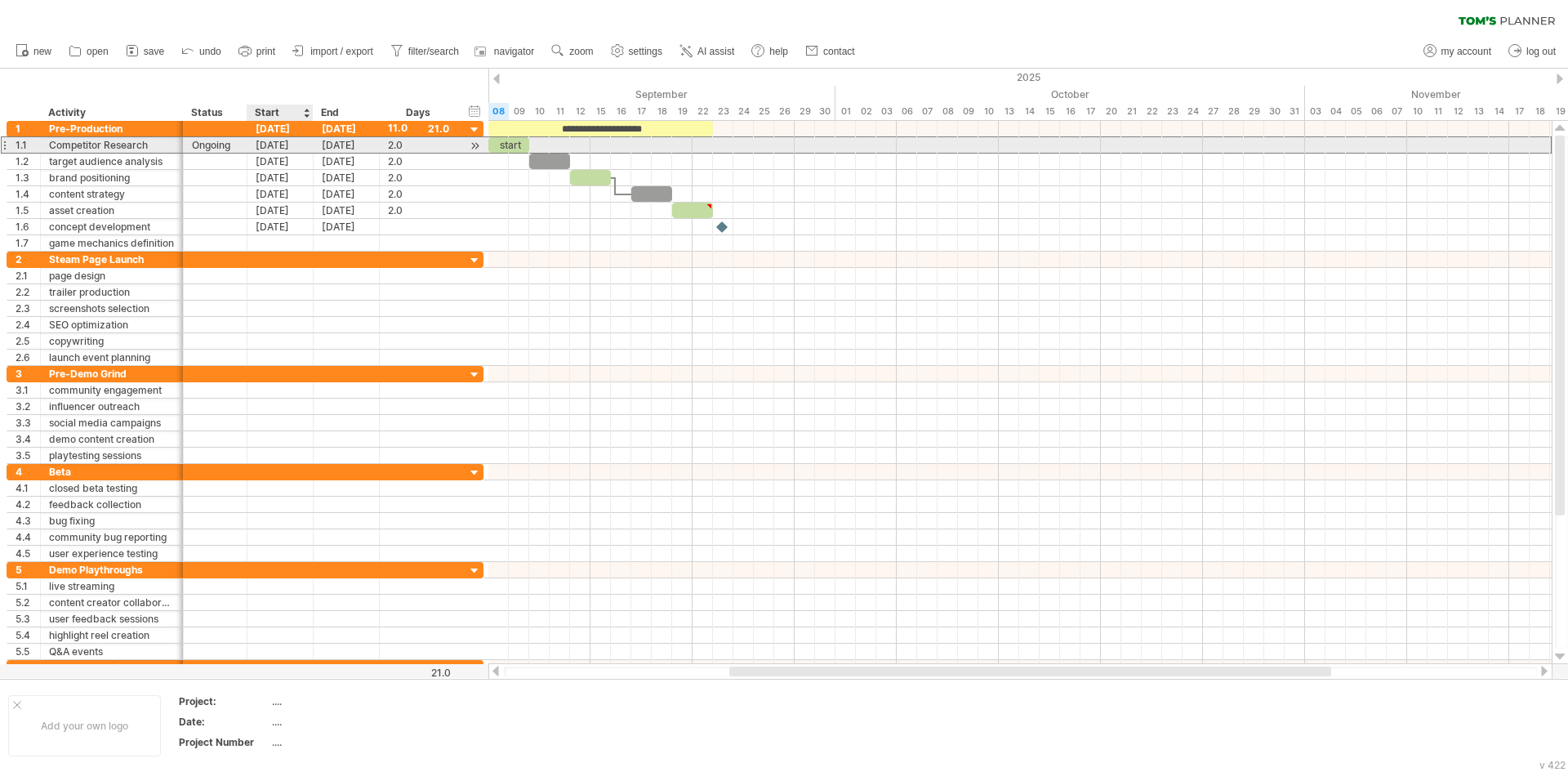
click at [279, 144] on div "[DATE]" at bounding box center [280, 145] width 66 height 16
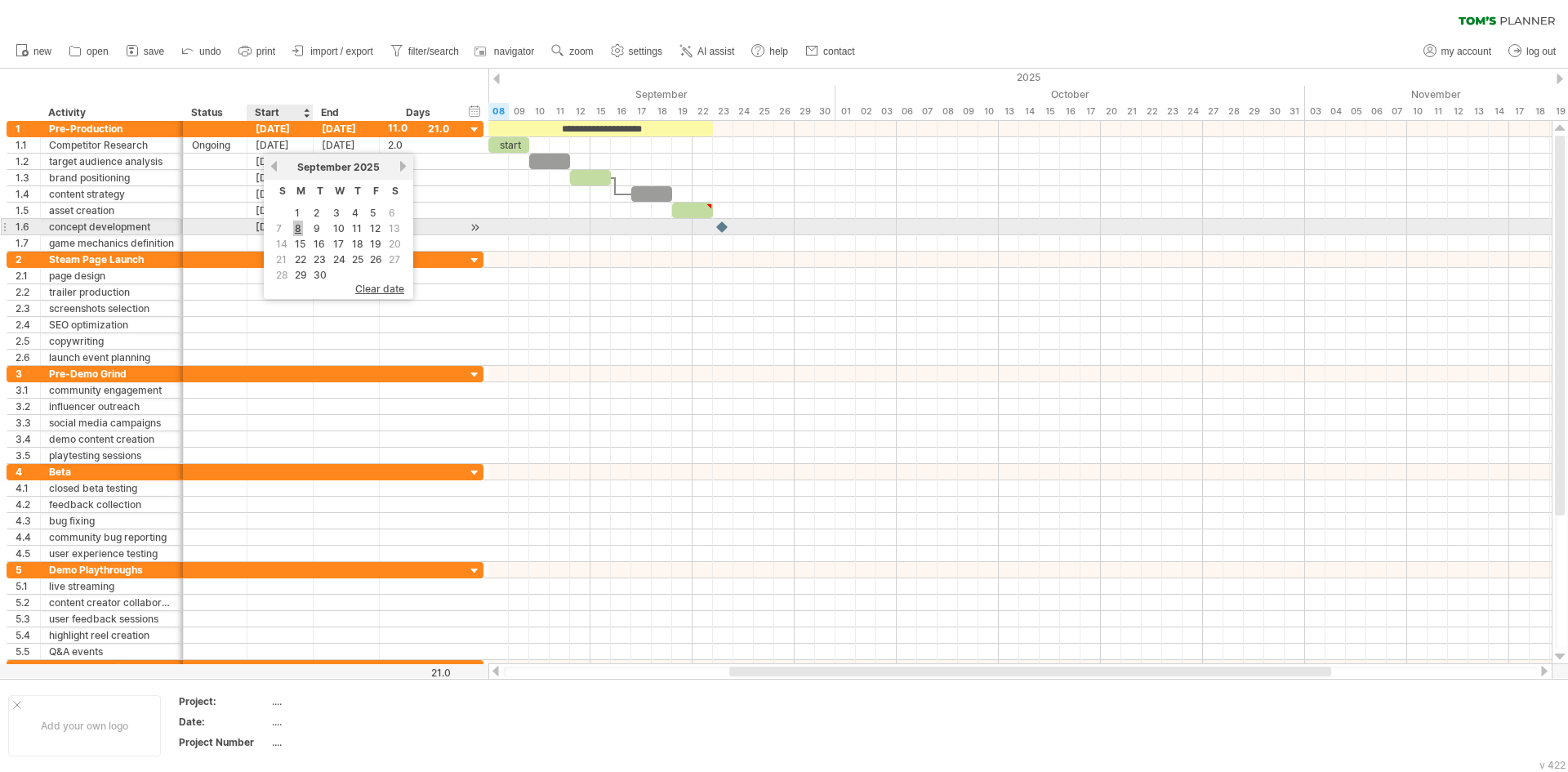
click at [298, 232] on link "8" at bounding box center [298, 228] width 9 height 16
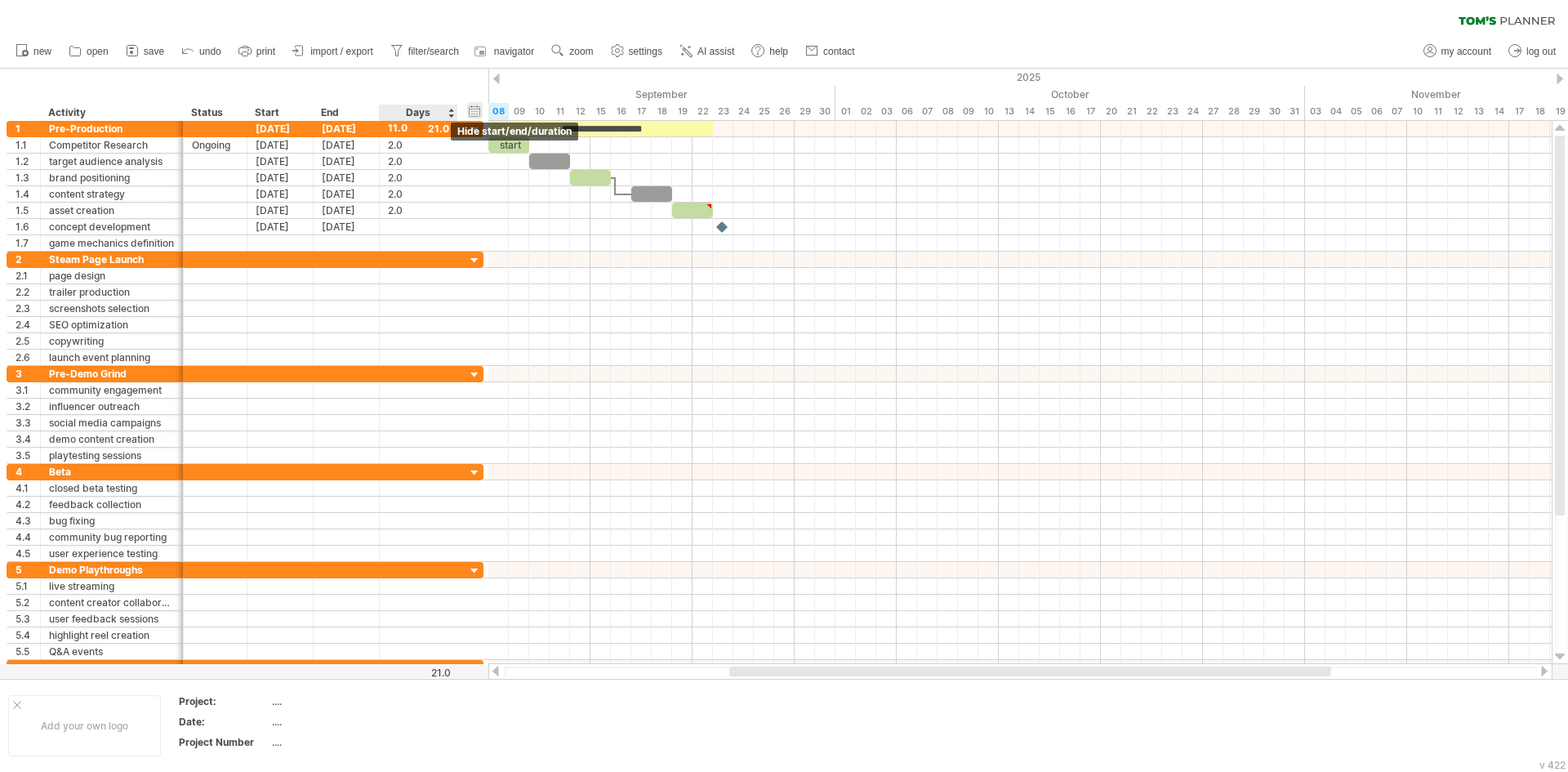
click at [475, 109] on div "hide start/end/duration show start/end/duration" at bounding box center [474, 110] width 16 height 17
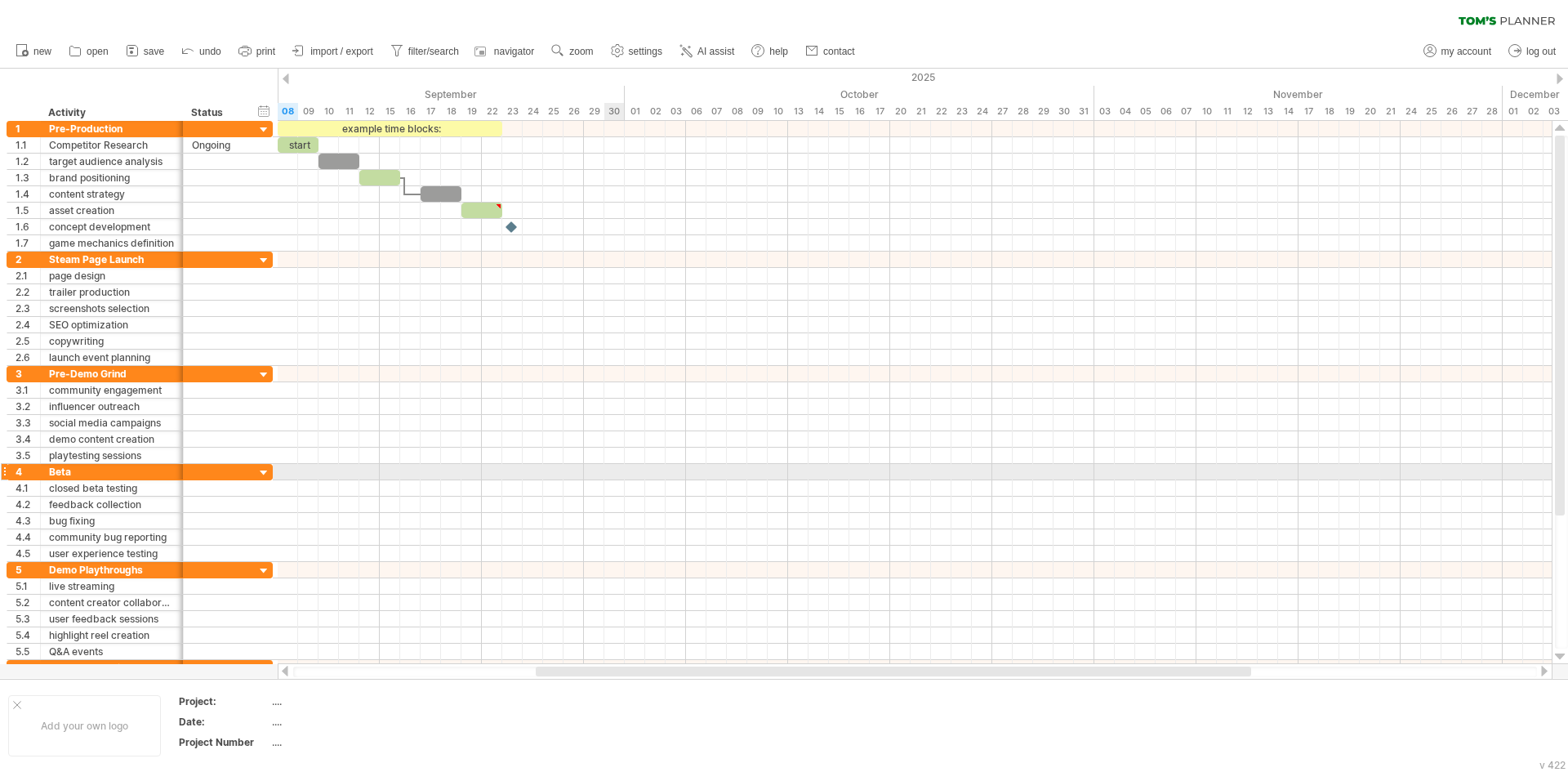
click at [609, 465] on div at bounding box center [914, 471] width 1274 height 16
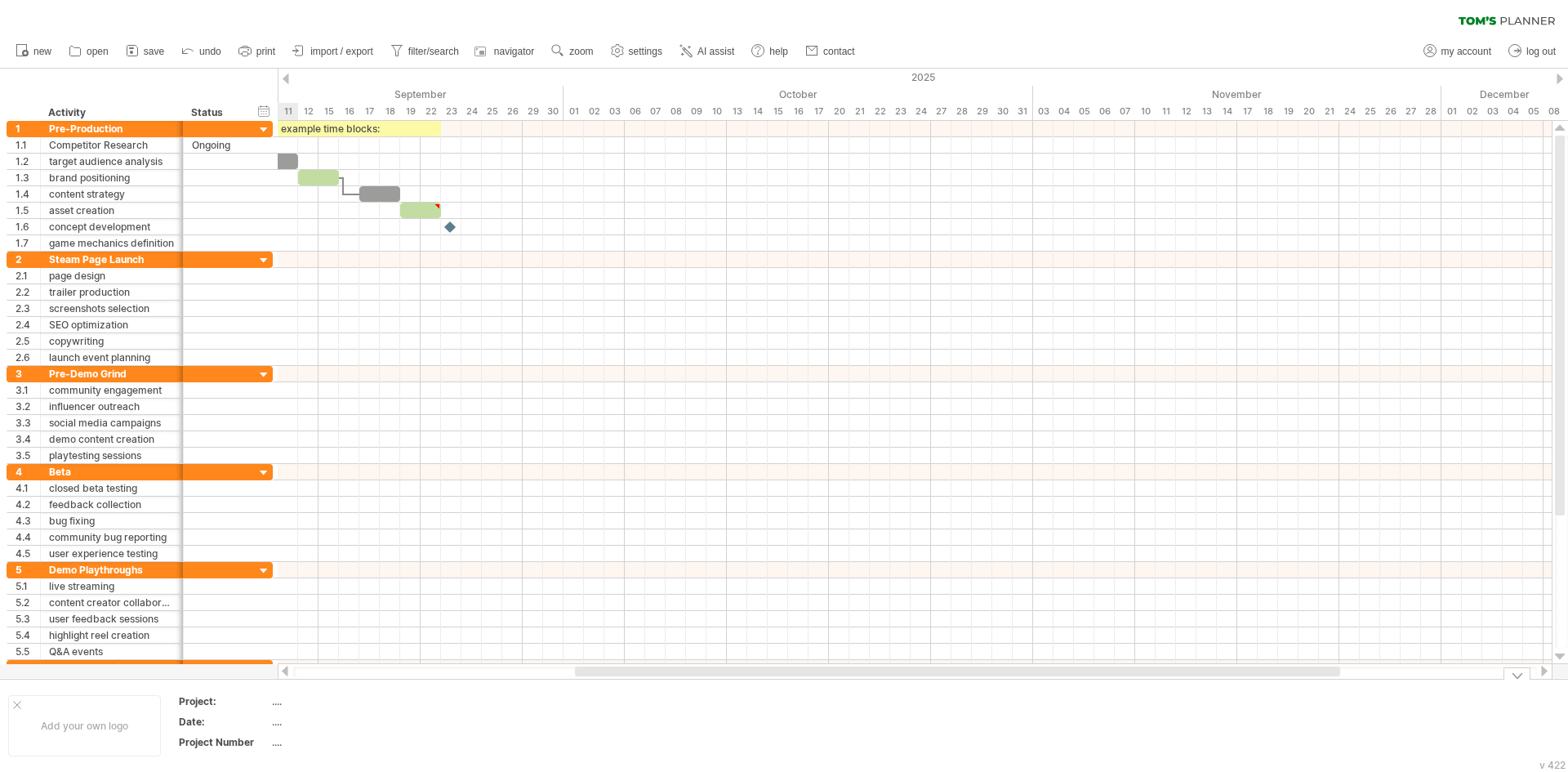
drag, startPoint x: 567, startPoint y: 671, endPoint x: 607, endPoint y: 702, distance: 50.6
click at [607, 702] on div "Trying to reach [DOMAIN_NAME] Connected again... 0% clear filter new 1" at bounding box center [784, 386] width 1568 height 772
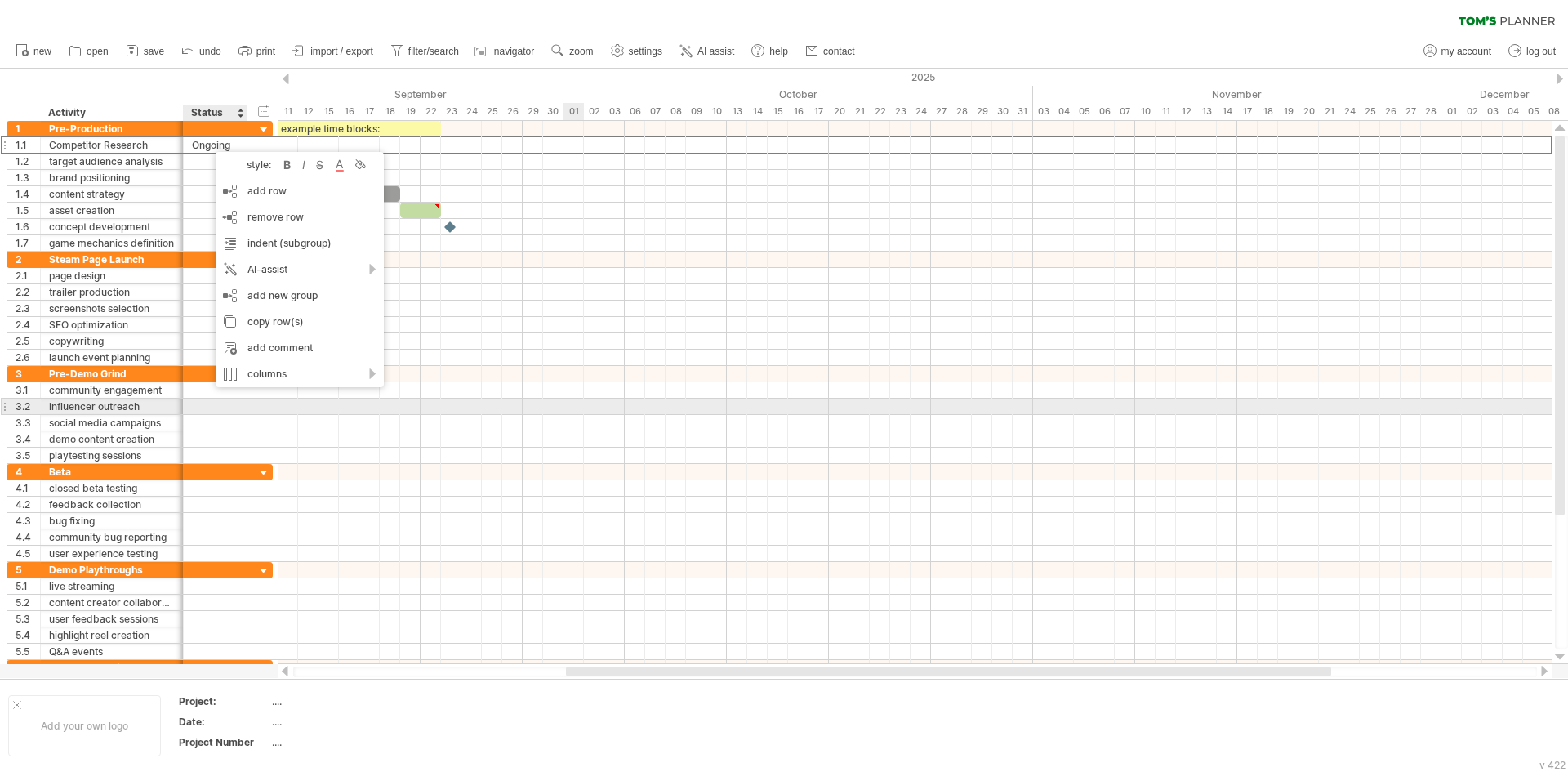
click at [576, 405] on div at bounding box center [914, 406] width 1274 height 16
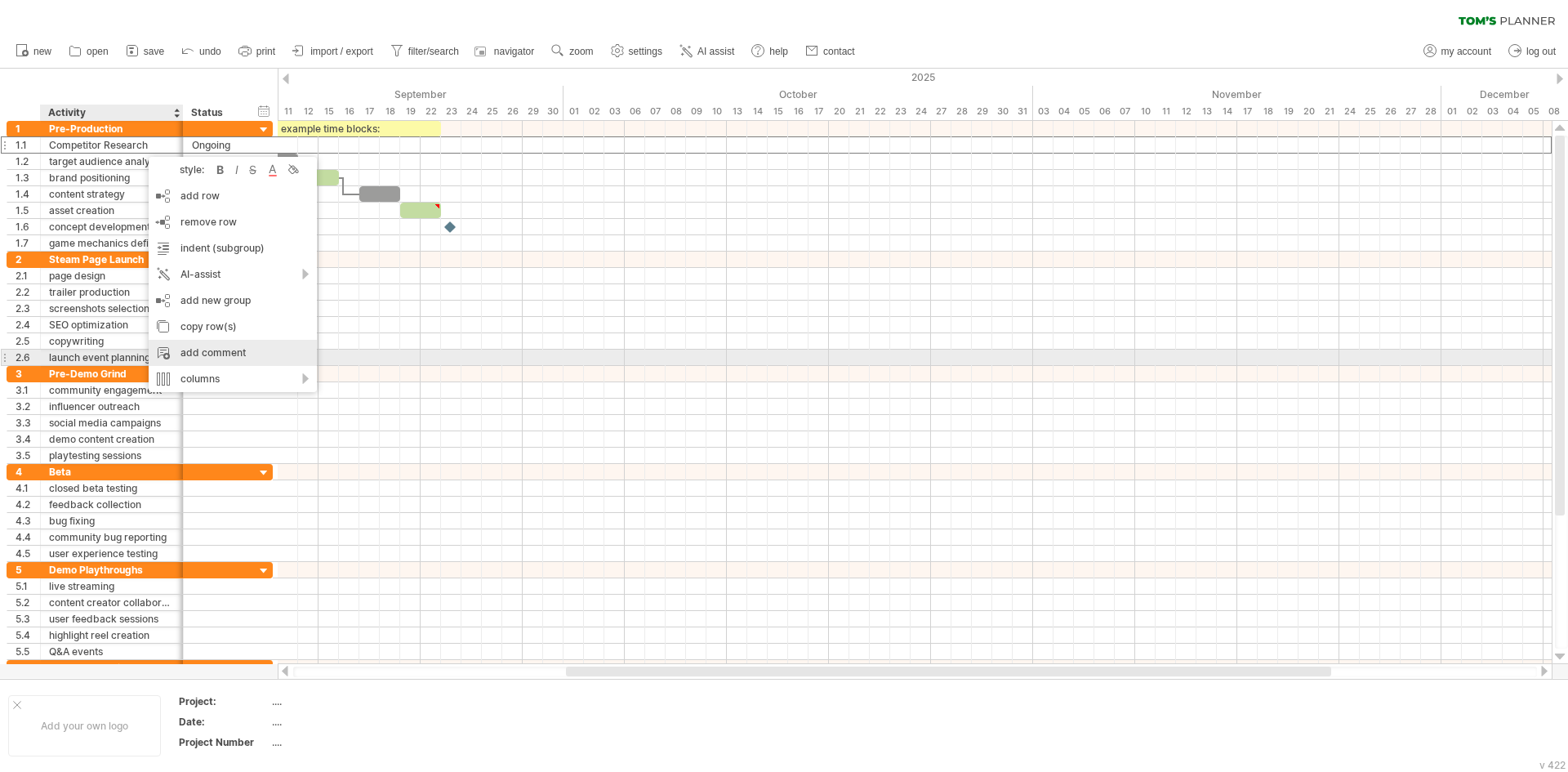
click at [218, 358] on div "add comment" at bounding box center [232, 353] width 168 height 26
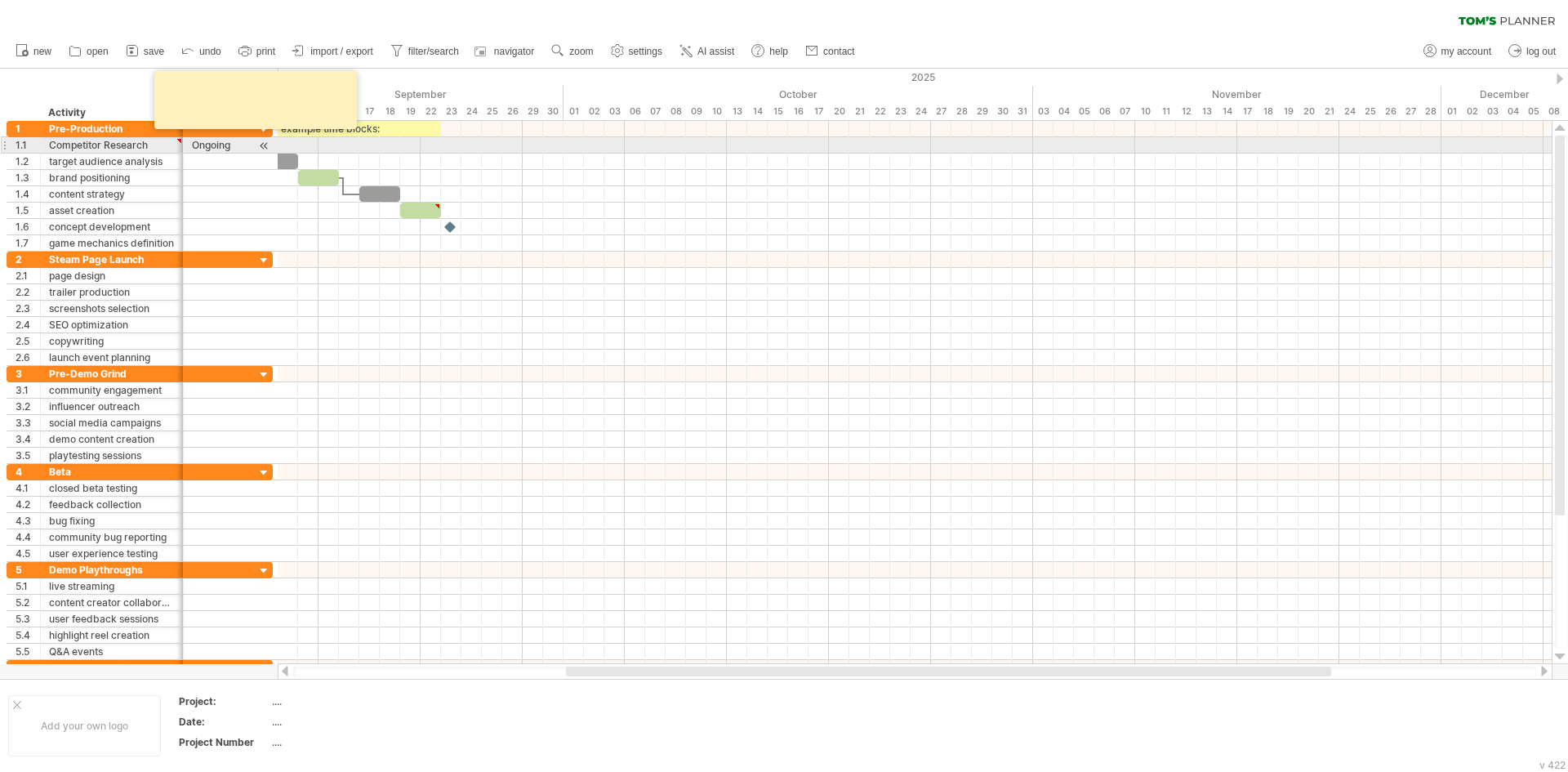
paste textarea "**********"
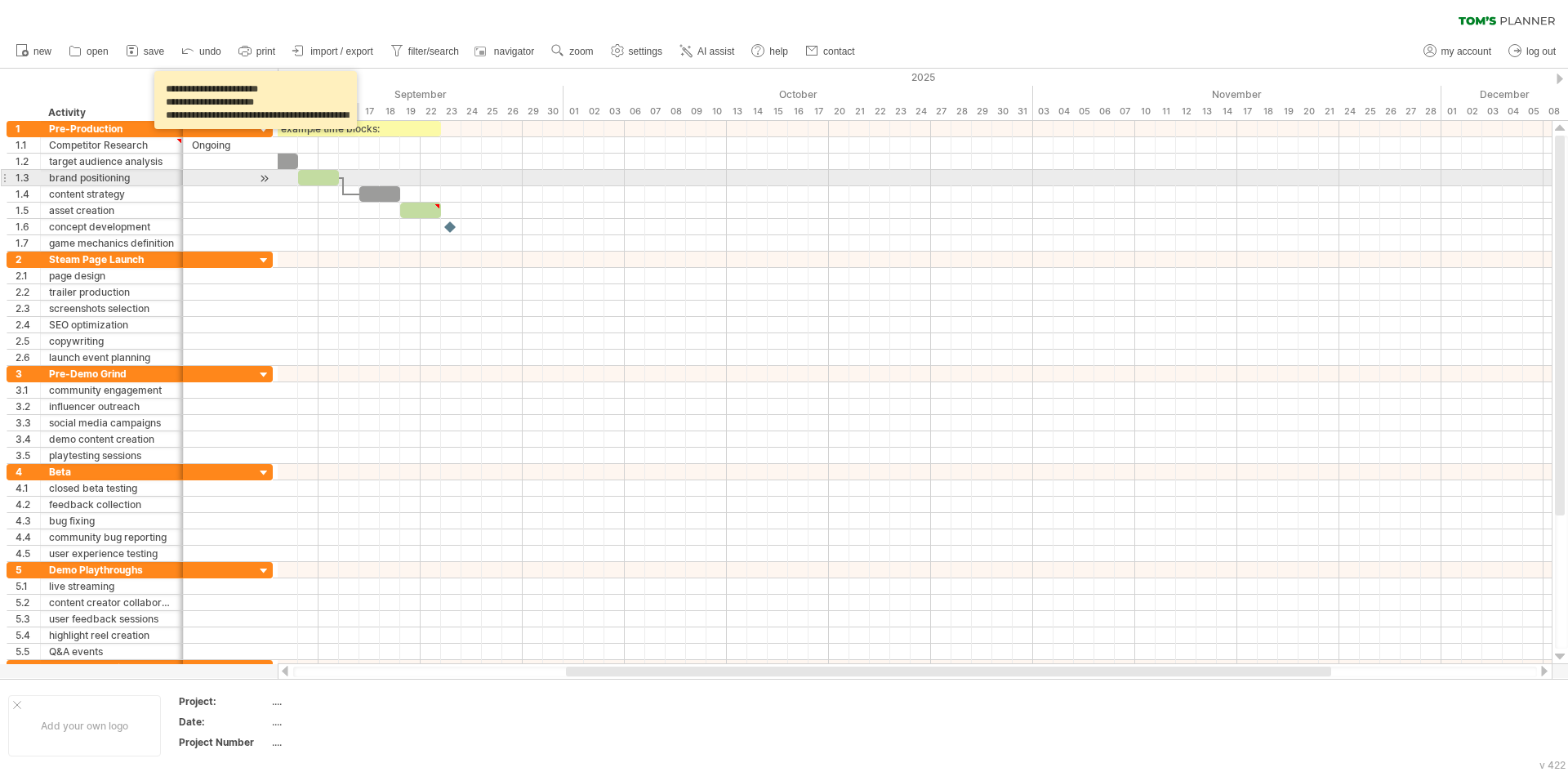
type textarea "**********"
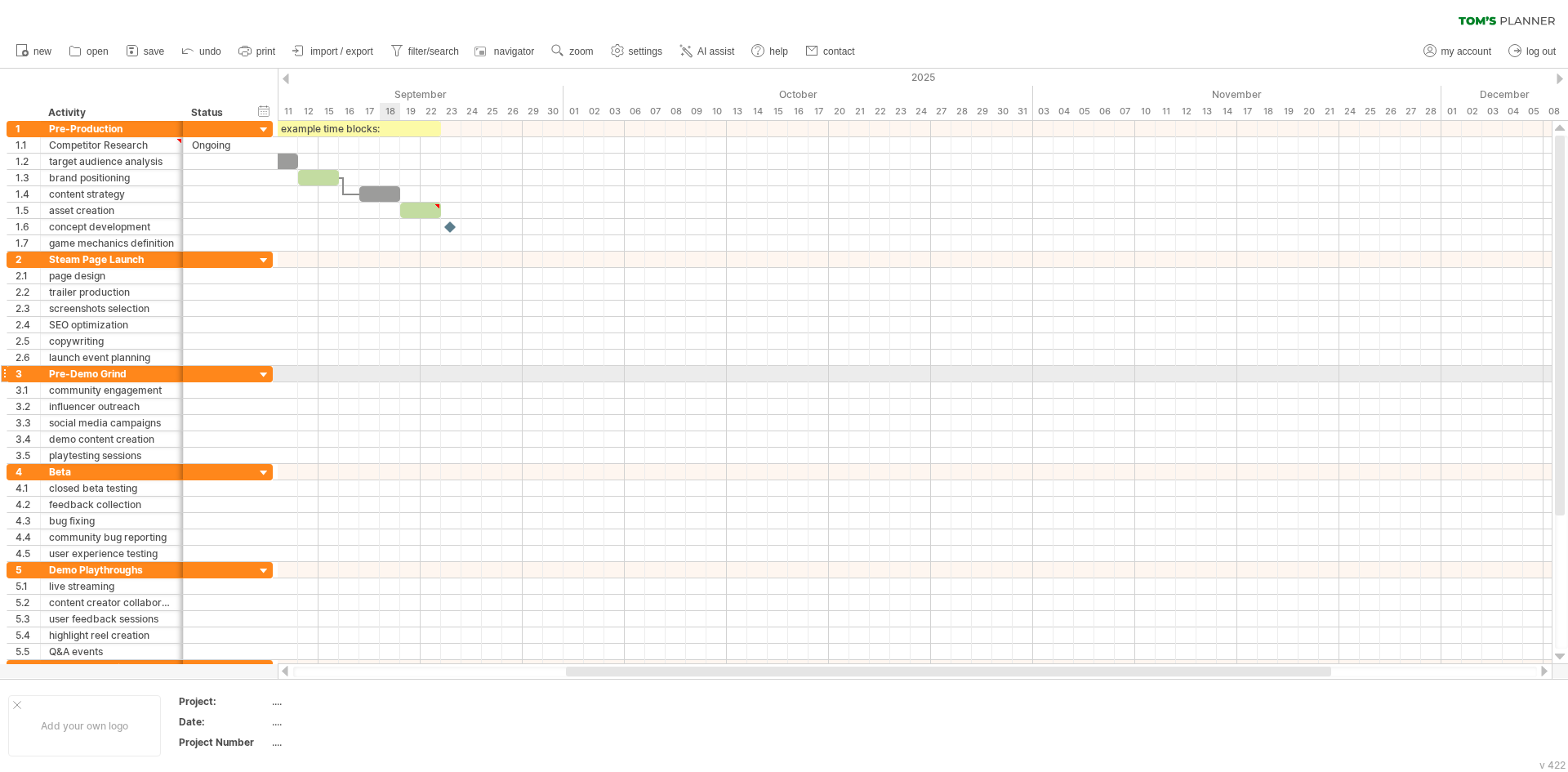
click at [395, 378] on div at bounding box center [914, 373] width 1274 height 16
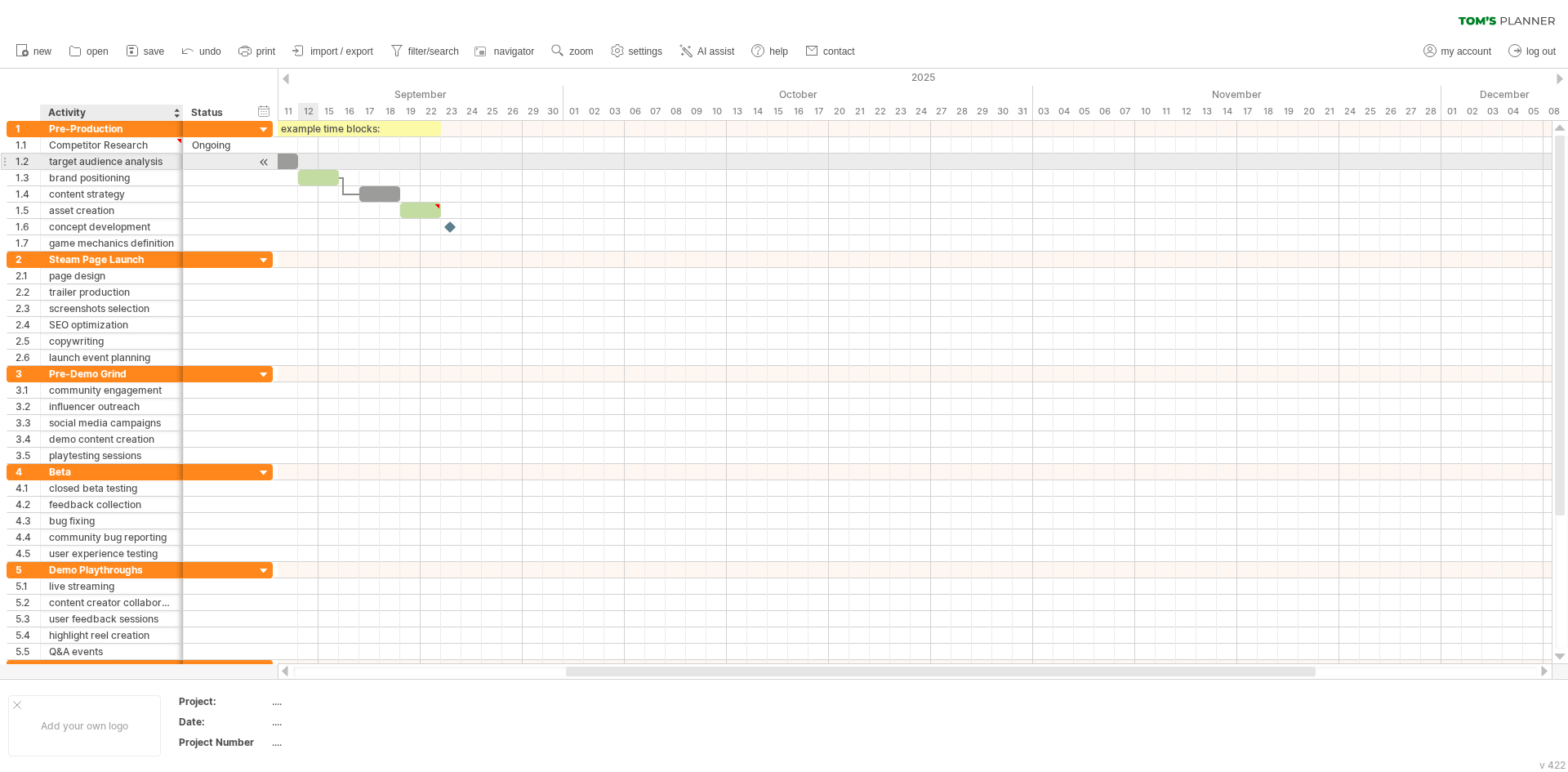
click at [133, 164] on div "target audience analysis" at bounding box center [111, 161] width 126 height 16
